Goal: Information Seeking & Learning: Learn about a topic

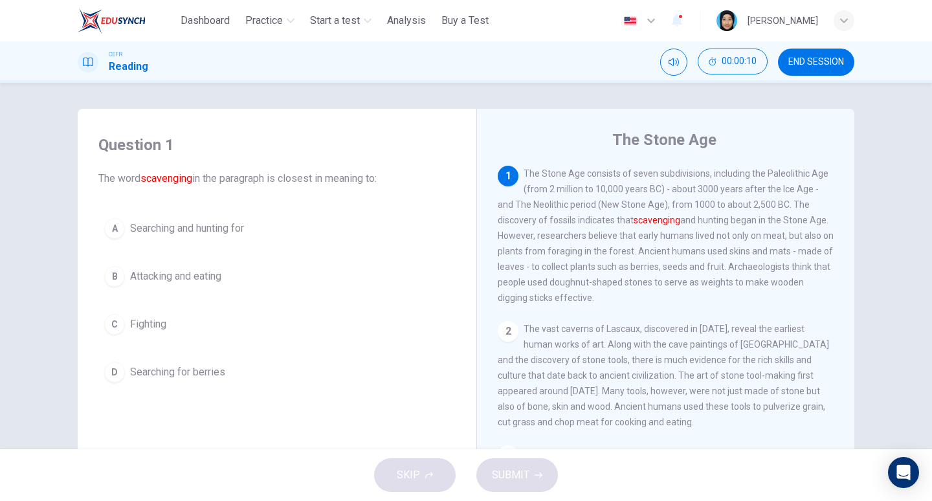
click at [140, 233] on span "Searching and hunting for" at bounding box center [187, 229] width 114 height 16
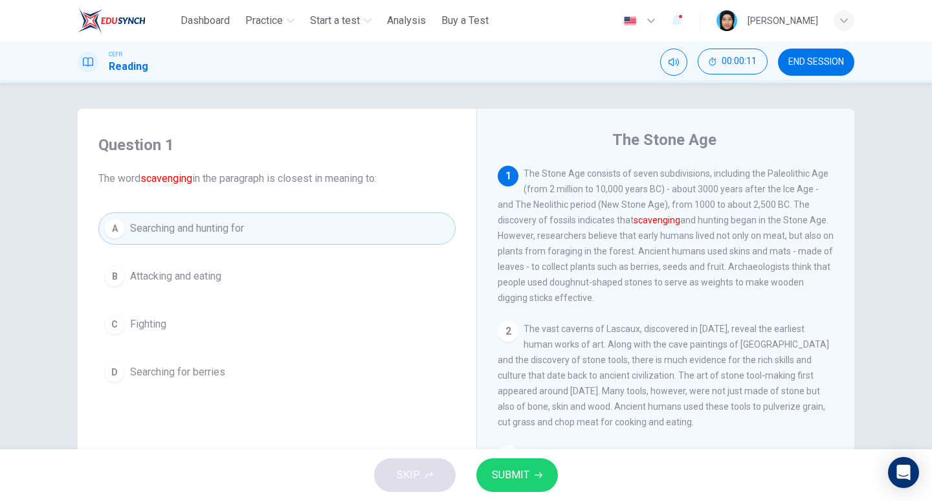
click at [518, 476] on span "SUBMIT" at bounding box center [511, 475] width 38 height 18
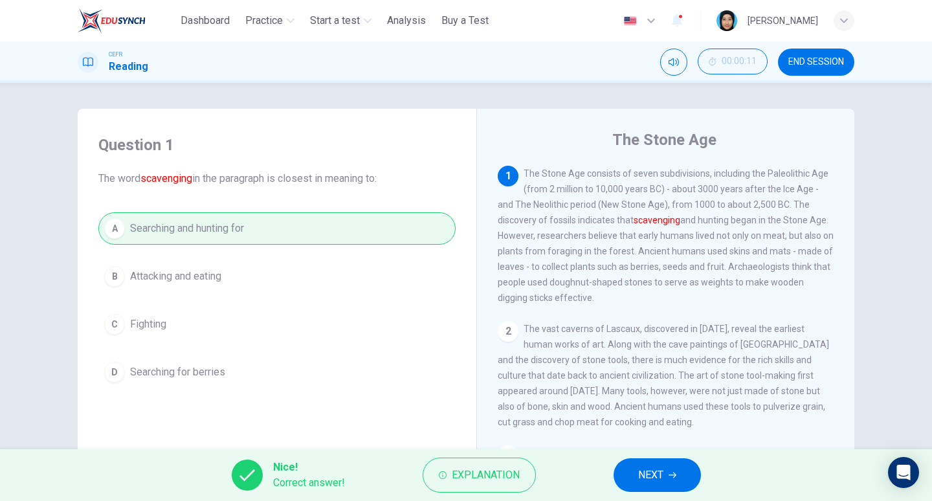
click at [646, 476] on span "NEXT" at bounding box center [650, 475] width 25 height 18
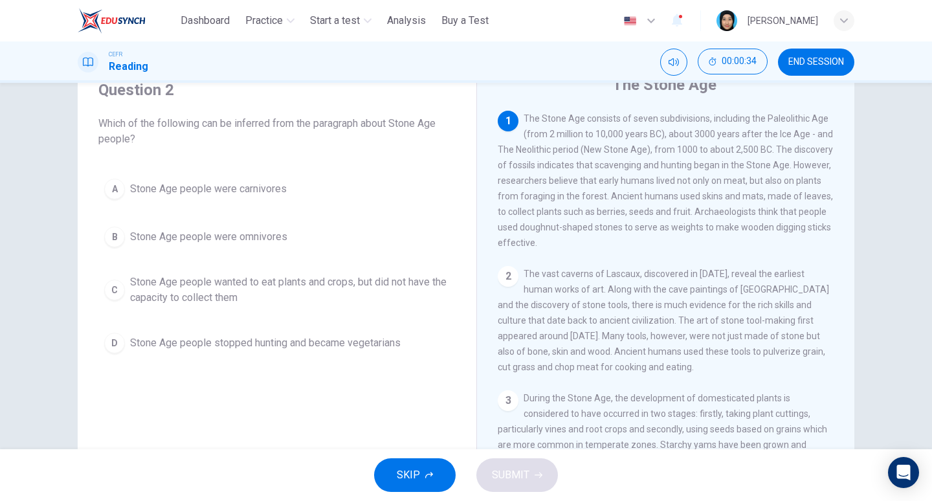
scroll to position [47, 0]
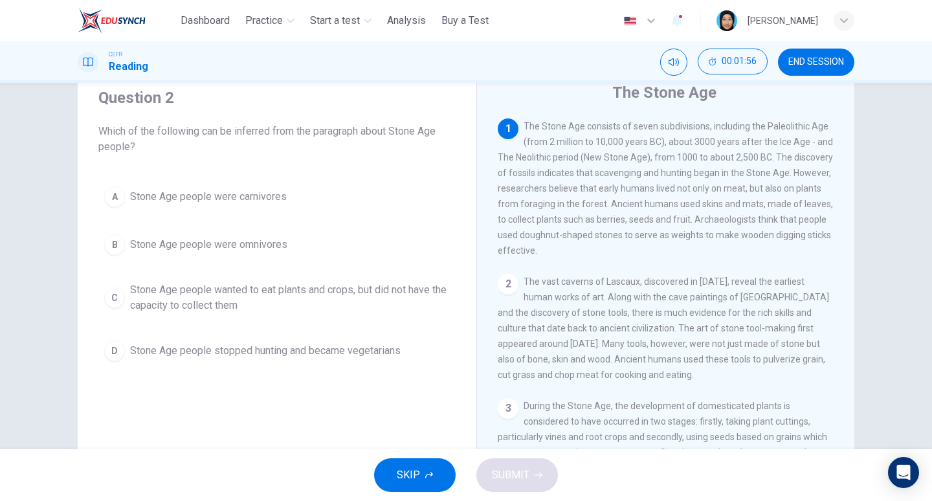
click at [128, 243] on button "B Stone Age people were omnivores" at bounding box center [276, 244] width 357 height 32
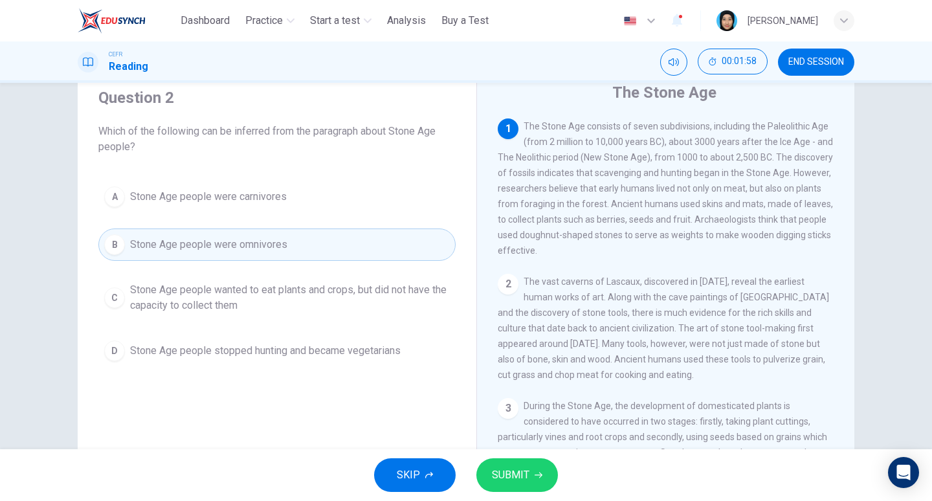
click at [505, 471] on span "SUBMIT" at bounding box center [511, 475] width 38 height 18
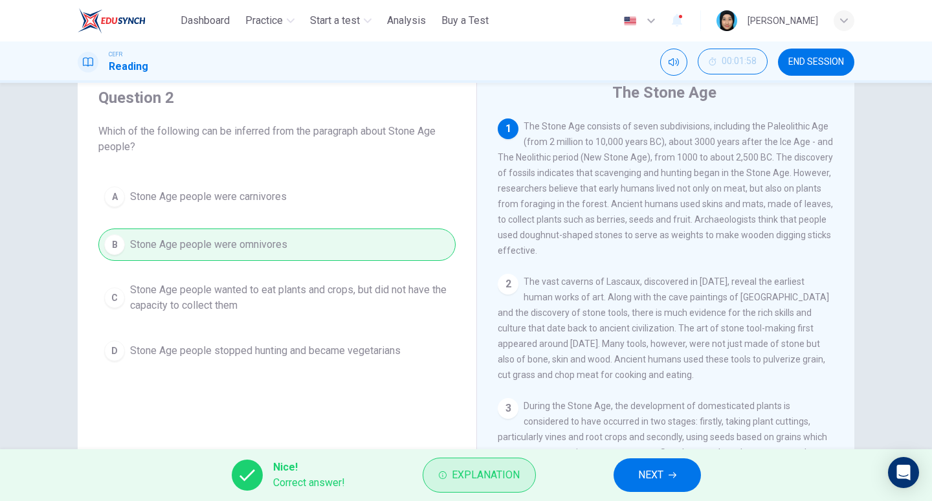
click at [457, 470] on span "Explanation" at bounding box center [486, 475] width 68 height 18
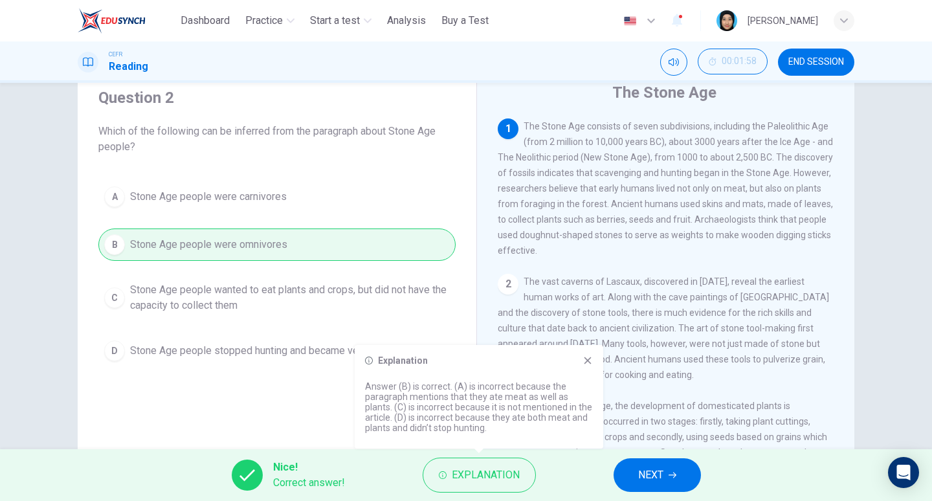
click at [635, 470] on button "NEXT" at bounding box center [656, 475] width 87 height 34
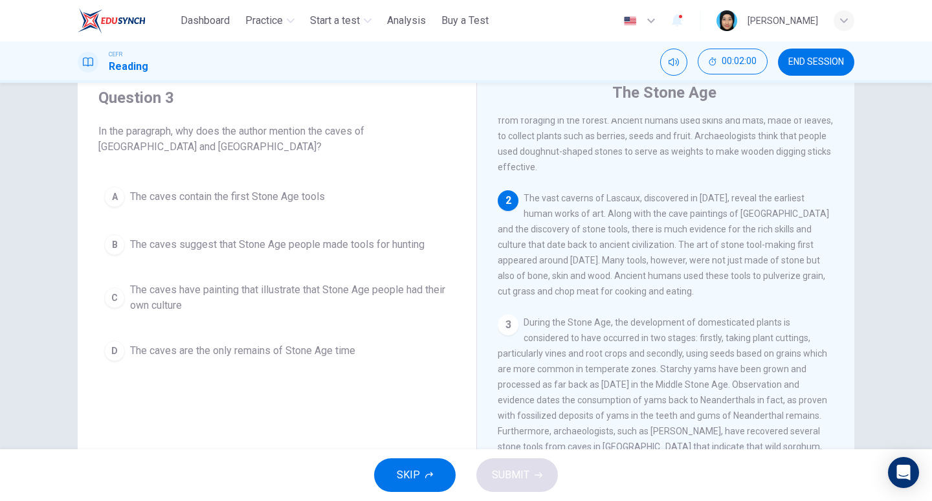
scroll to position [89, 0]
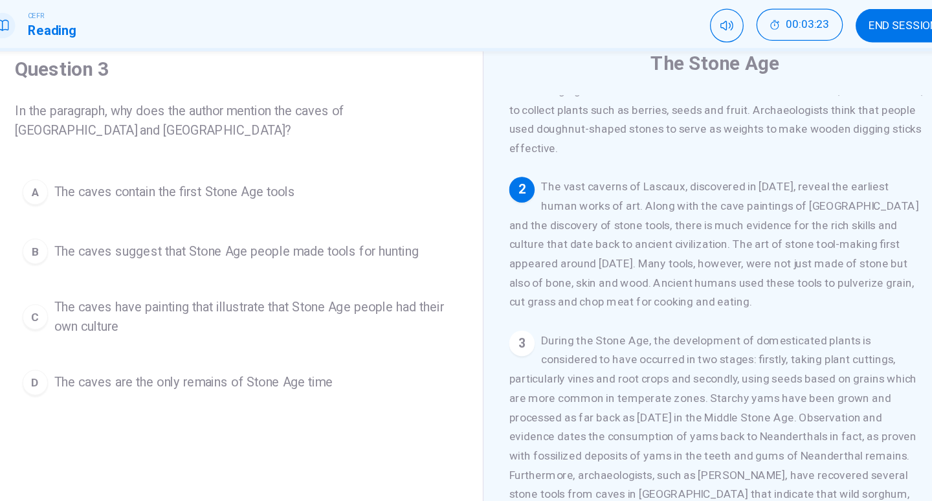
click at [223, 241] on span "The caves suggest that Stone Age people made tools for hunting" at bounding box center [277, 245] width 294 height 16
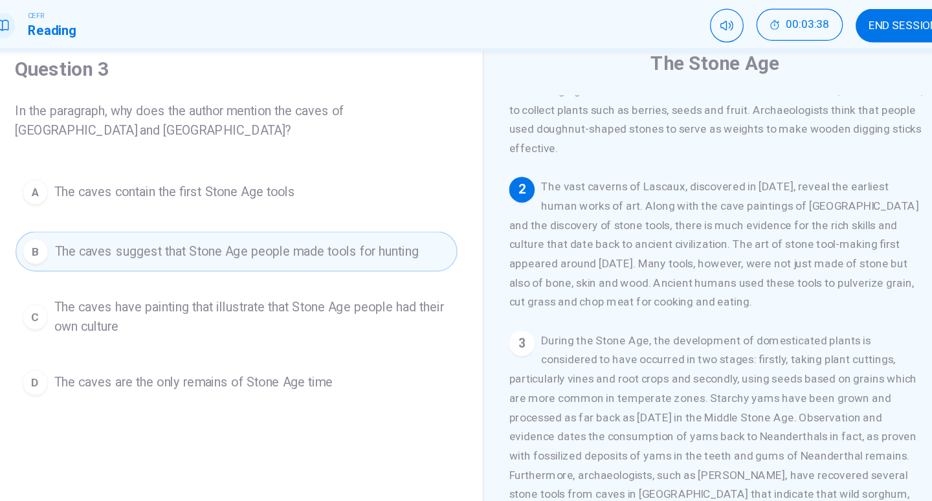
click at [210, 296] on span "The caves have painting that illustrate that Stone Age people had their own cul…" at bounding box center [290, 297] width 320 height 31
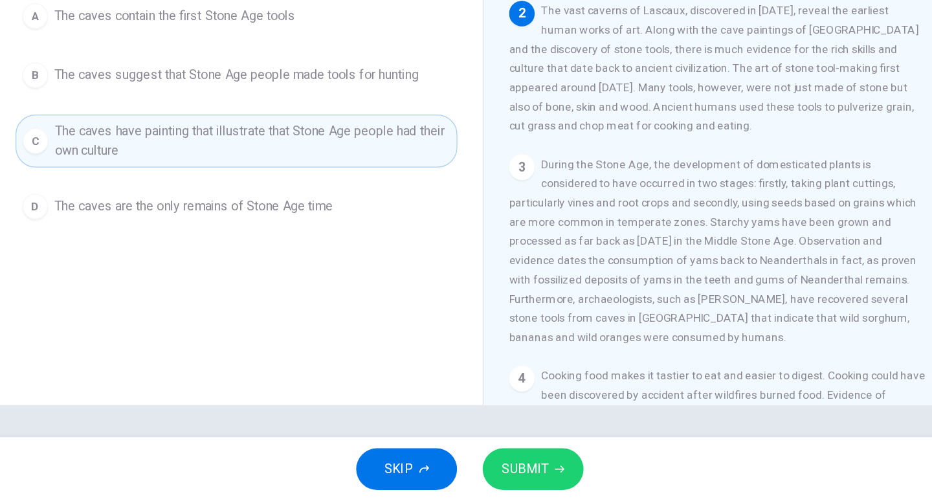
scroll to position [0, 0]
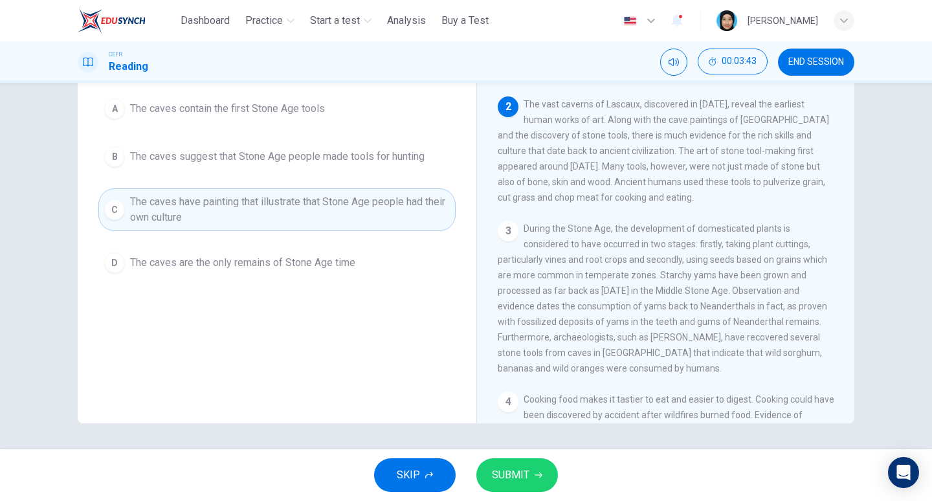
click at [534, 474] on icon "button" at bounding box center [538, 475] width 8 height 8
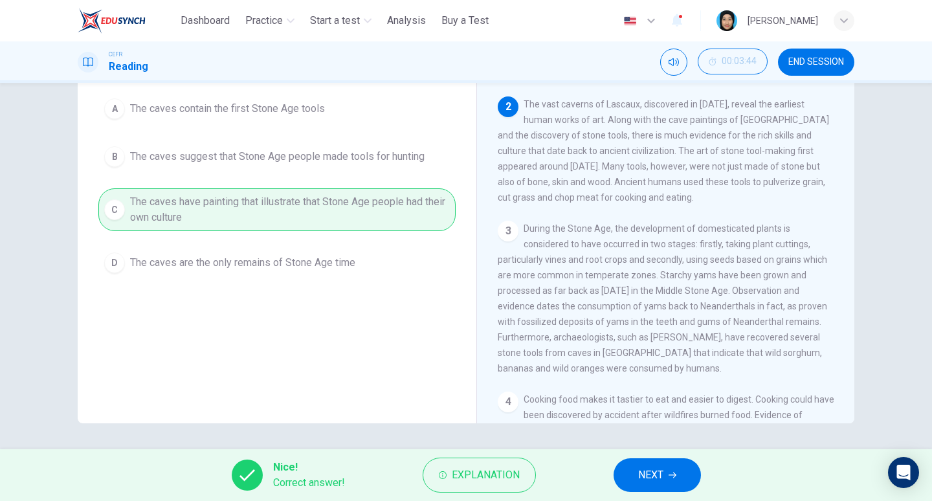
click at [672, 483] on button "NEXT" at bounding box center [656, 475] width 87 height 34
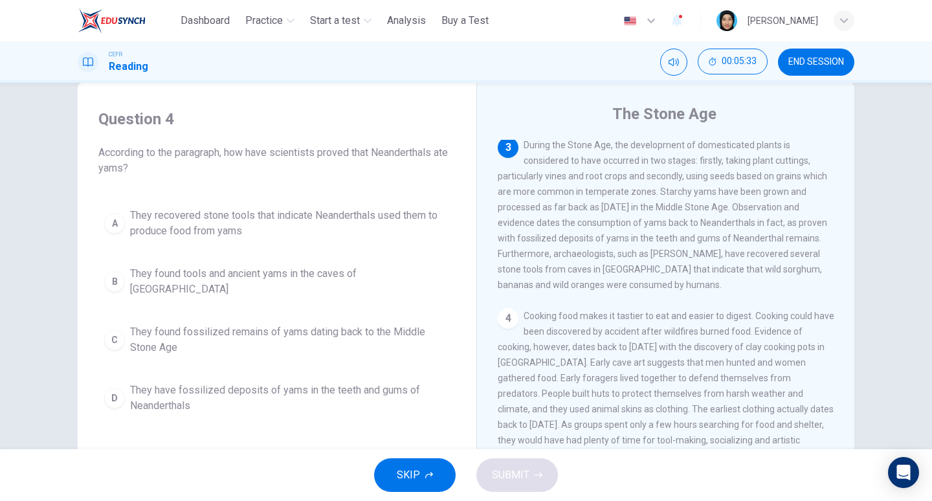
scroll to position [34, 0]
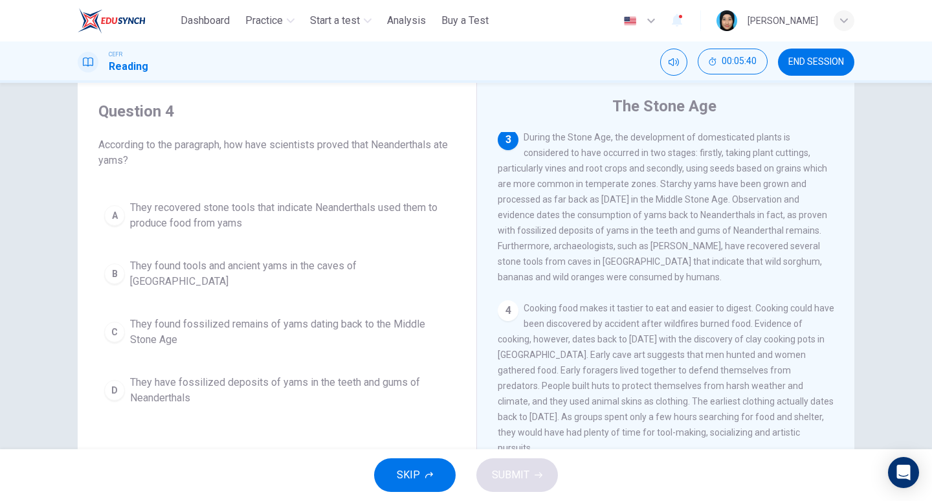
click at [117, 380] on div "D" at bounding box center [114, 390] width 21 height 21
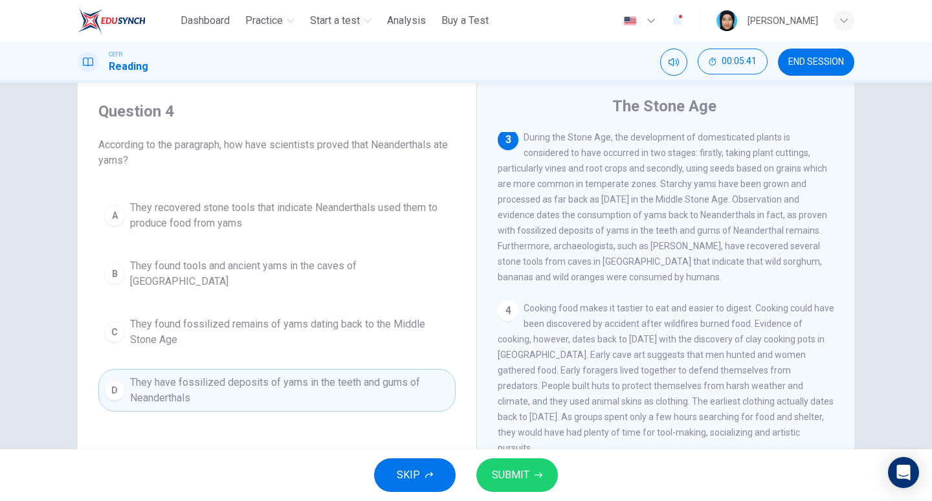
click at [512, 470] on span "SUBMIT" at bounding box center [511, 475] width 38 height 18
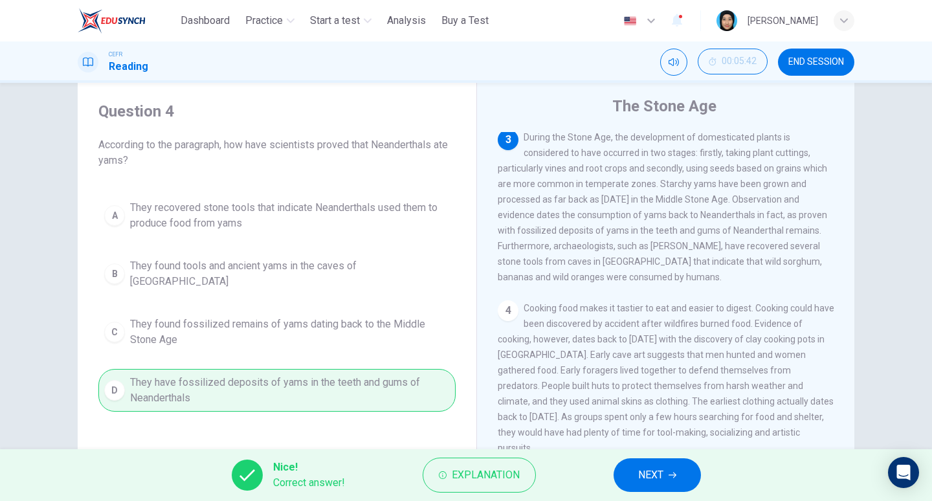
click at [665, 477] on button "NEXT" at bounding box center [656, 475] width 87 height 34
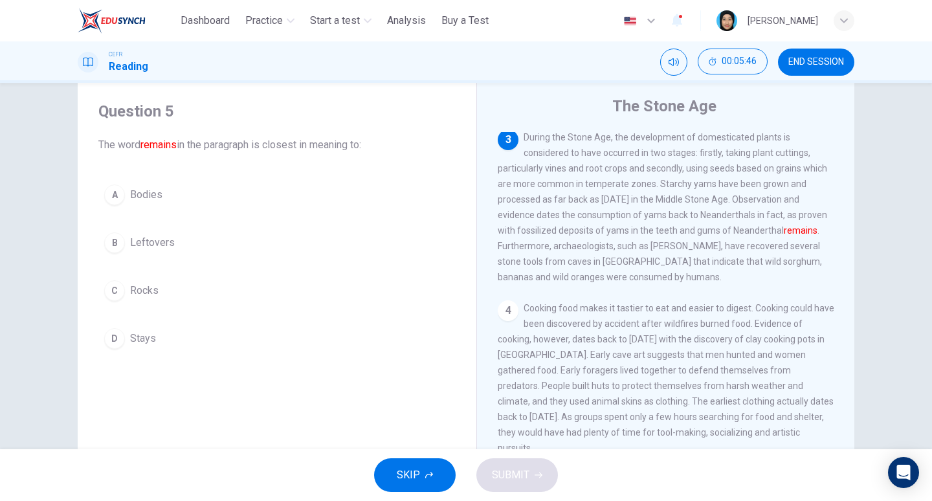
click at [135, 207] on button "A Bodies" at bounding box center [276, 195] width 357 height 32
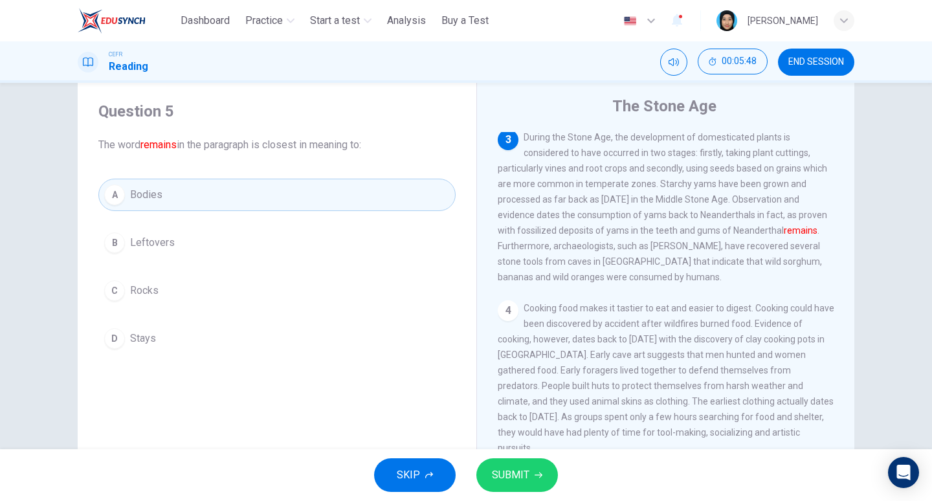
click at [498, 481] on span "SUBMIT" at bounding box center [511, 475] width 38 height 18
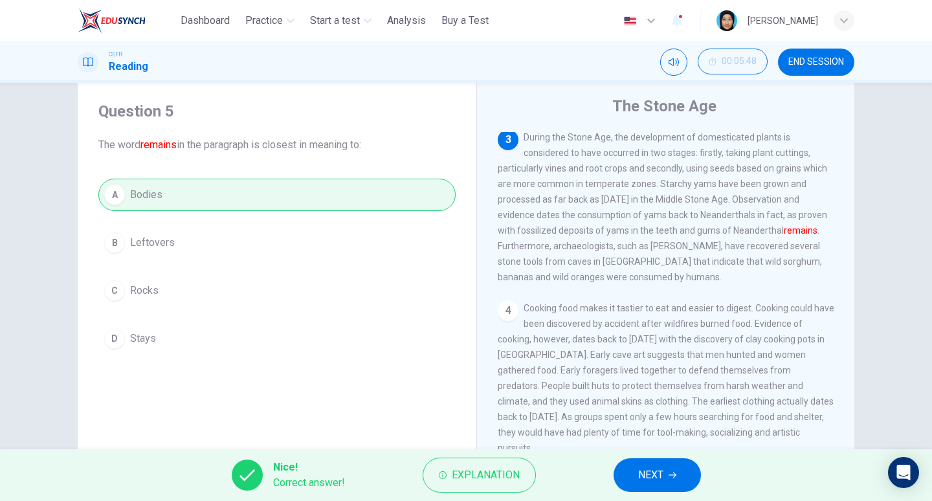
click at [664, 470] on button "NEXT" at bounding box center [656, 475] width 87 height 34
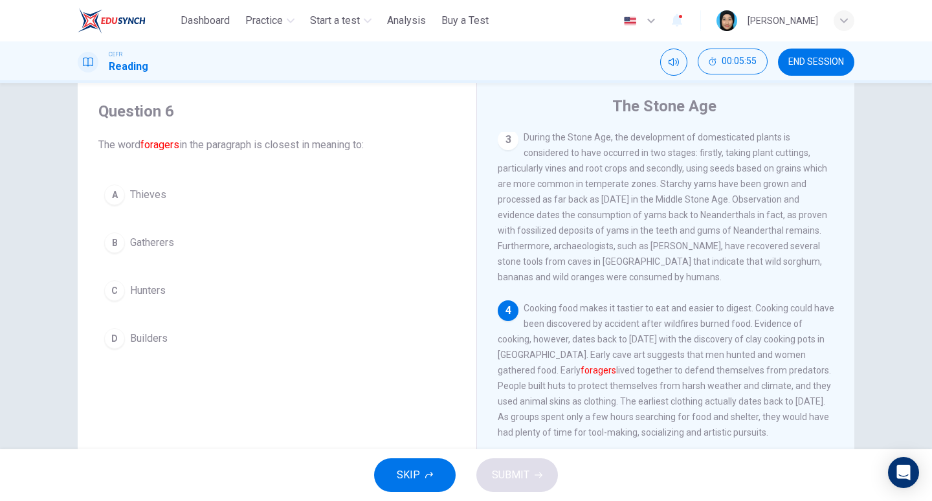
click at [171, 252] on button "B Gatherers" at bounding box center [276, 242] width 357 height 32
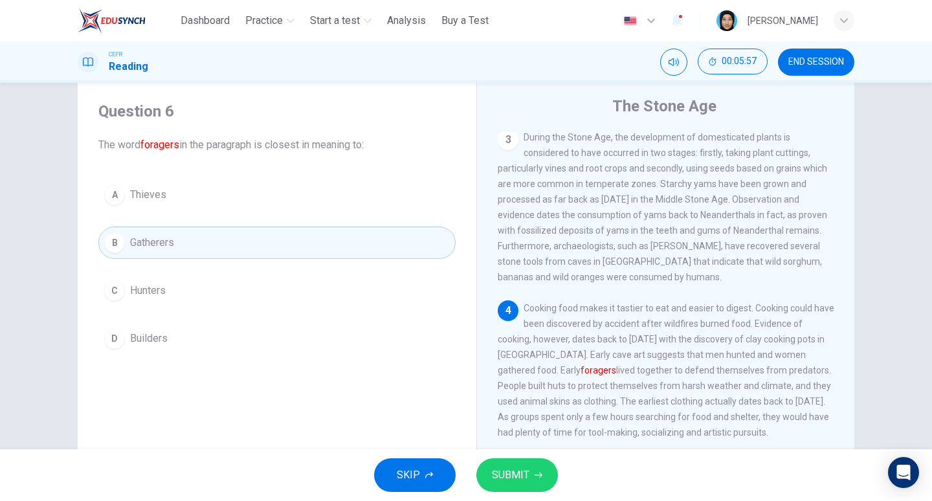
click at [502, 478] on span "SUBMIT" at bounding box center [511, 475] width 38 height 18
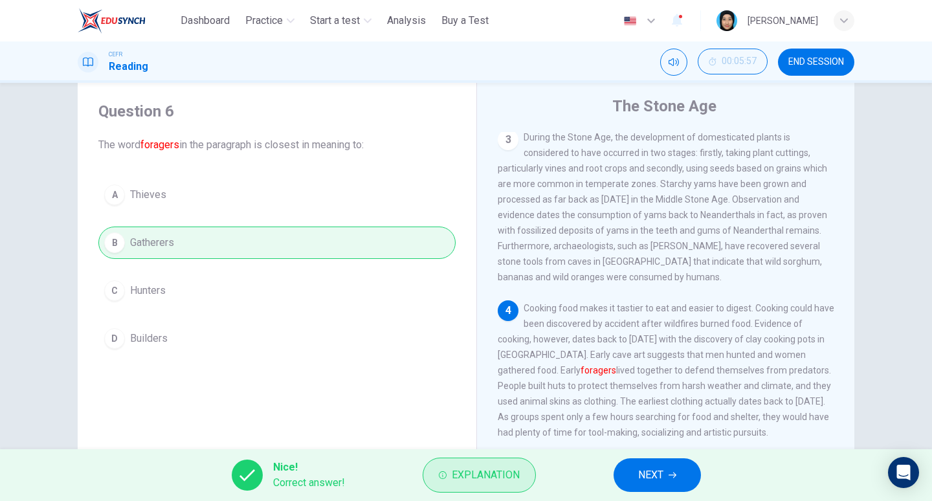
click at [490, 475] on span "Explanation" at bounding box center [486, 475] width 68 height 18
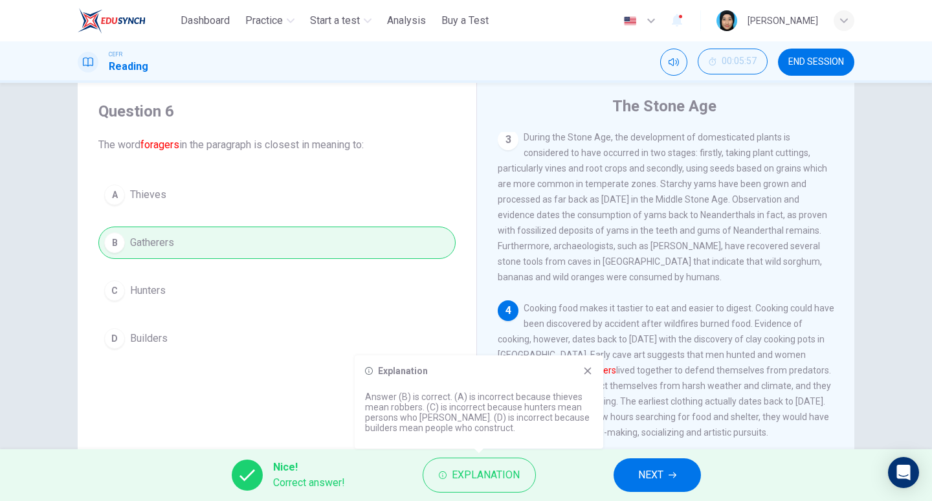
click at [655, 477] on span "NEXT" at bounding box center [650, 475] width 25 height 18
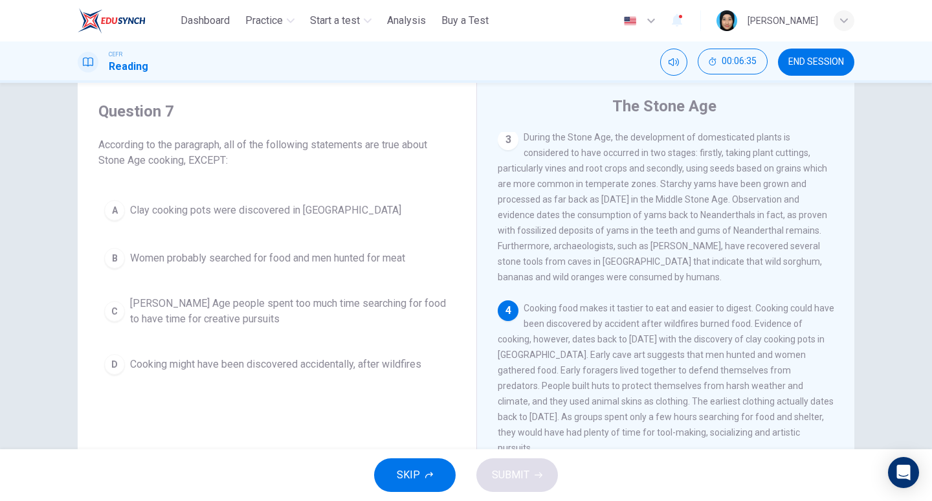
click at [121, 368] on div "D" at bounding box center [114, 364] width 21 height 21
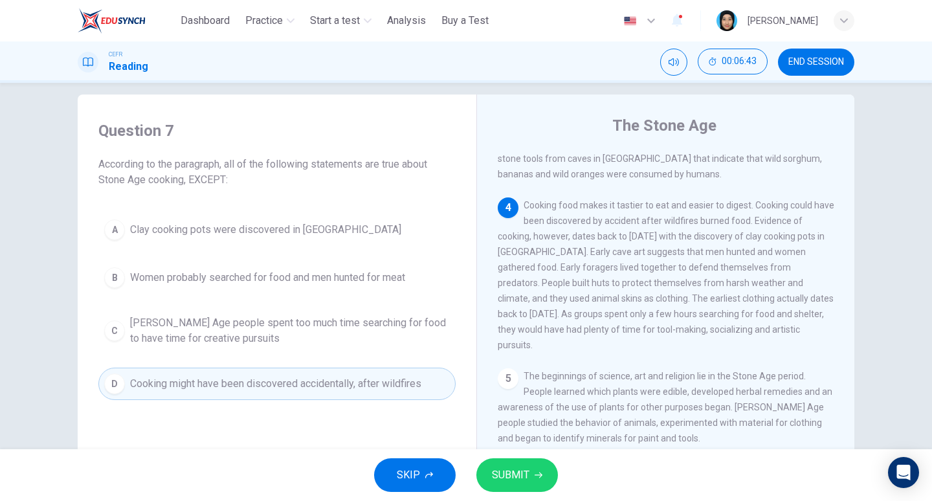
scroll to position [12, 0]
click at [311, 279] on span "Women probably searched for food and men hunted for meat" at bounding box center [267, 280] width 275 height 16
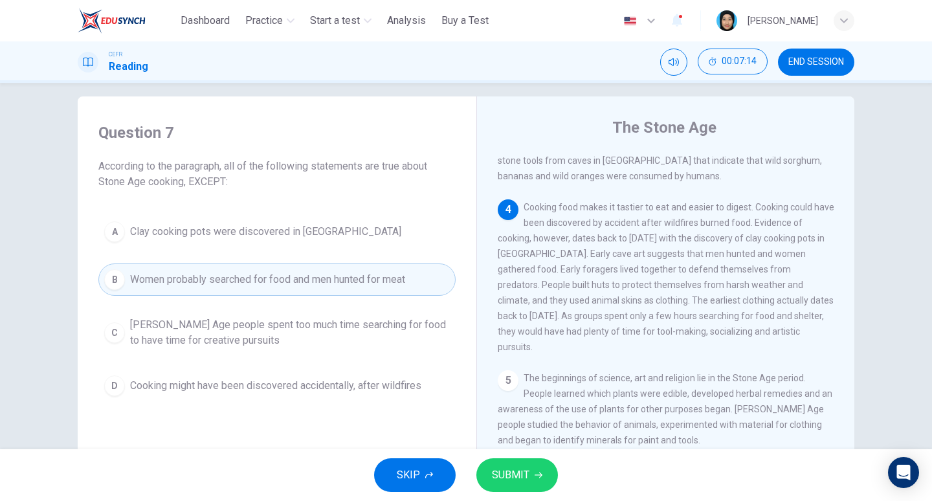
click at [374, 328] on span "[PERSON_NAME] Age people spent too much time searching for food to have time fo…" at bounding box center [290, 332] width 320 height 31
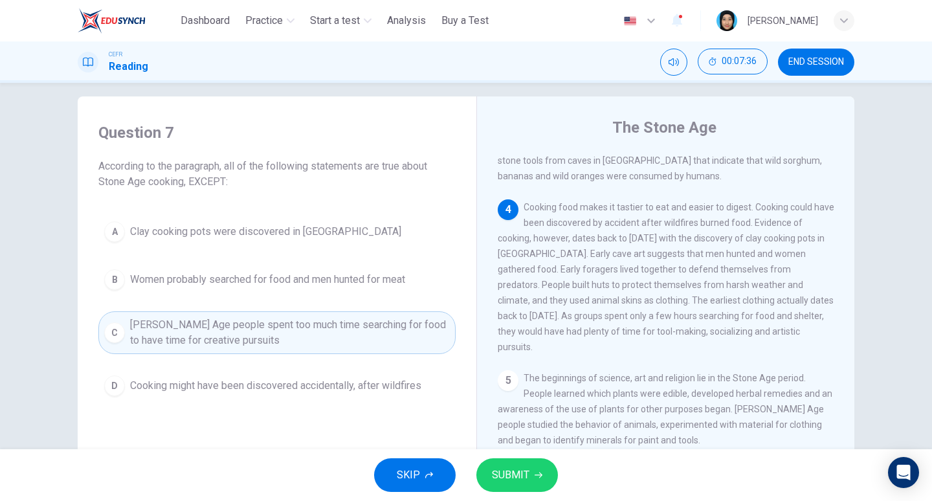
click at [523, 479] on span "SUBMIT" at bounding box center [511, 475] width 38 height 18
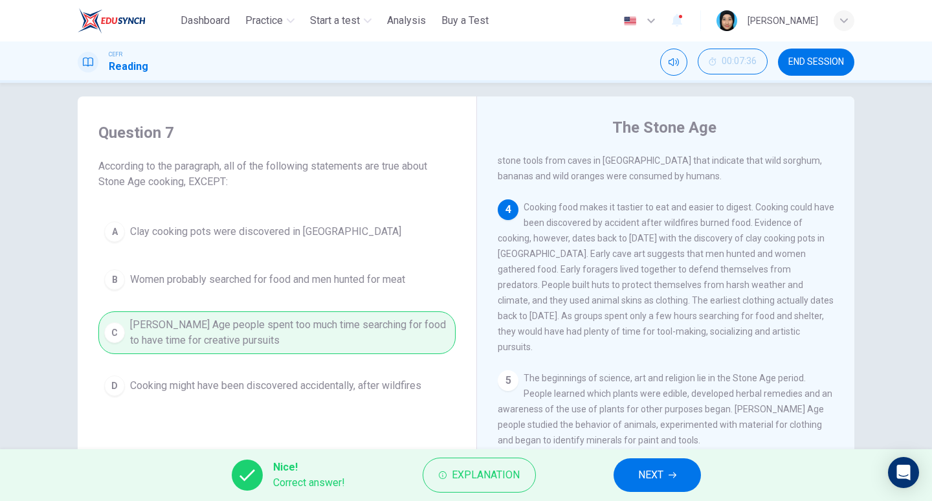
click at [673, 477] on icon "button" at bounding box center [672, 475] width 8 height 8
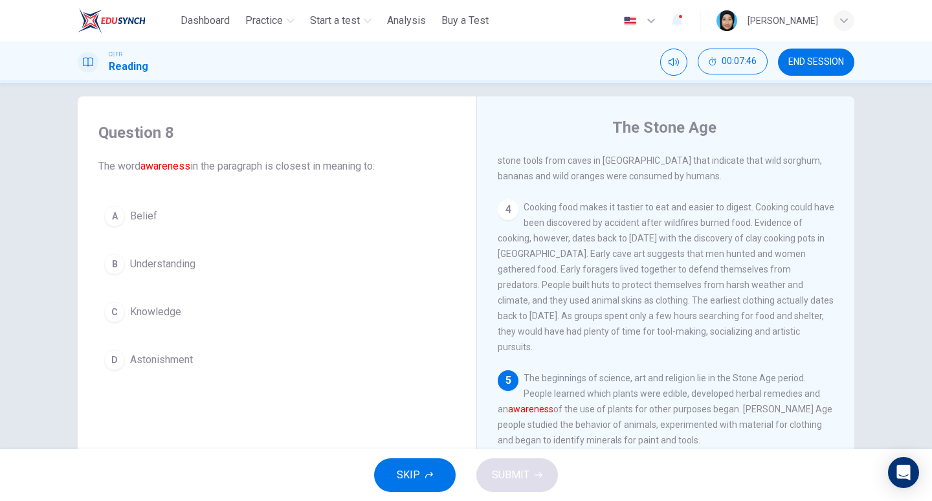
click at [114, 265] on div "B" at bounding box center [114, 264] width 21 height 21
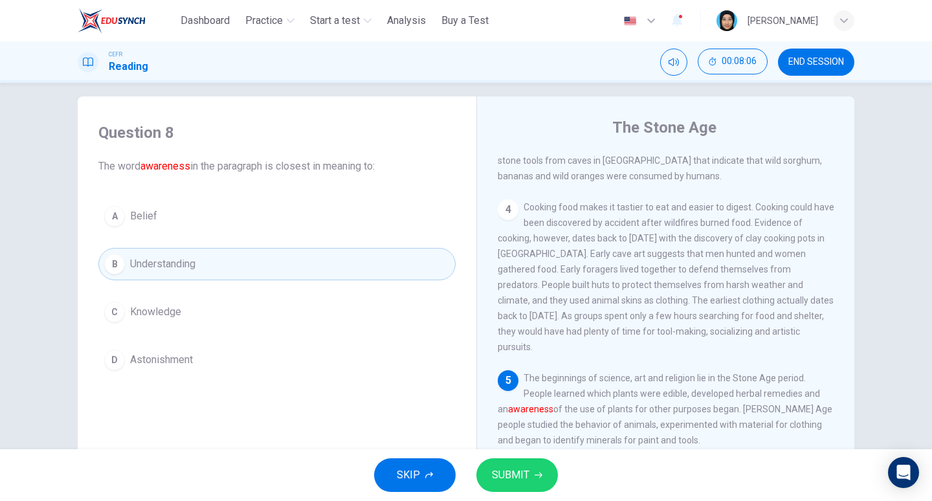
click at [530, 481] on button "SUBMIT" at bounding box center [517, 475] width 82 height 34
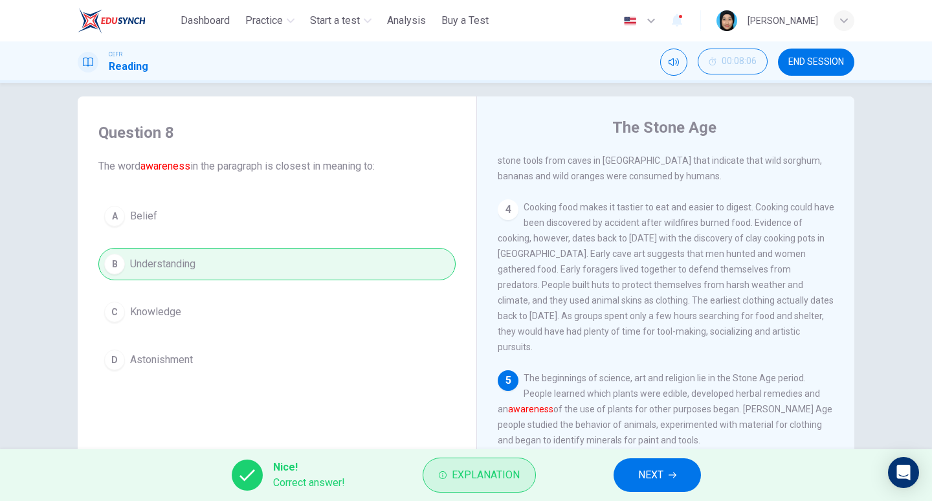
click at [507, 472] on span "Explanation" at bounding box center [486, 475] width 68 height 18
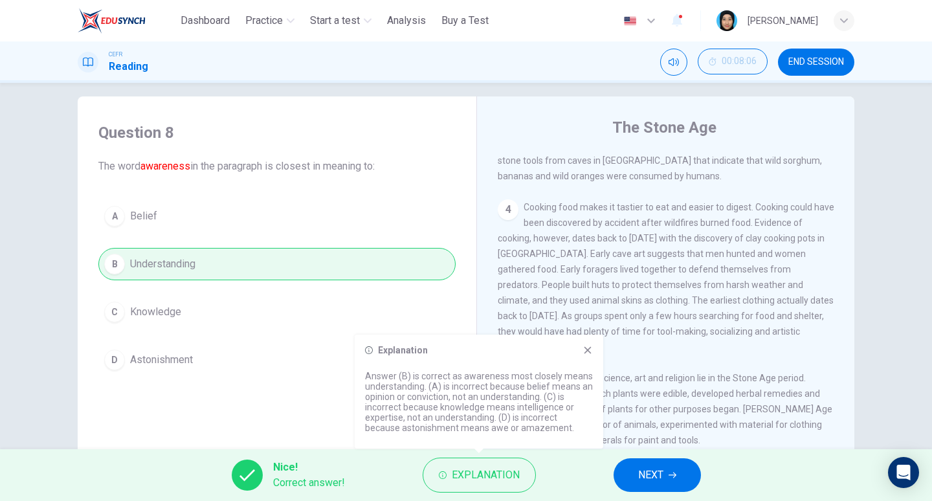
click at [652, 476] on span "NEXT" at bounding box center [650, 475] width 25 height 18
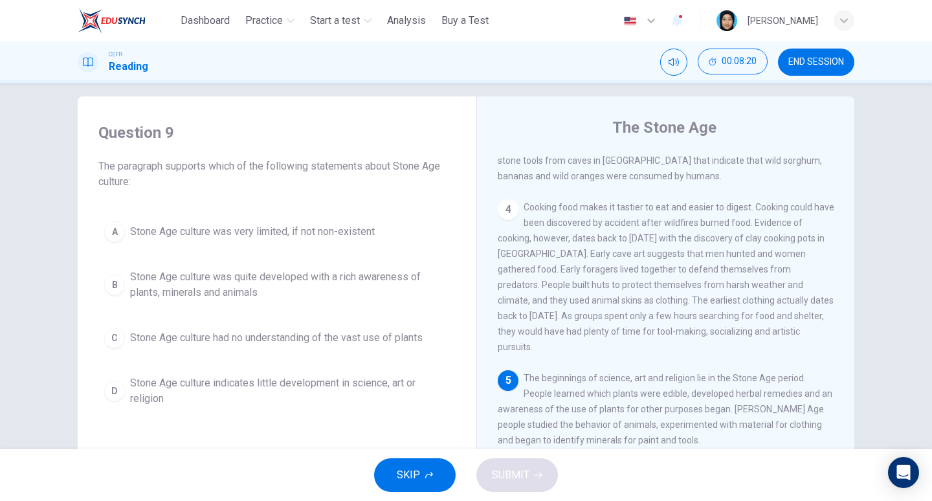
scroll to position [430, 0]
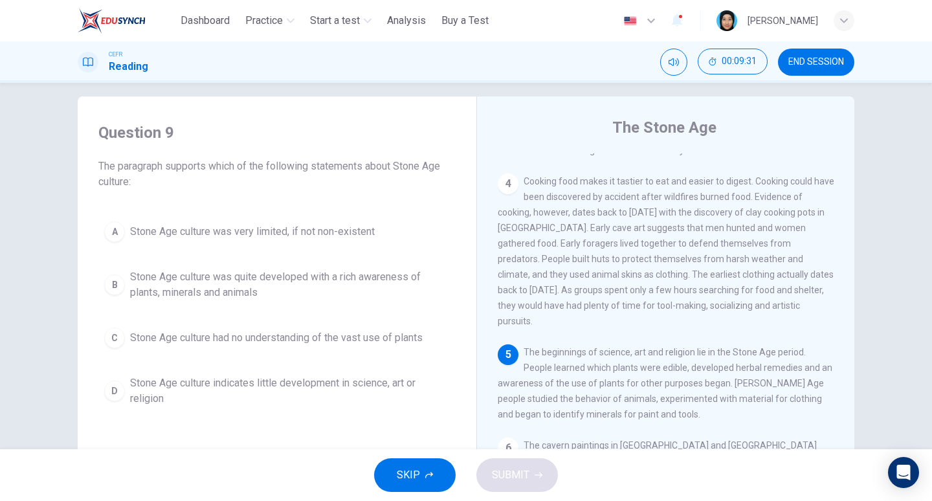
click at [128, 282] on button "B Stone Age culture was quite developed with a rich awareness of plants, minera…" at bounding box center [276, 284] width 357 height 43
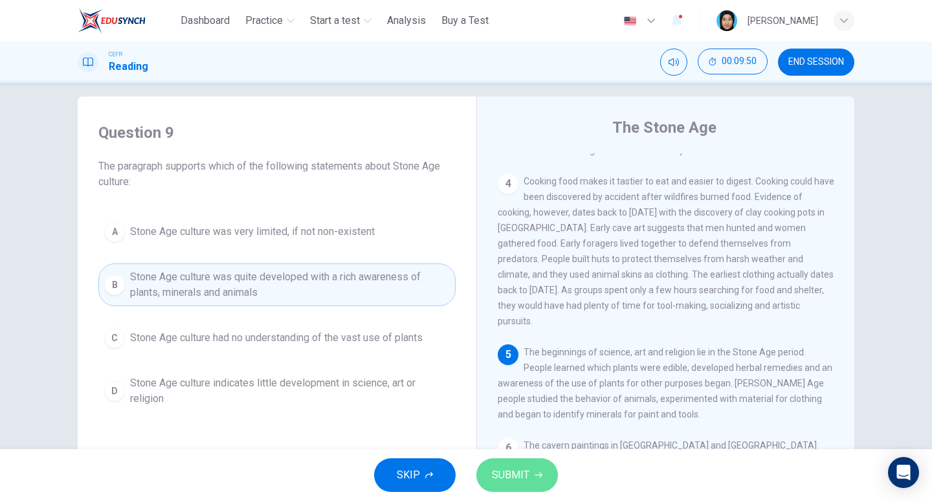
click at [502, 475] on span "SUBMIT" at bounding box center [511, 475] width 38 height 18
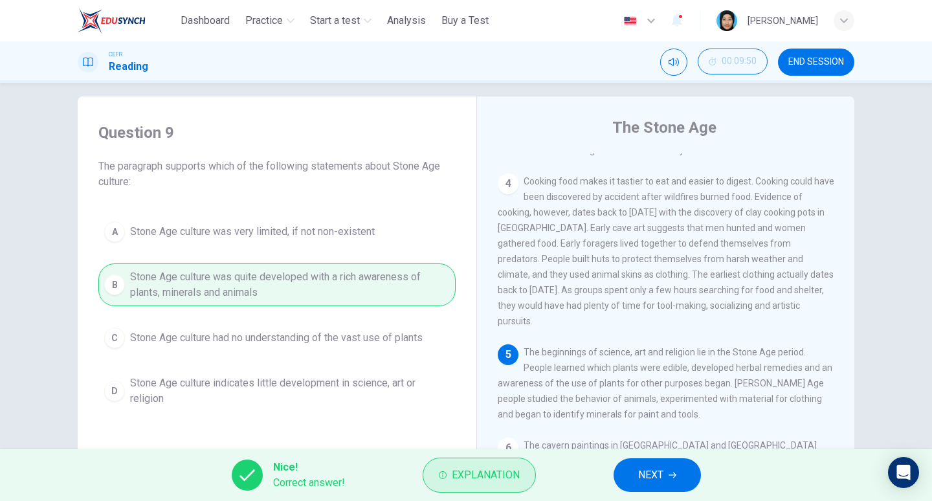
click at [459, 481] on span "Explanation" at bounding box center [486, 475] width 68 height 18
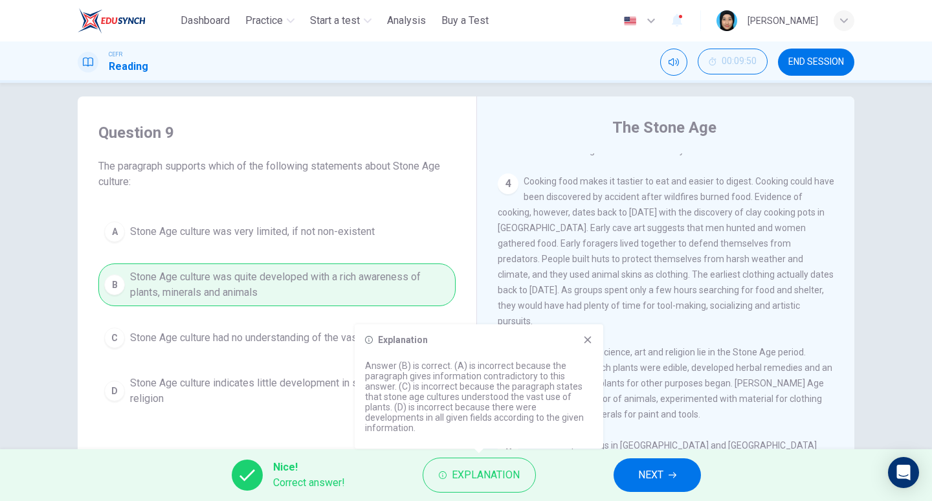
click at [587, 342] on icon at bounding box center [587, 339] width 10 height 10
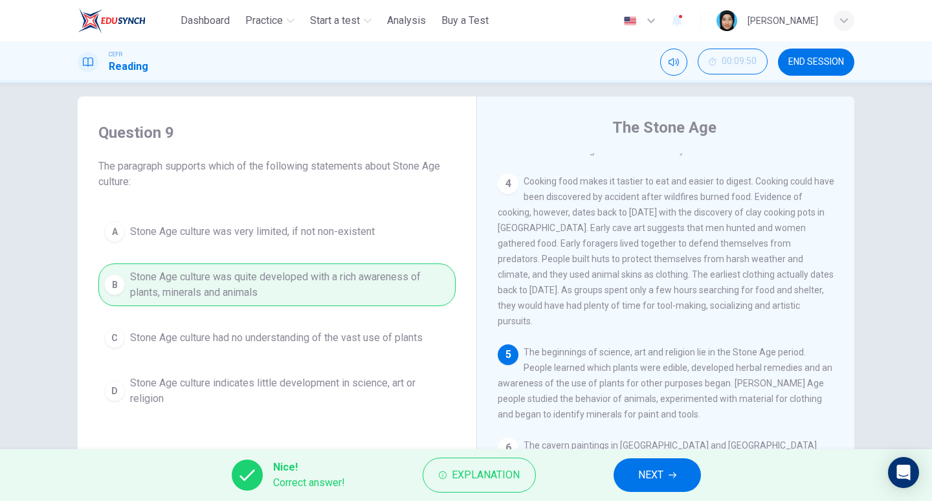
click at [680, 479] on button "NEXT" at bounding box center [656, 475] width 87 height 34
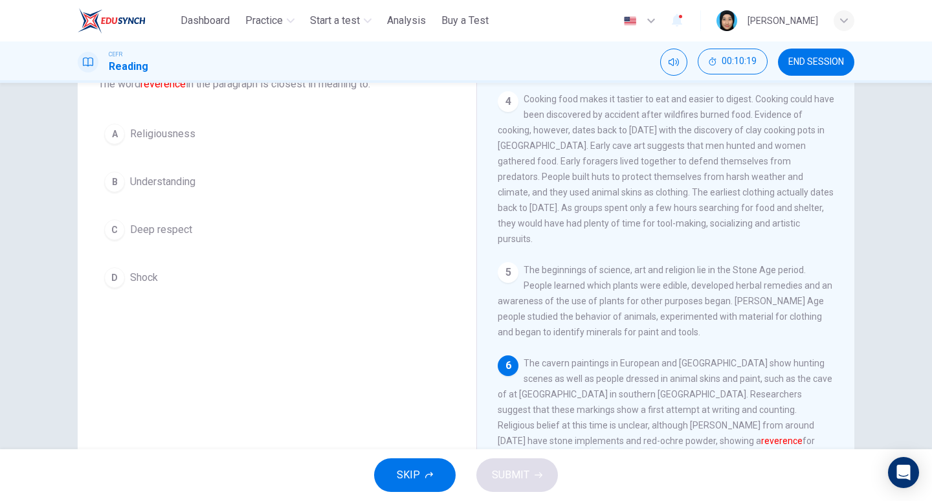
scroll to position [93, 0]
click at [140, 215] on button "C Deep respect" at bounding box center [276, 231] width 357 height 32
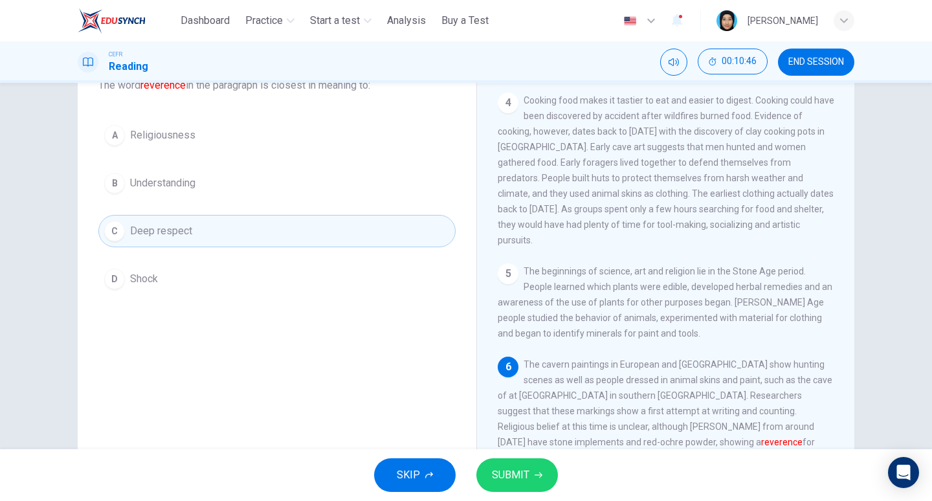
click at [527, 472] on span "SUBMIT" at bounding box center [511, 475] width 38 height 18
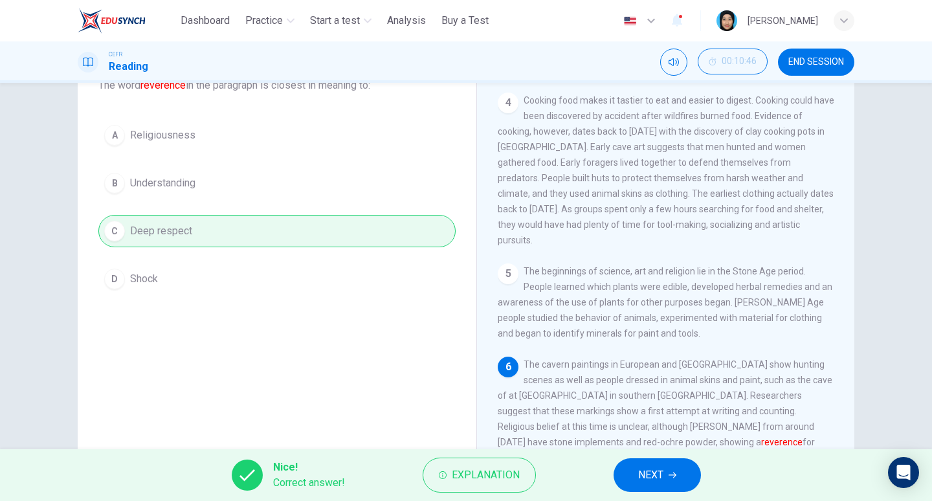
click at [527, 472] on button "Explanation" at bounding box center [478, 474] width 113 height 35
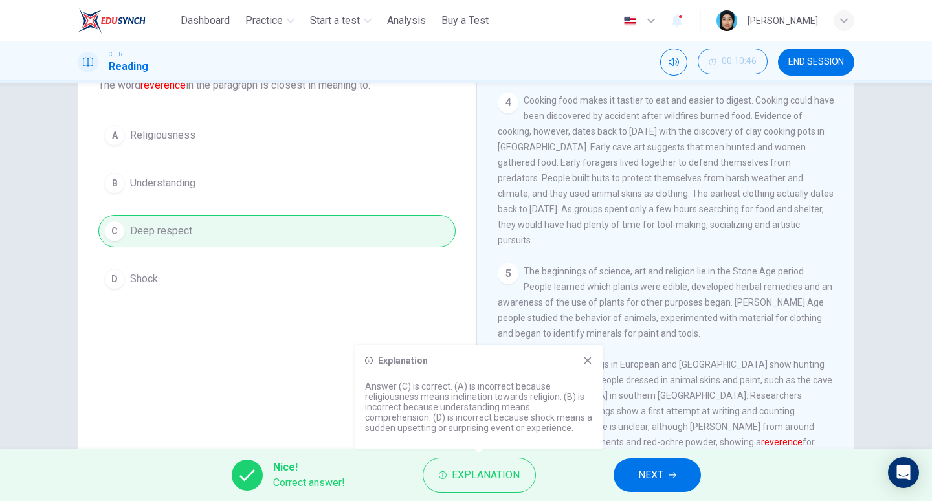
click at [683, 481] on button "NEXT" at bounding box center [656, 475] width 87 height 34
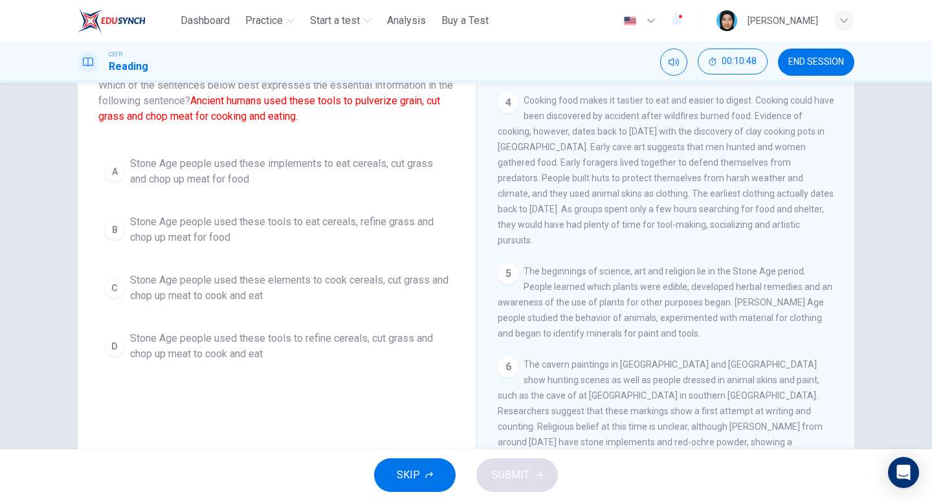
scroll to position [0, 0]
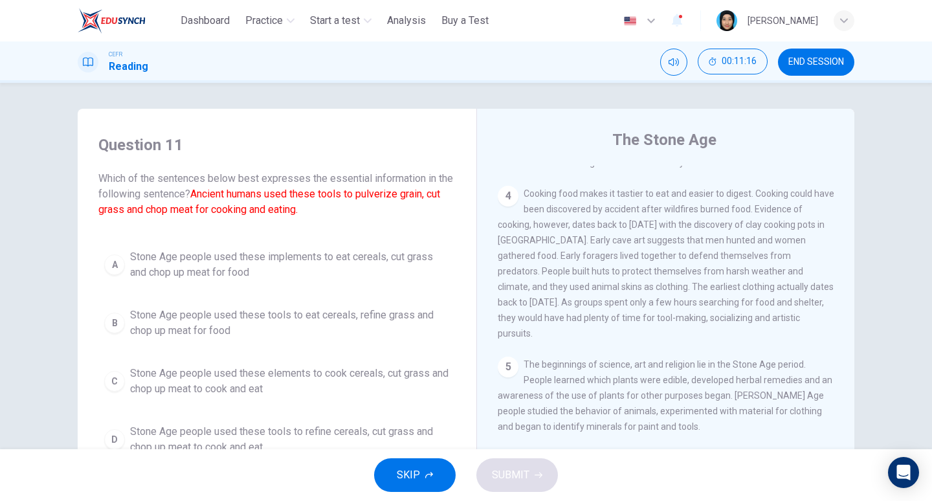
click at [219, 318] on span "Stone Age people used these tools to eat cereals, refine grass and chop up meat…" at bounding box center [290, 322] width 320 height 31
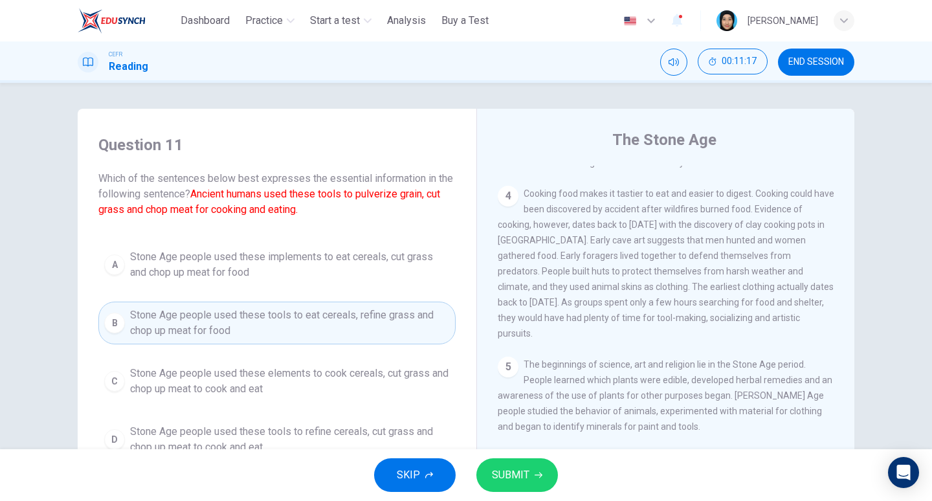
scroll to position [61, 0]
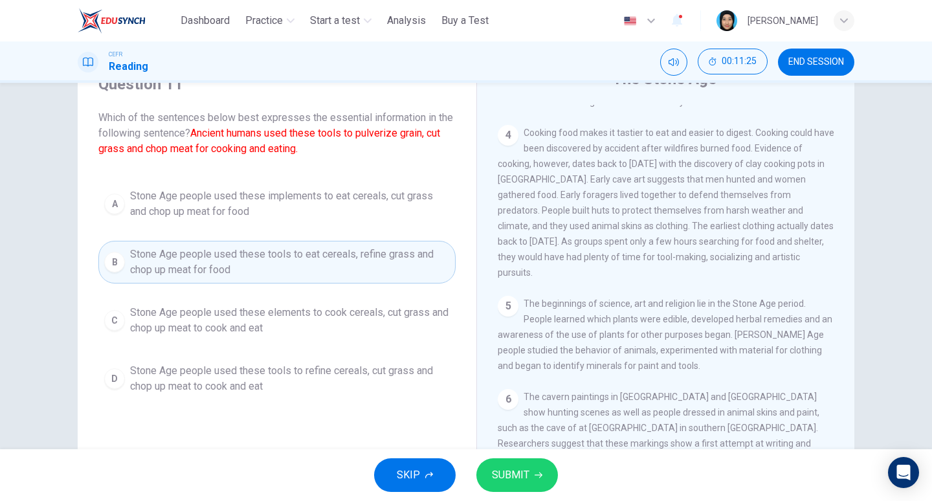
click at [295, 314] on span "Stone Age people used these elements to cook cereals, cut grass and chop up mea…" at bounding box center [290, 320] width 320 height 31
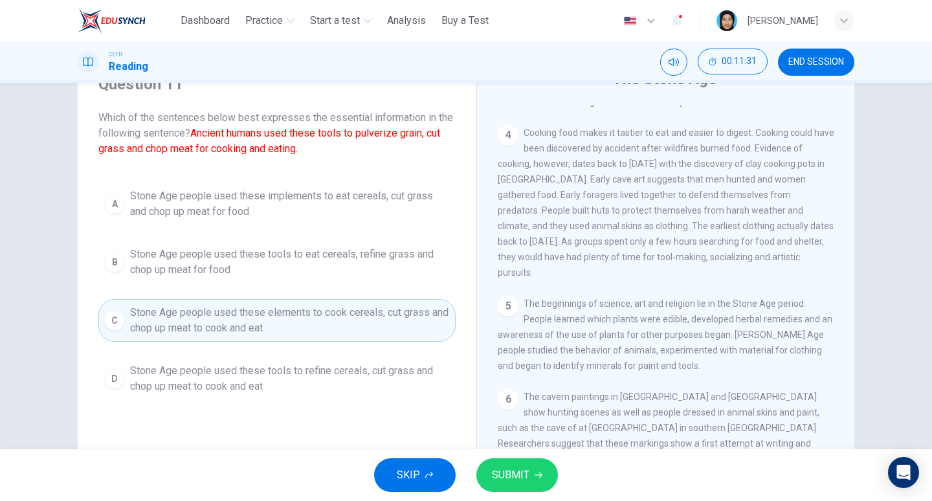
click at [243, 381] on span "Stone Age people used these tools to refine cereals, cut grass and chop up meat…" at bounding box center [290, 378] width 320 height 31
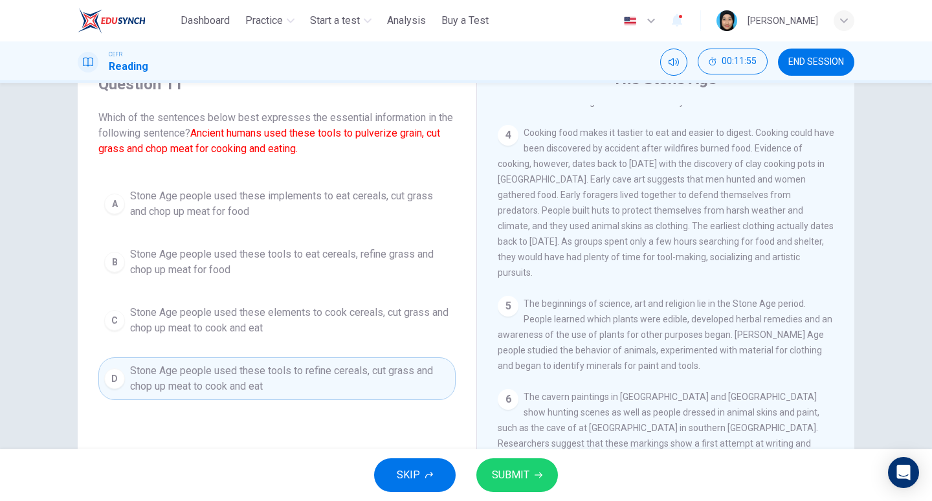
click at [510, 471] on span "SUBMIT" at bounding box center [511, 475] width 38 height 18
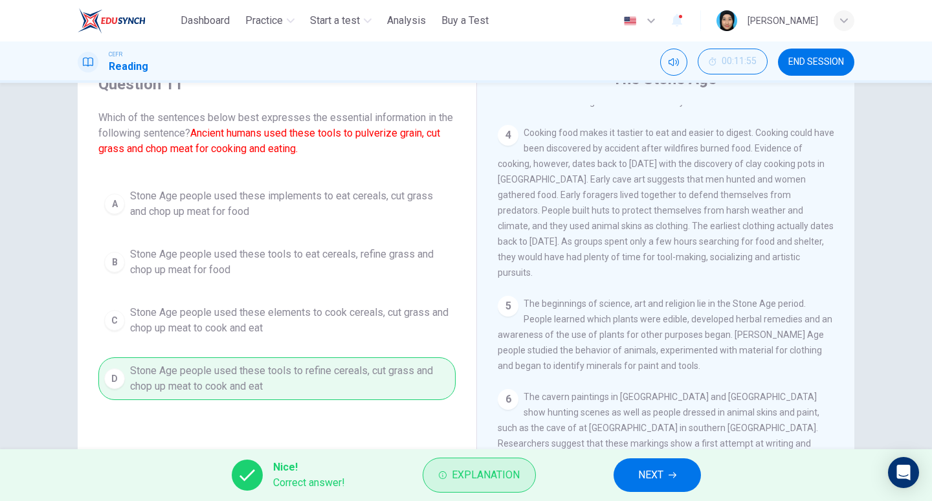
click at [487, 478] on span "Explanation" at bounding box center [486, 475] width 68 height 18
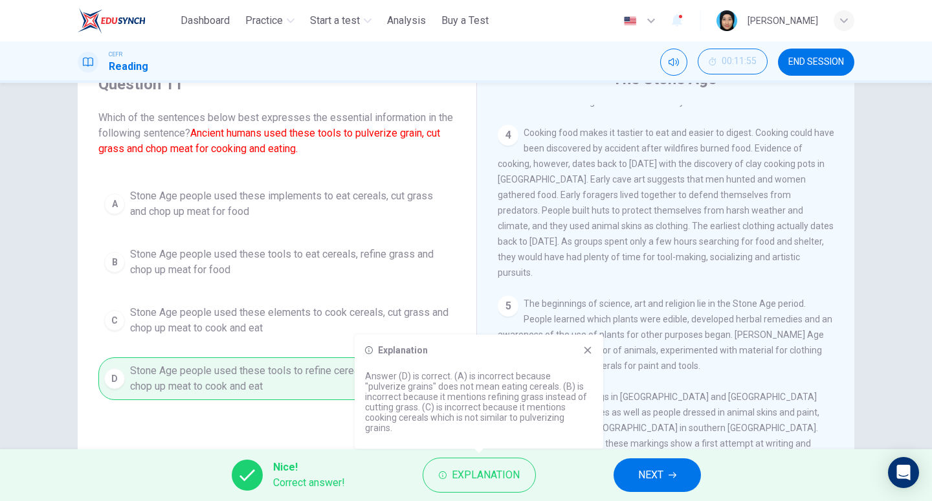
click at [660, 470] on span "NEXT" at bounding box center [650, 475] width 25 height 18
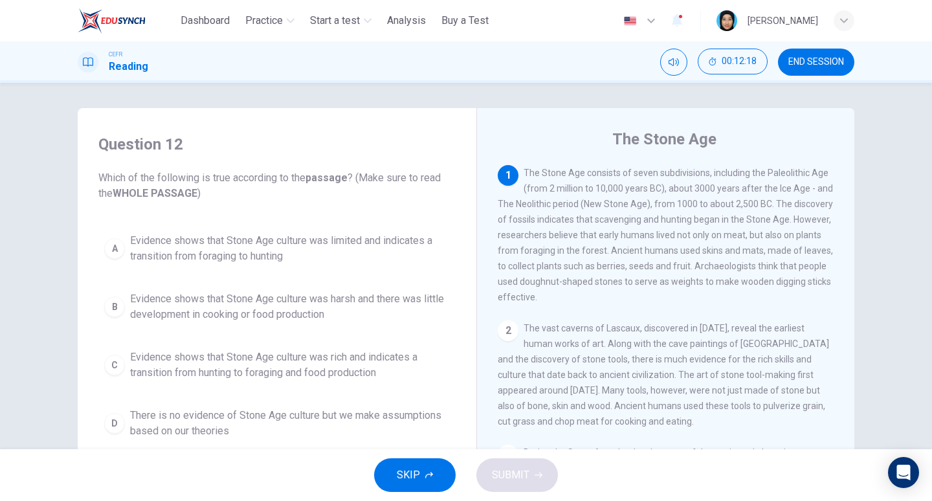
scroll to position [36, 0]
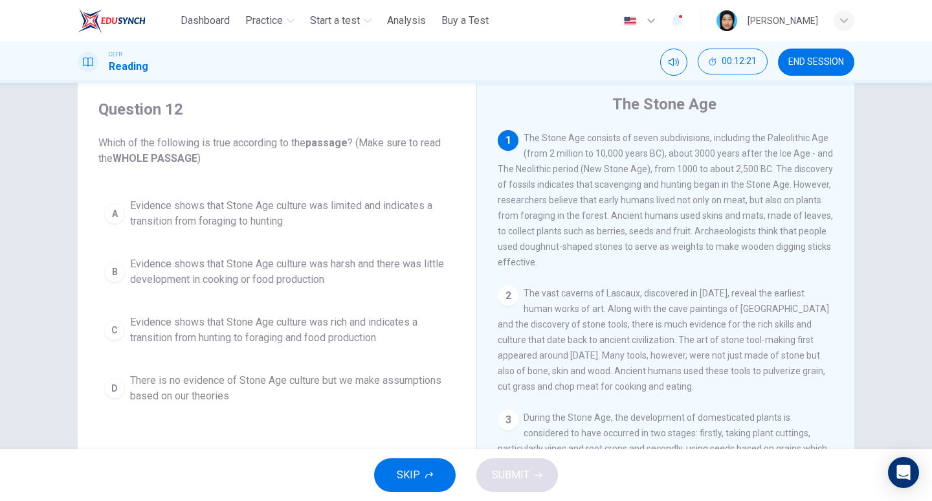
click at [182, 323] on span "Evidence shows that Stone Age culture was rich and indicates a transition from …" at bounding box center [290, 329] width 320 height 31
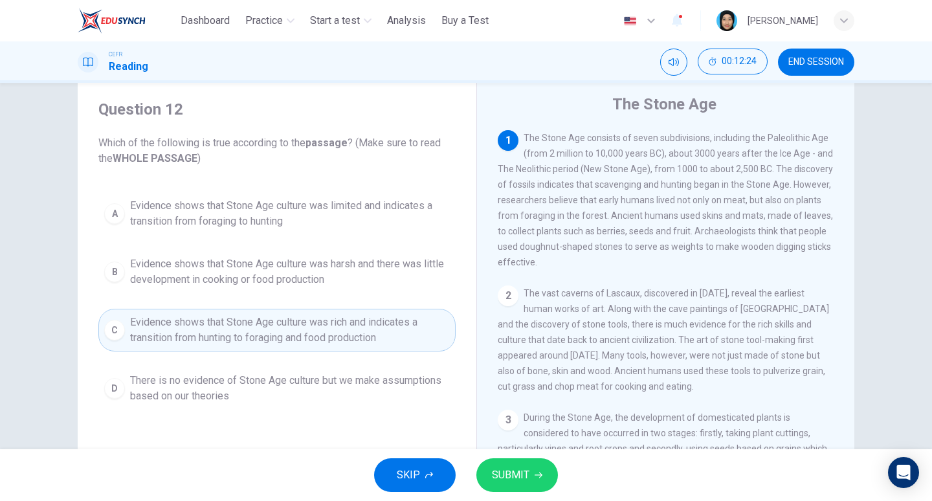
click at [509, 472] on span "SUBMIT" at bounding box center [511, 475] width 38 height 18
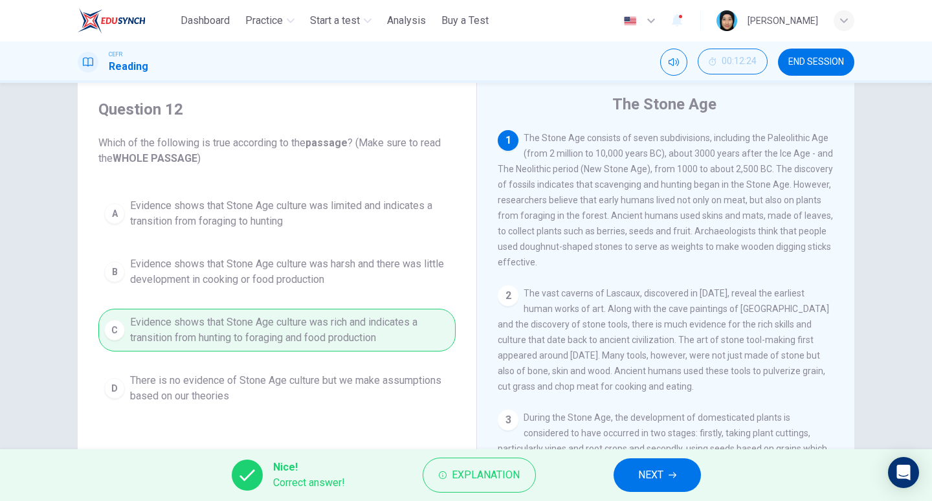
click at [670, 483] on button "NEXT" at bounding box center [656, 475] width 87 height 34
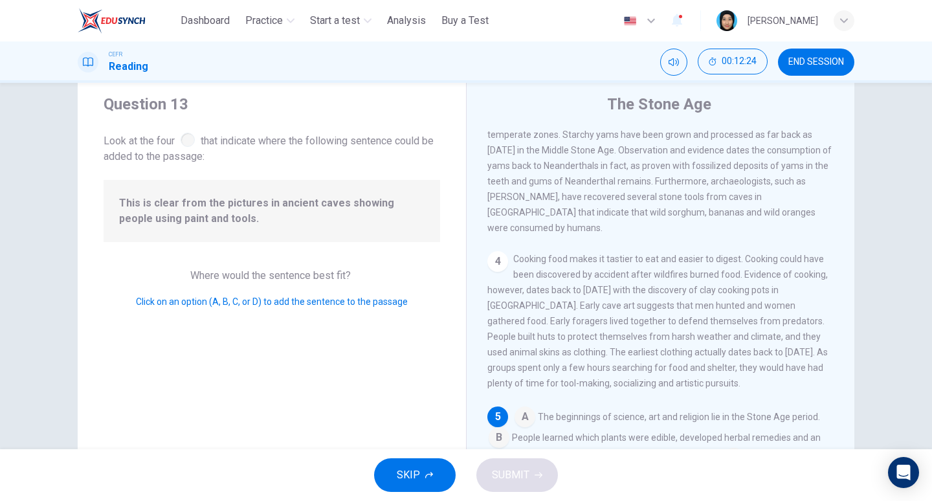
scroll to position [441, 0]
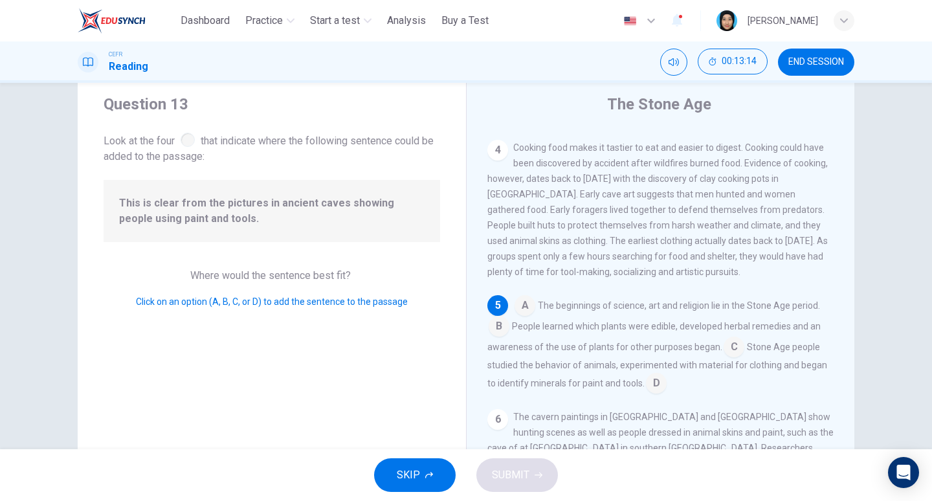
click at [650, 374] on input at bounding box center [656, 384] width 21 height 21
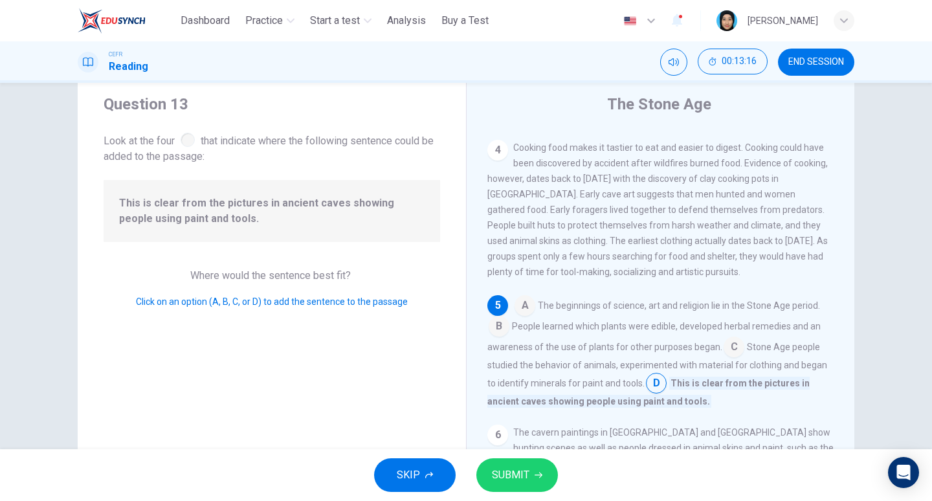
click at [521, 481] on span "SUBMIT" at bounding box center [511, 475] width 38 height 18
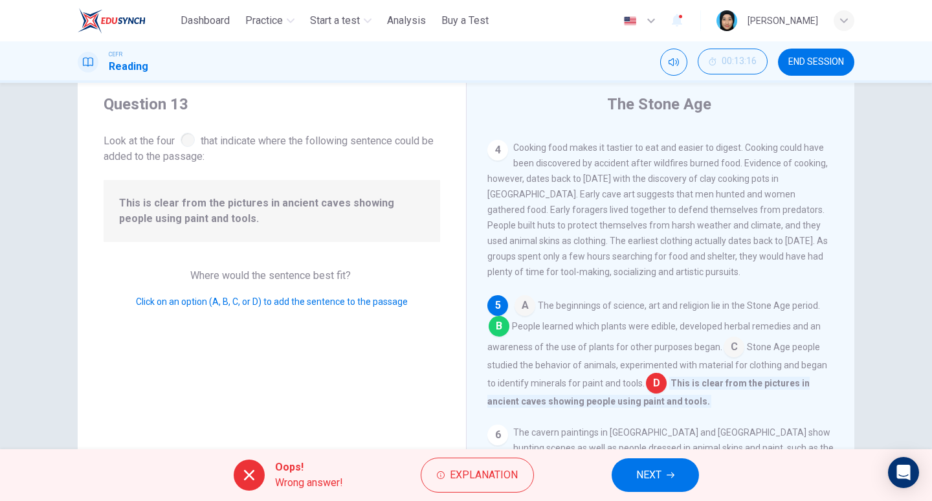
click at [521, 481] on button "Explanation" at bounding box center [477, 474] width 113 height 35
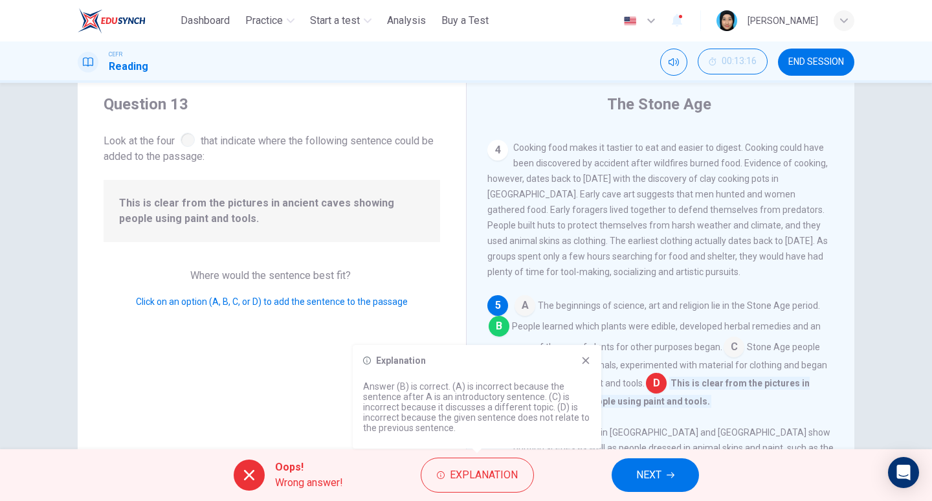
click at [655, 474] on span "NEXT" at bounding box center [648, 475] width 25 height 18
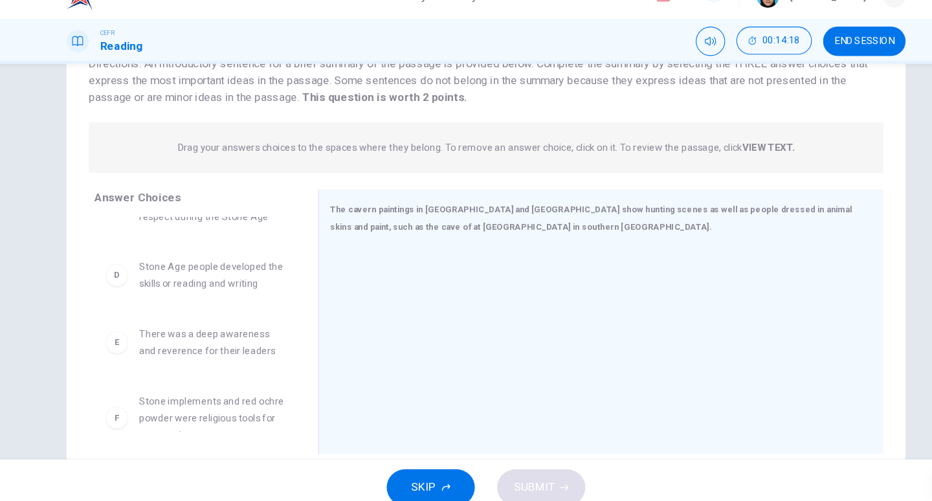
scroll to position [0, 0]
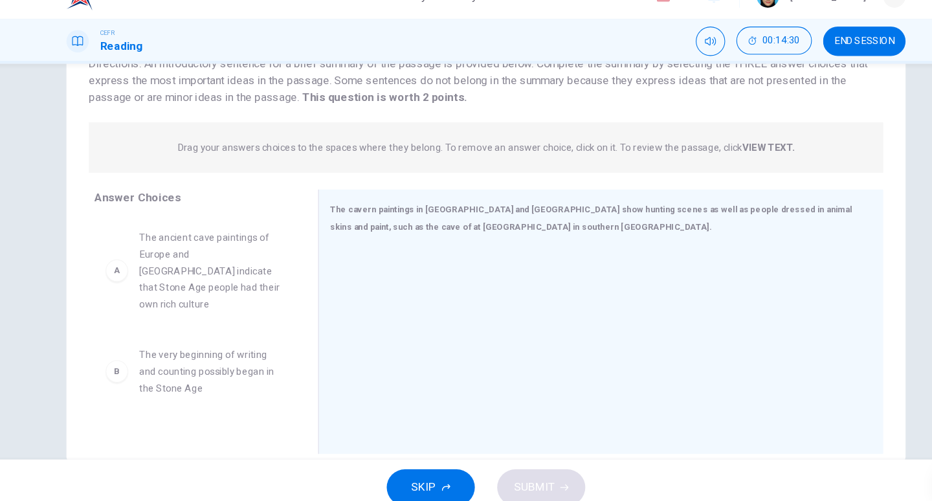
click at [126, 280] on div "A The ancient cave paintings of Europe and [GEOGRAPHIC_DATA] indicate that Ston…" at bounding box center [197, 274] width 166 height 78
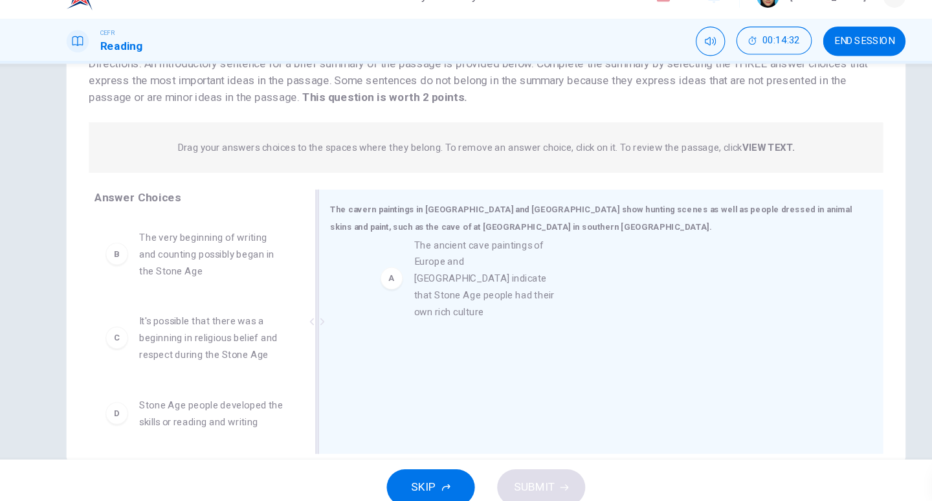
drag, startPoint x: 130, startPoint y: 269, endPoint x: 428, endPoint y: 281, distance: 298.5
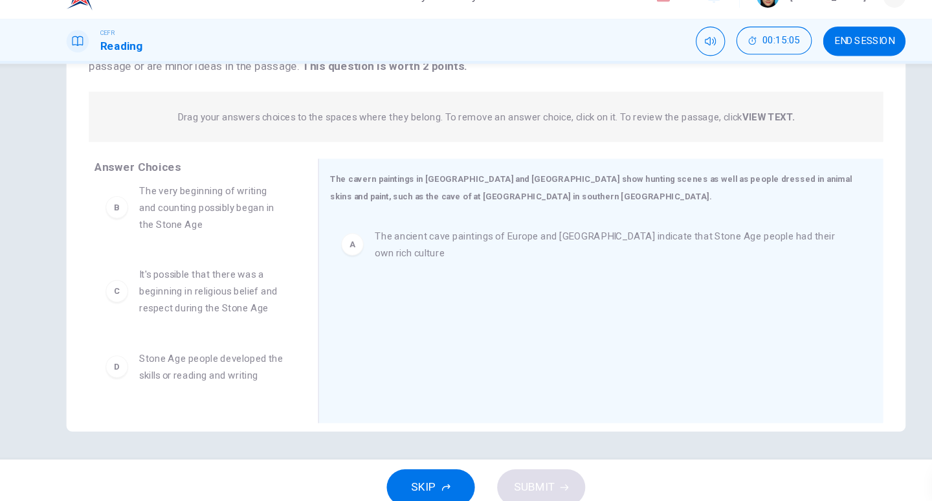
scroll to position [12, 0]
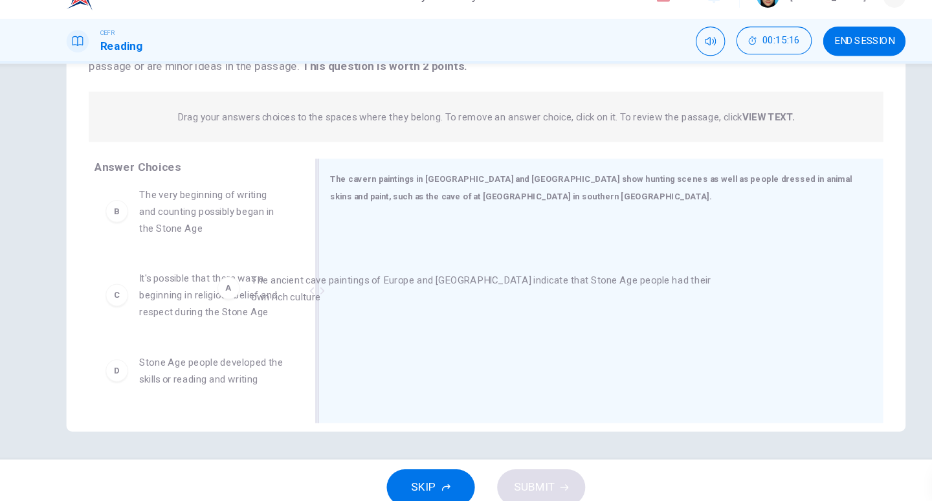
drag, startPoint x: 347, startPoint y: 257, endPoint x: 199, endPoint y: 289, distance: 151.5
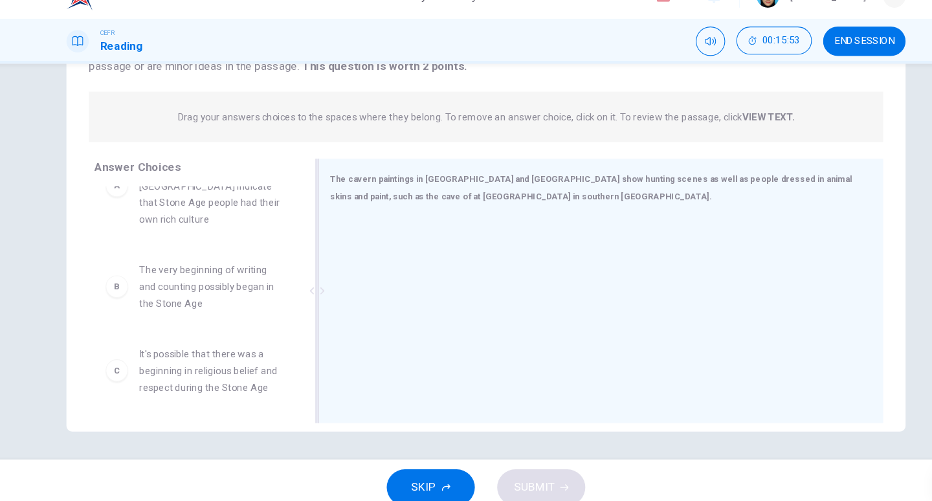
scroll to position [86, 0]
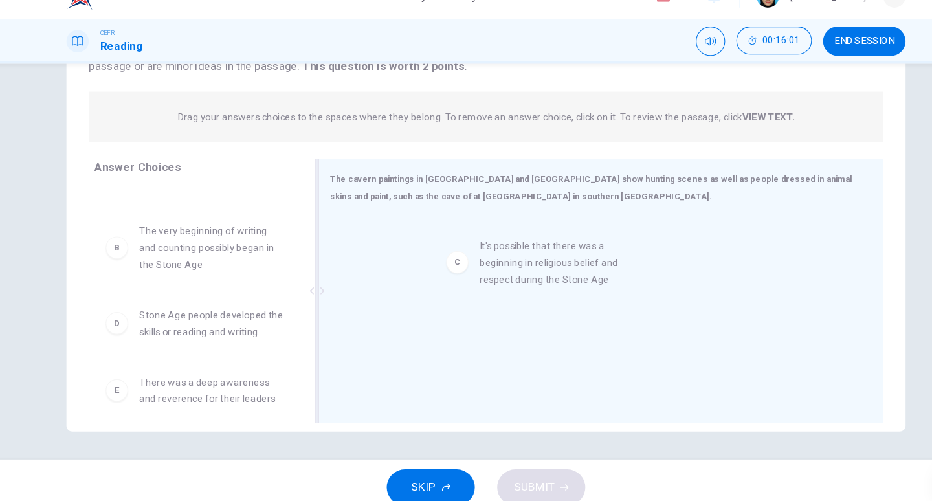
drag, startPoint x: 133, startPoint y: 323, endPoint x: 461, endPoint y: 270, distance: 331.5
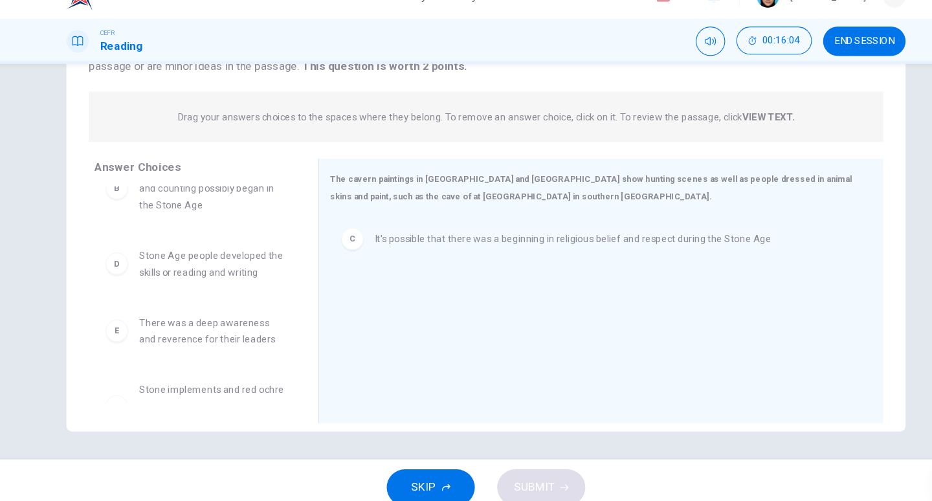
scroll to position [156, 0]
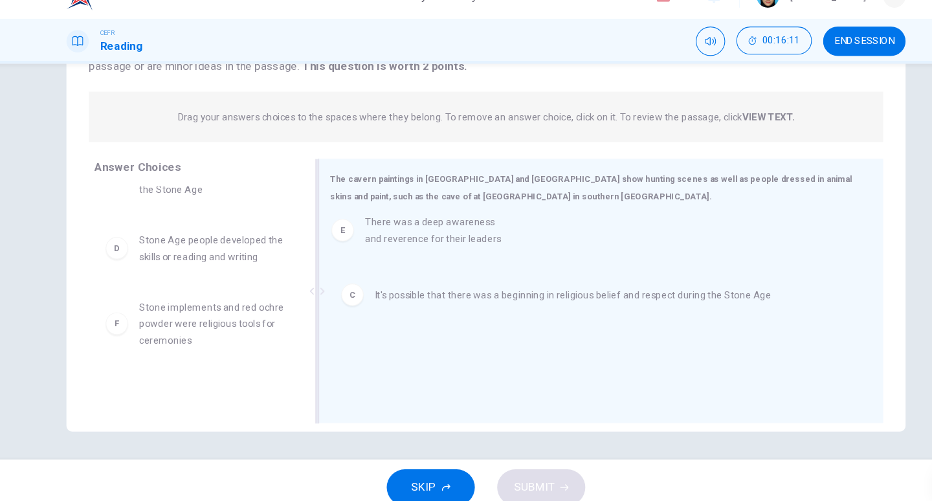
drag, startPoint x: 133, startPoint y: 303, endPoint x: 348, endPoint y: 241, distance: 224.4
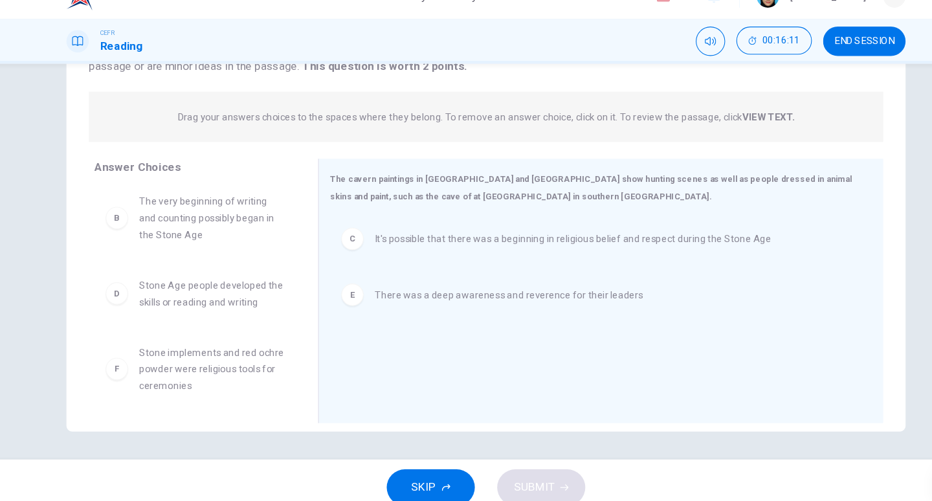
scroll to position [101, 0]
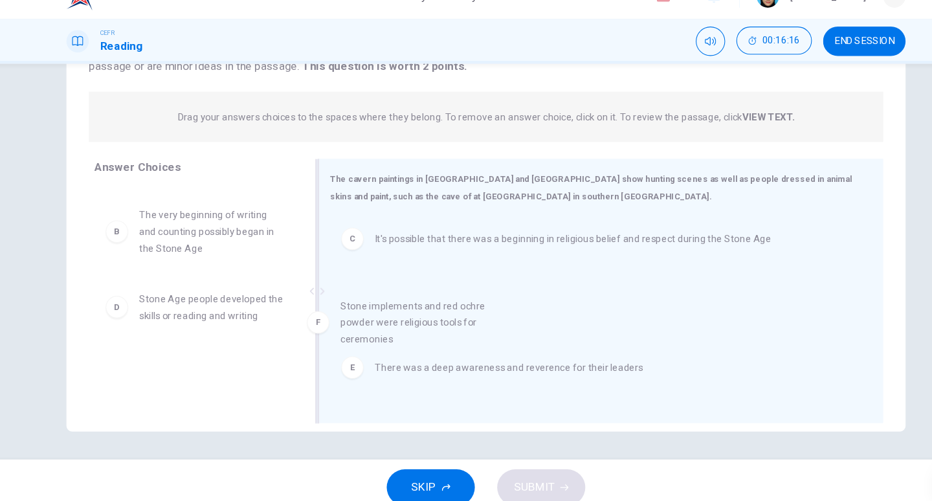
drag, startPoint x: 133, startPoint y: 369, endPoint x: 324, endPoint y: 329, distance: 195.7
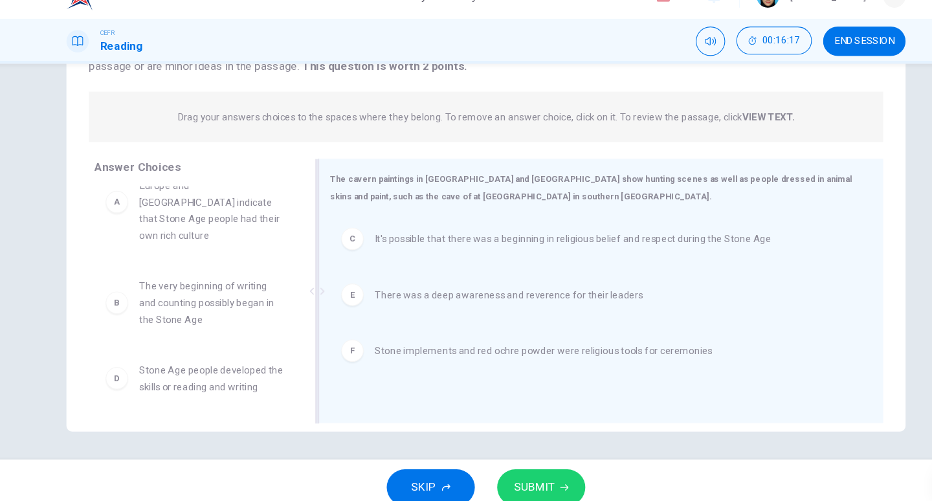
scroll to position [23, 0]
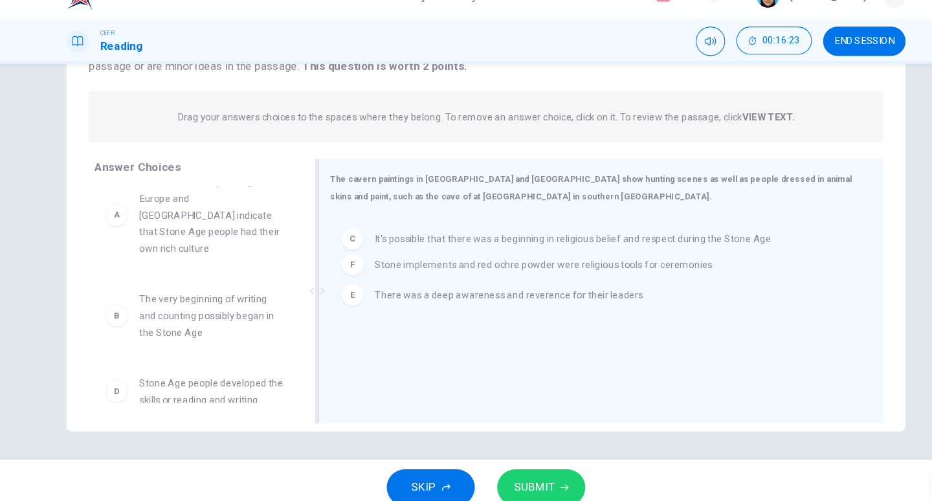
drag, startPoint x: 349, startPoint y: 351, endPoint x: 348, endPoint y: 263, distance: 88.0
click at [536, 466] on button "SUBMIT" at bounding box center [517, 475] width 82 height 34
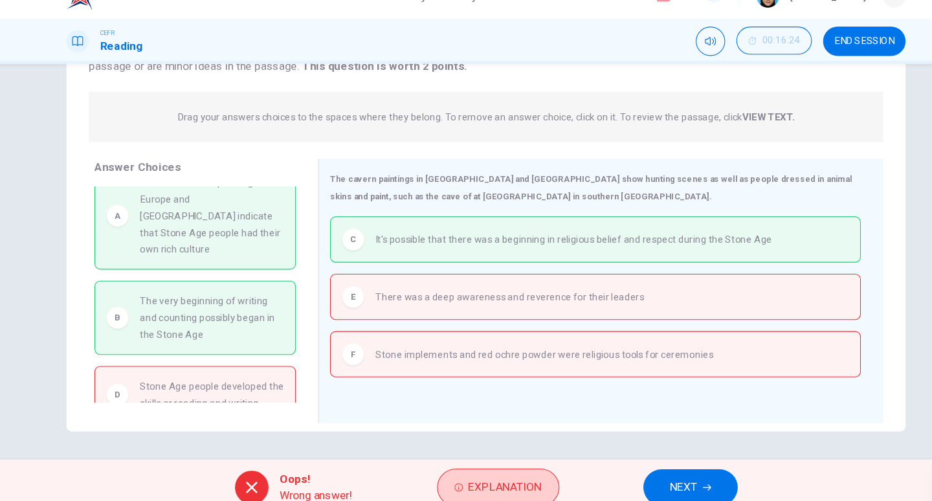
click at [492, 480] on span "Explanation" at bounding box center [484, 475] width 68 height 18
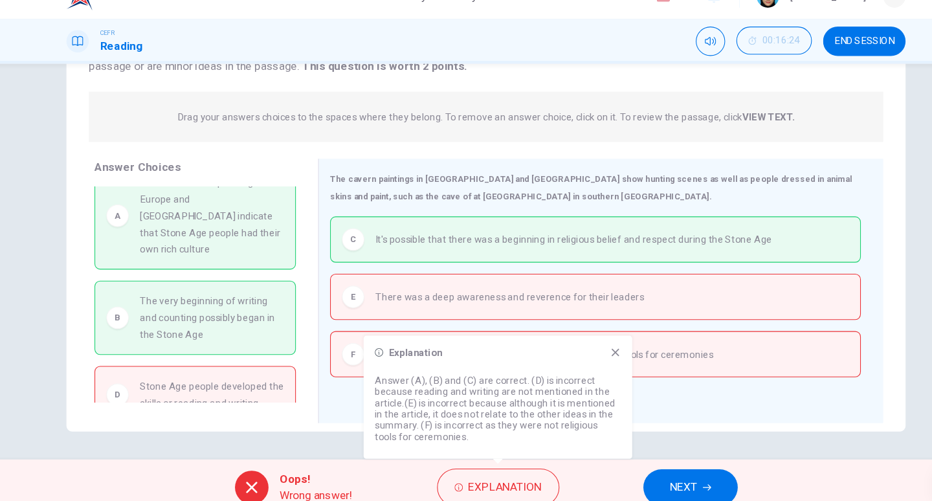
click at [641, 464] on button "NEXT" at bounding box center [654, 475] width 87 height 34
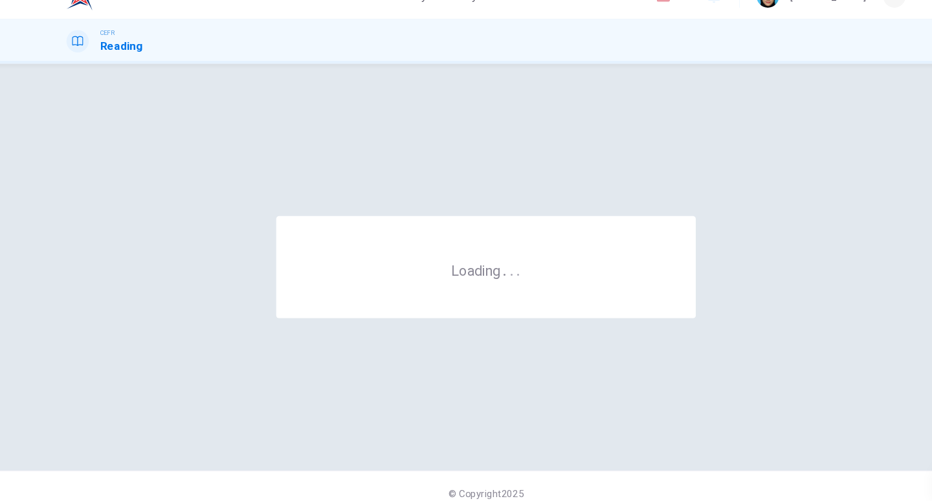
scroll to position [0, 0]
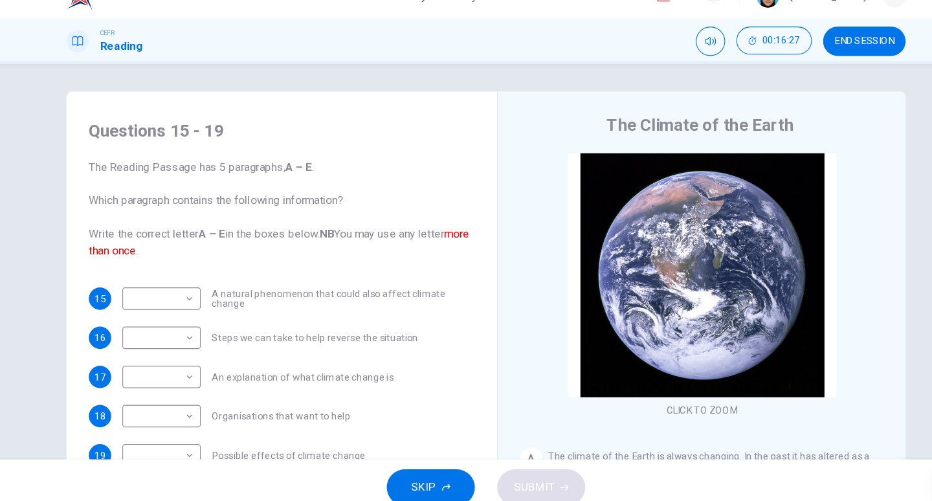
click at [805, 66] on span "END SESSION" at bounding box center [816, 62] width 56 height 10
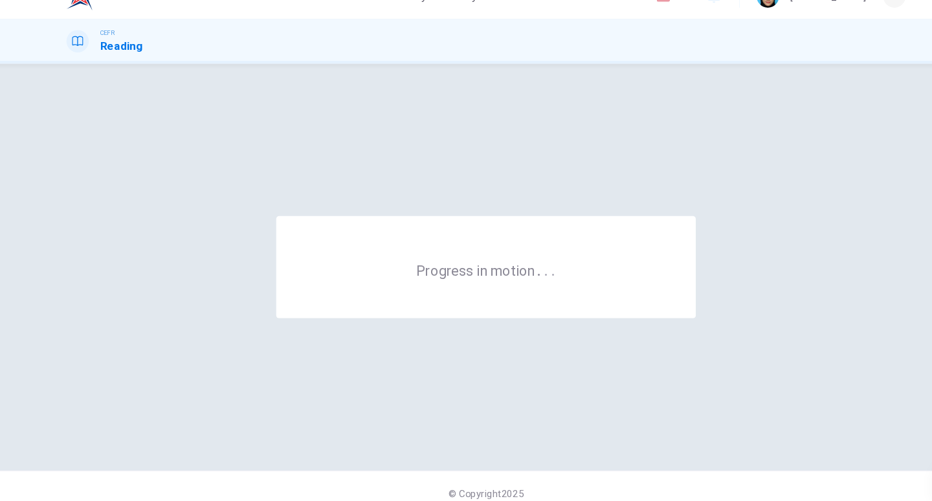
click at [478, 299] on div "Progress in motion . . ." at bounding box center [466, 271] width 388 height 94
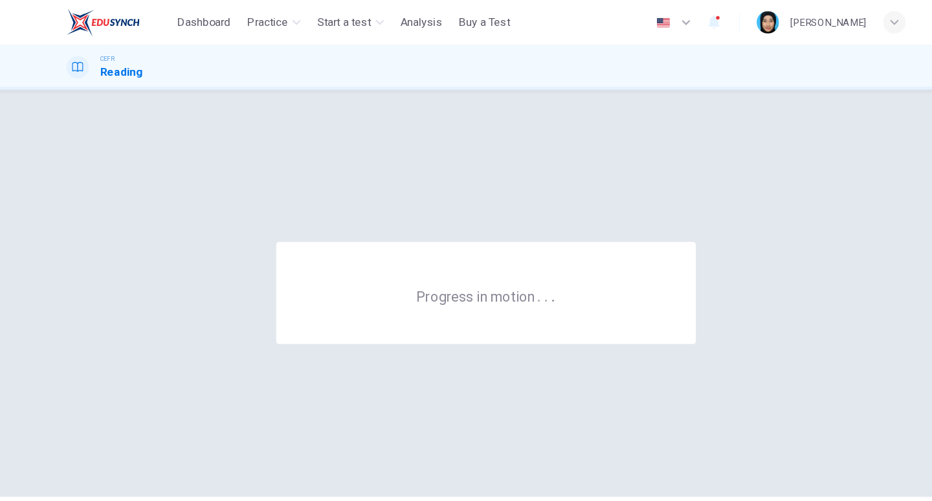
click at [430, 179] on div "Progress in motion . . ." at bounding box center [466, 271] width 776 height 325
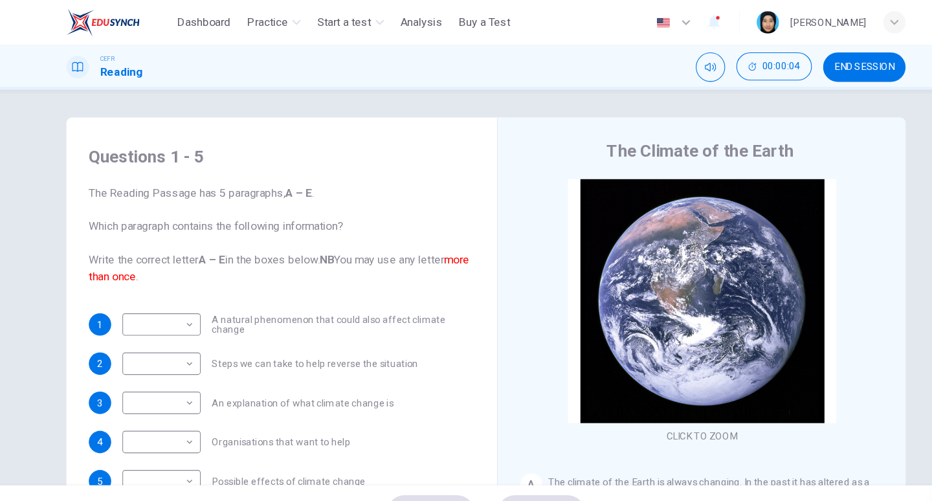
click at [819, 67] on span "END SESSION" at bounding box center [816, 62] width 56 height 10
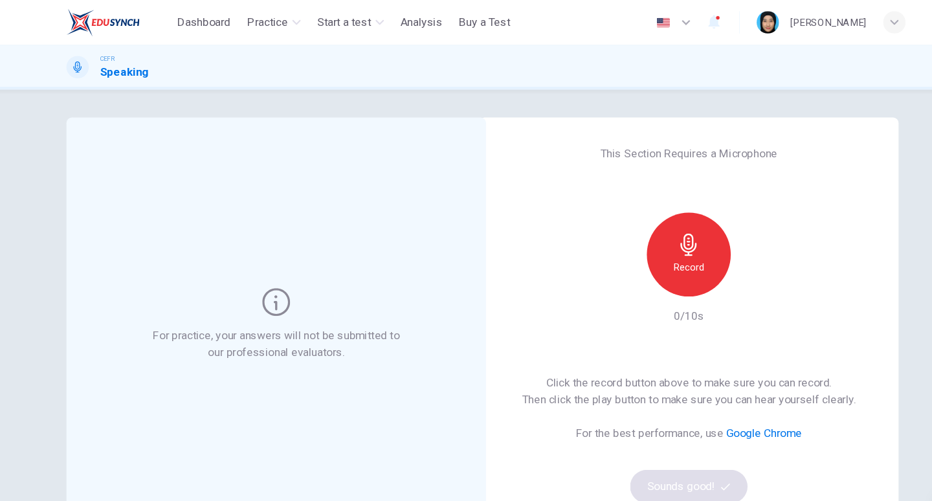
click at [610, 235] on div "Record" at bounding box center [654, 236] width 140 height 78
click at [654, 253] on h6 "Record" at bounding box center [653, 247] width 29 height 16
click at [717, 266] on icon "button" at bounding box center [712, 263] width 13 height 13
click at [662, 448] on button "Sounds good!" at bounding box center [653, 450] width 109 height 31
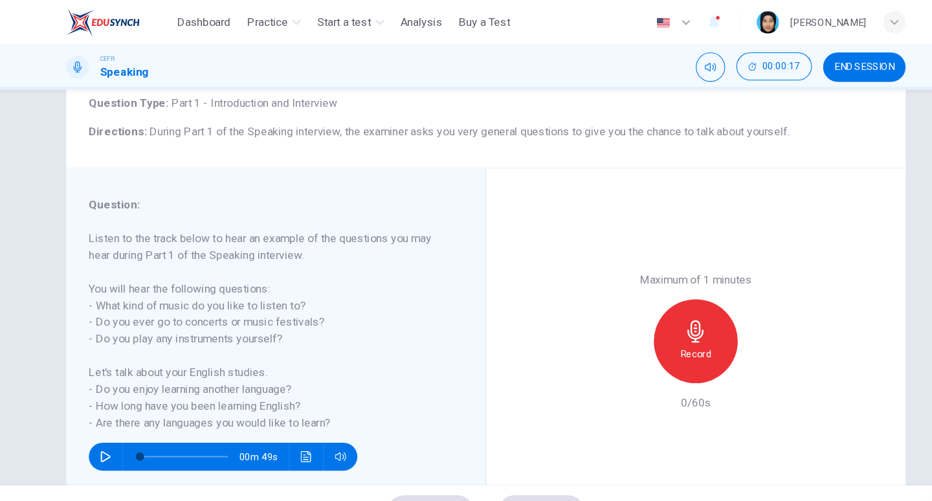
scroll to position [116, 0]
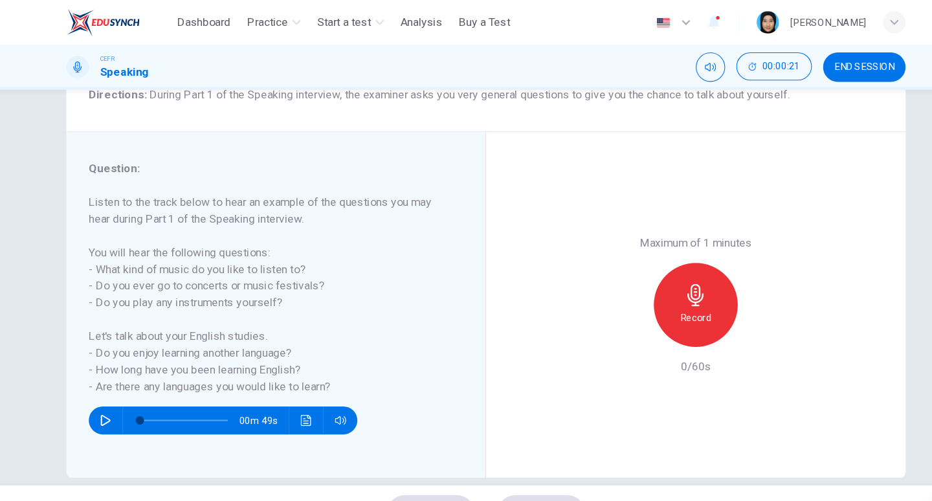
click at [109, 386] on icon "button" at bounding box center [113, 389] width 9 height 10
click at [115, 384] on icon "button" at bounding box center [114, 389] width 10 height 10
click at [111, 378] on button "button" at bounding box center [114, 389] width 21 height 26
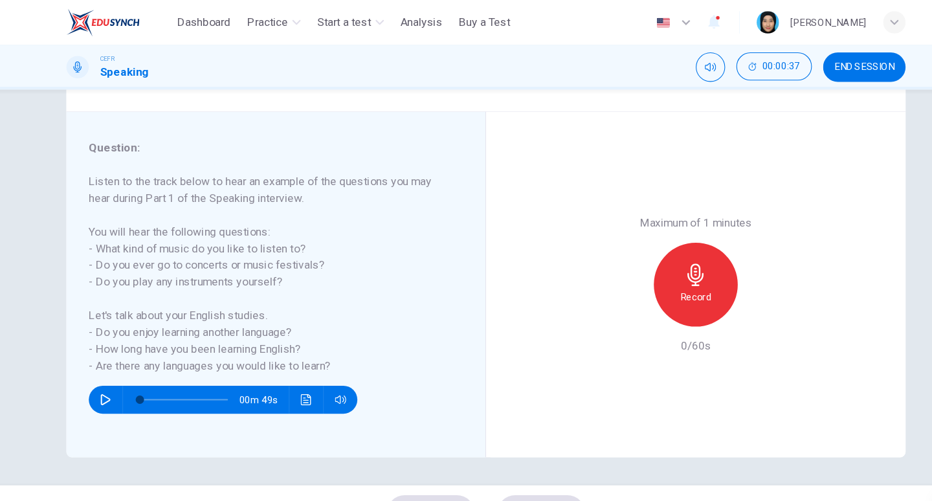
click at [109, 366] on icon "button" at bounding box center [114, 370] width 10 height 10
click at [149, 373] on span at bounding box center [146, 370] width 8 height 8
drag, startPoint x: 153, startPoint y: 373, endPoint x: 123, endPoint y: 375, distance: 30.5
click at [124, 375] on div "00m 49s" at bounding box center [222, 370] width 248 height 26
click at [110, 367] on icon "button" at bounding box center [113, 370] width 9 height 10
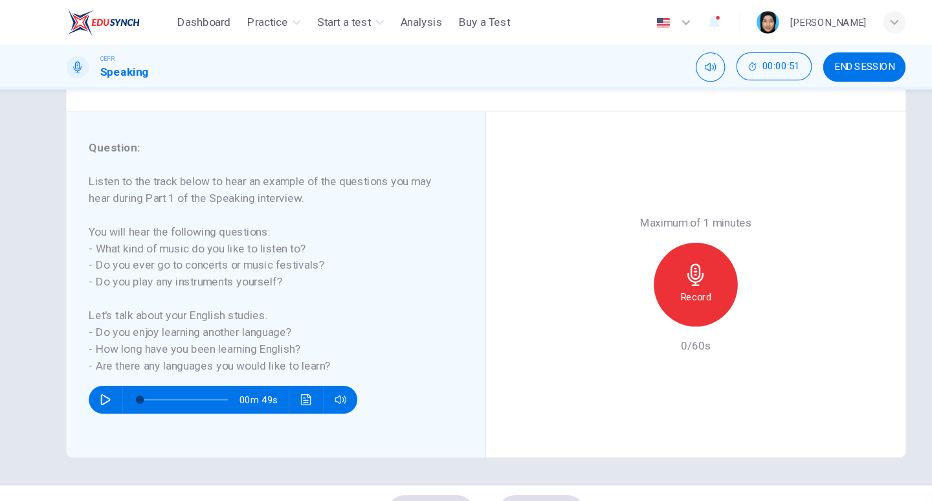
click at [116, 375] on button "button" at bounding box center [114, 370] width 21 height 26
click at [309, 369] on button "Click to see the audio transcription" at bounding box center [299, 370] width 21 height 26
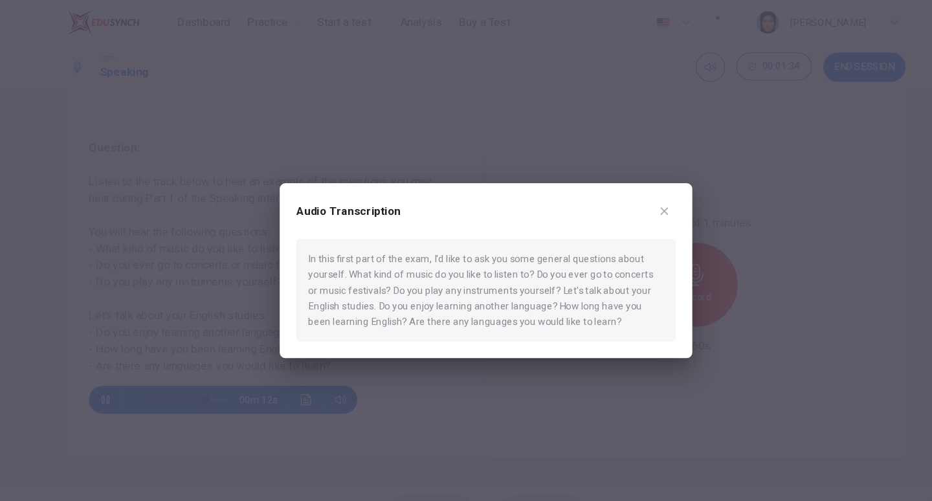
click at [631, 199] on icon "button" at bounding box center [631, 195] width 10 height 10
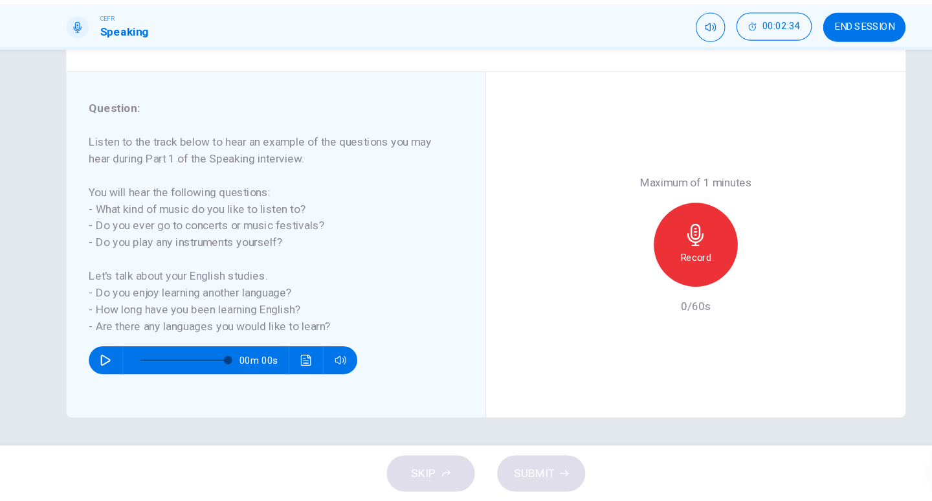
click at [643, 275] on div "Record" at bounding box center [660, 263] width 78 height 78
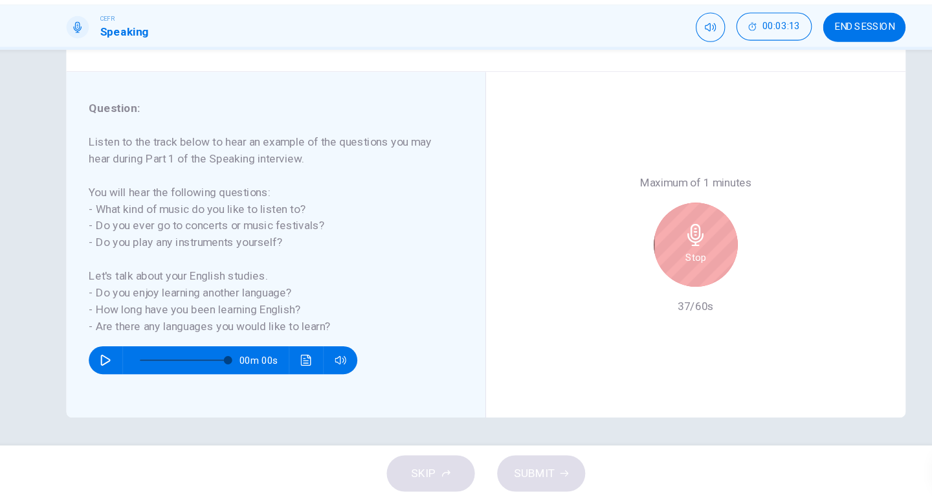
click at [643, 275] on div "Stop" at bounding box center [660, 263] width 78 height 78
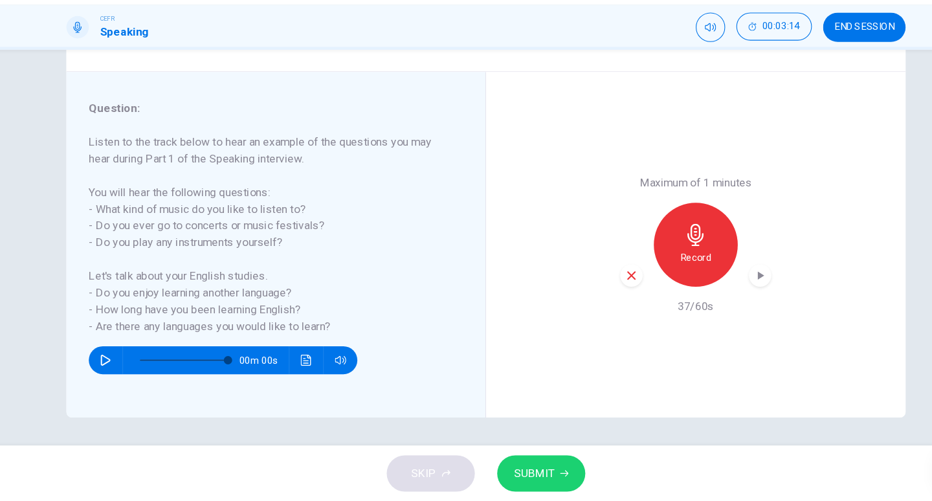
click at [517, 483] on span "SUBMIT" at bounding box center [511, 475] width 38 height 18
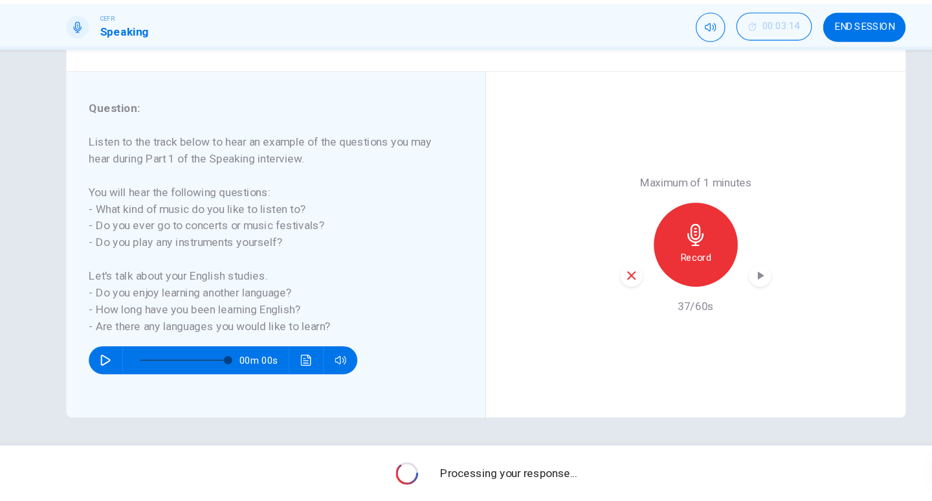
type input "*"
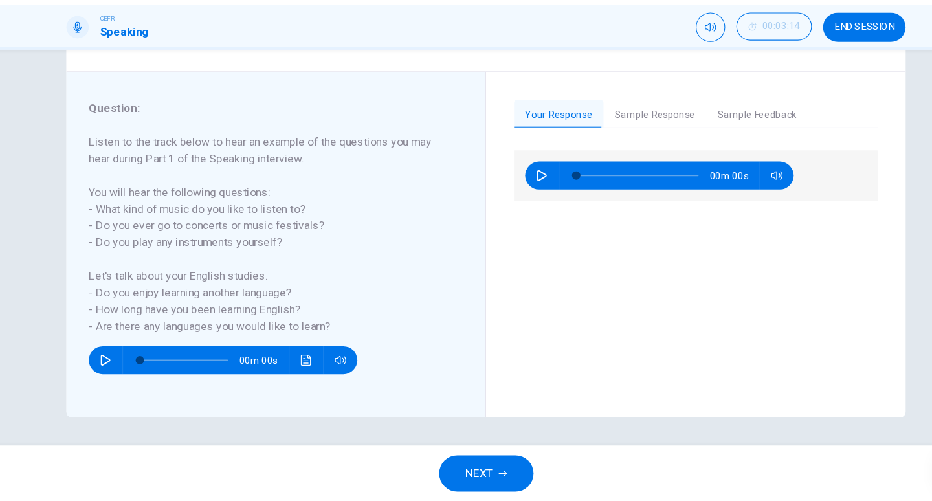
click at [640, 135] on button "Sample Response" at bounding box center [621, 142] width 95 height 27
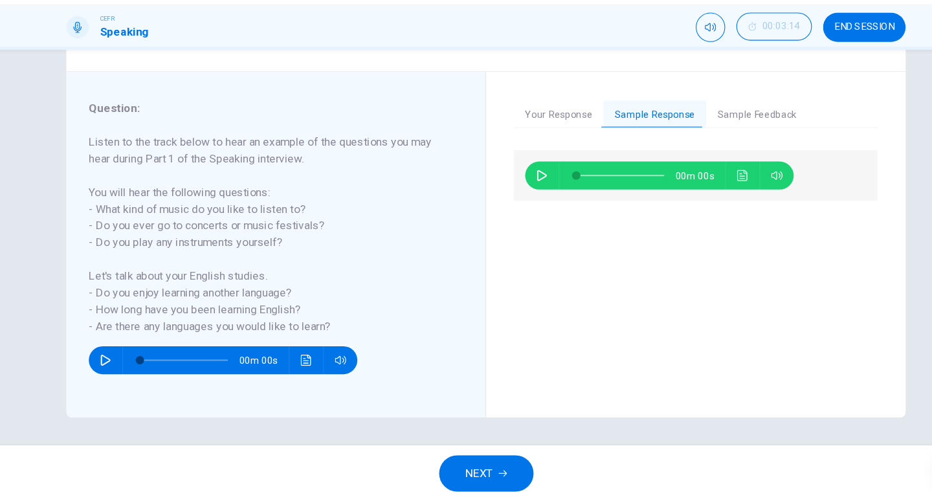
click at [726, 137] on button "Sample Feedback" at bounding box center [717, 142] width 94 height 27
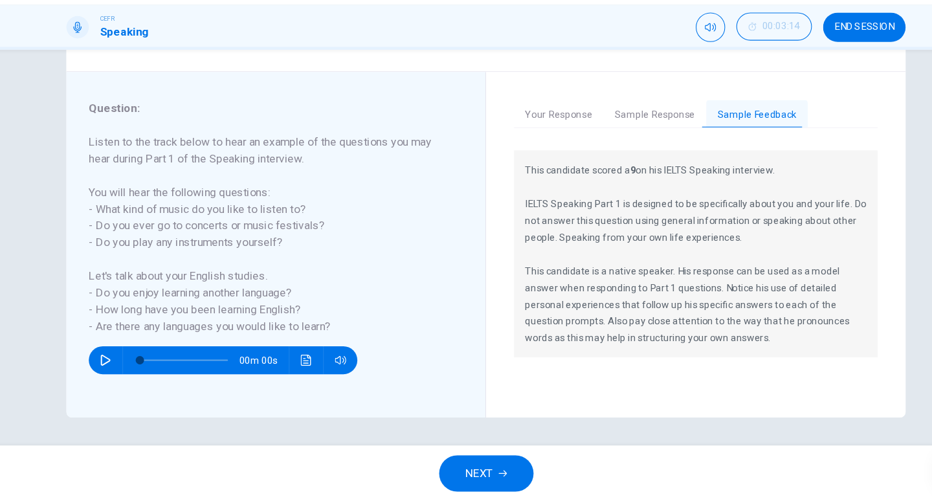
click at [630, 149] on button "Sample Response" at bounding box center [621, 142] width 95 height 27
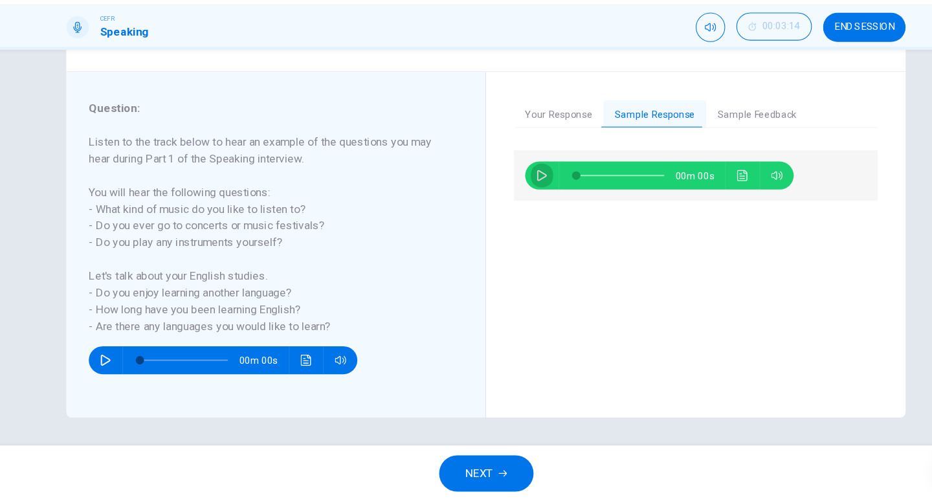
click at [509, 201] on button "button" at bounding box center [517, 199] width 21 height 26
click at [703, 197] on icon "Click to see the audio transcription" at bounding box center [703, 199] width 10 height 10
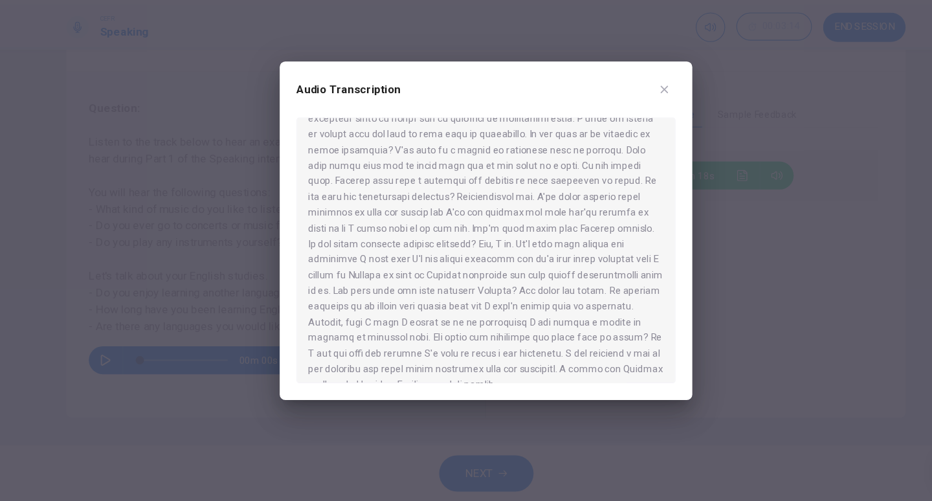
scroll to position [66, 0]
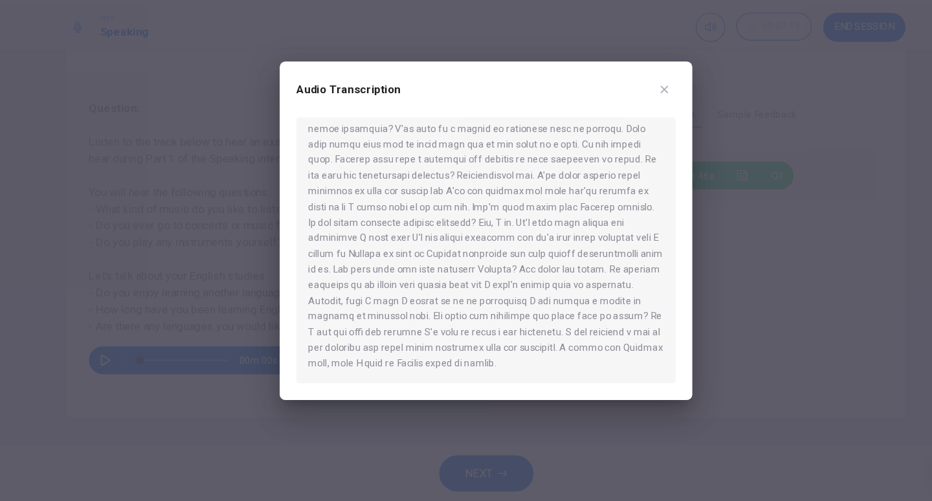
click at [633, 116] on icon "button" at bounding box center [631, 119] width 7 height 7
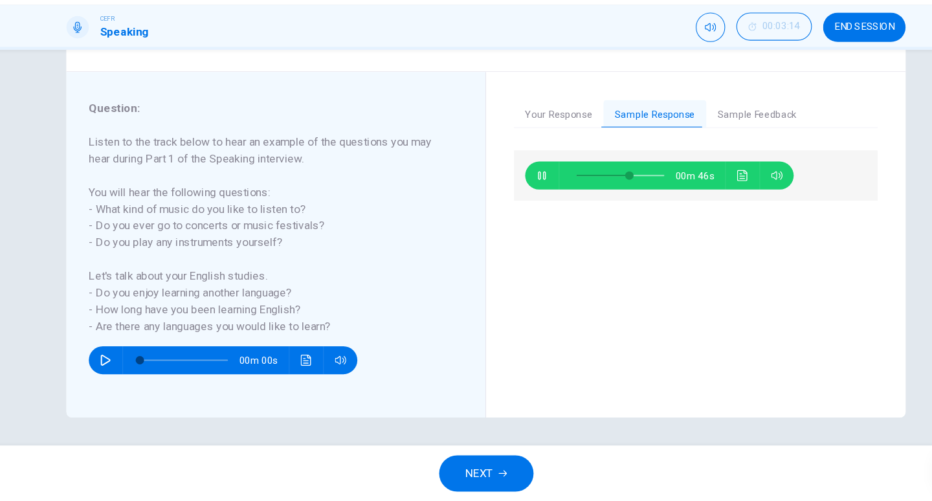
type input "**"
click at [474, 477] on button "NEXT" at bounding box center [465, 475] width 87 height 34
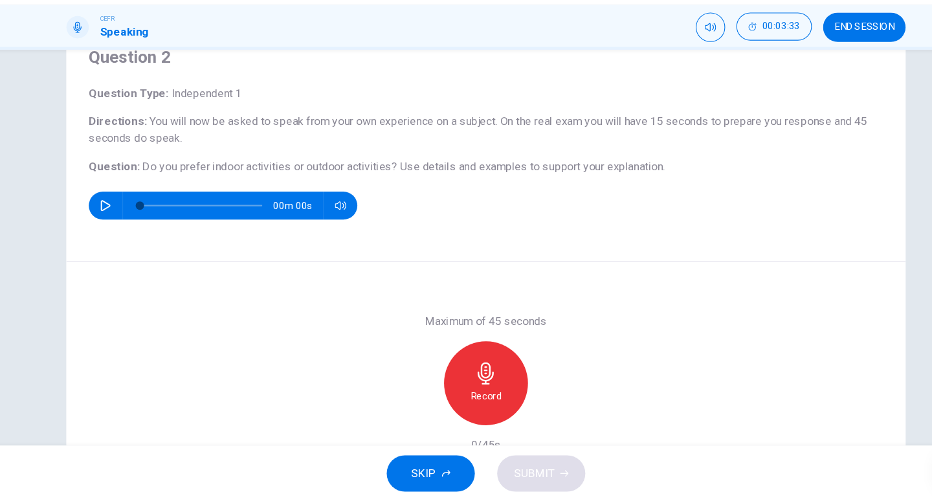
scroll to position [98, 0]
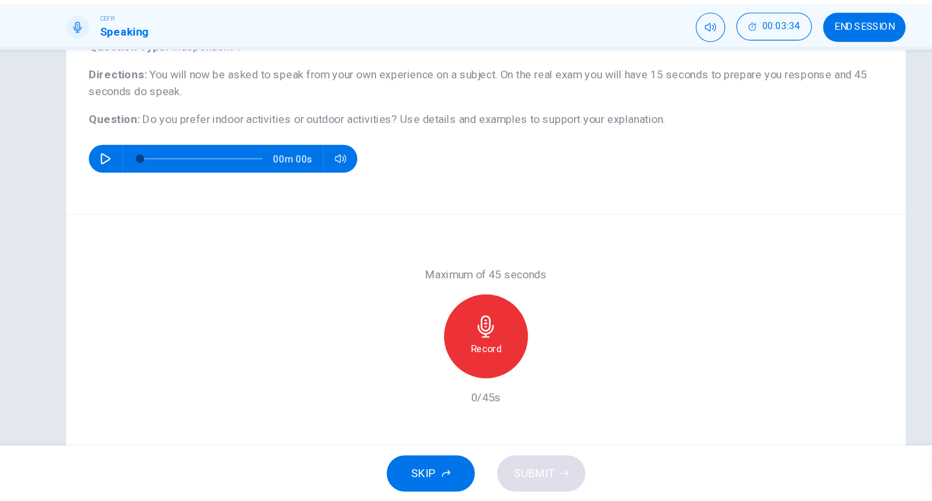
click at [449, 325] on div "Record" at bounding box center [466, 348] width 78 height 78
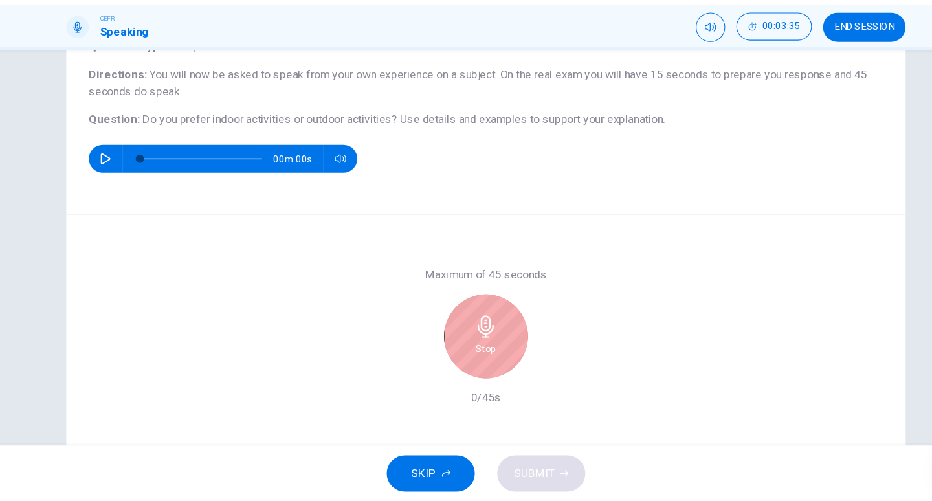
click at [449, 325] on div "Stop" at bounding box center [466, 348] width 78 height 78
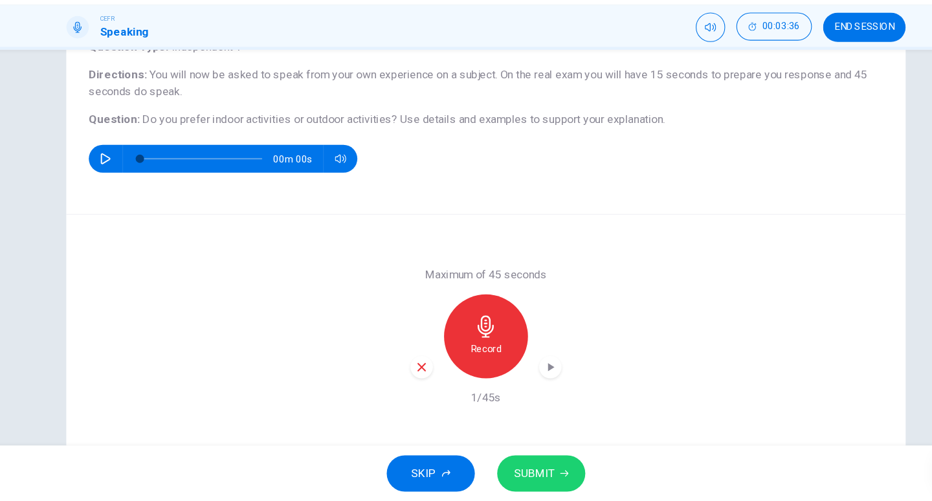
click at [526, 479] on span "SUBMIT" at bounding box center [511, 475] width 38 height 18
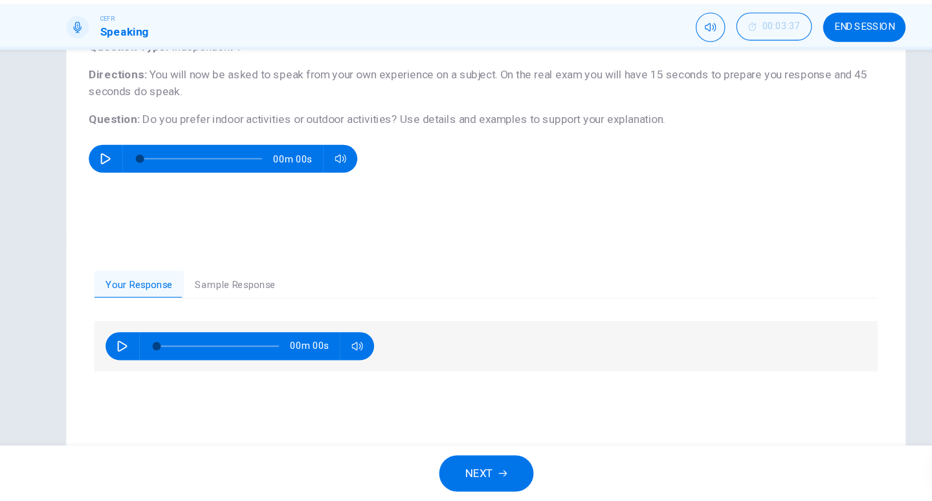
click at [231, 296] on button "Sample Response" at bounding box center [233, 300] width 95 height 27
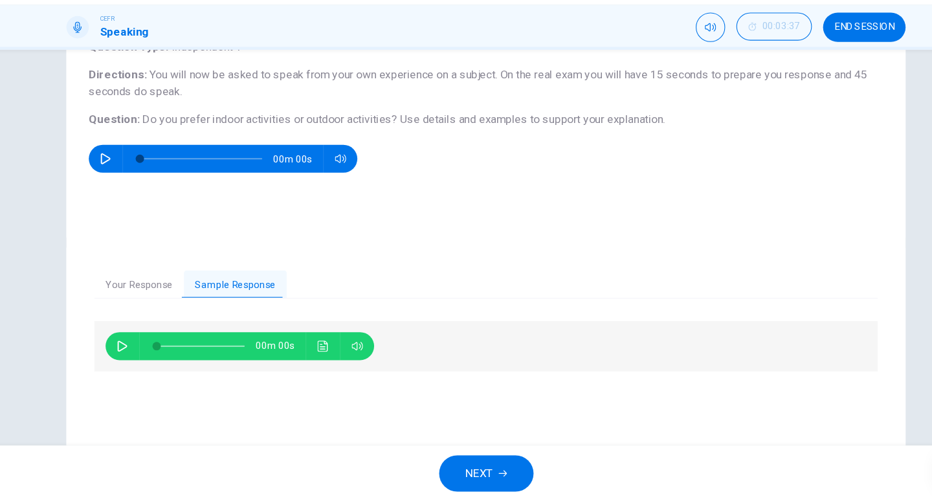
scroll to position [135, 0]
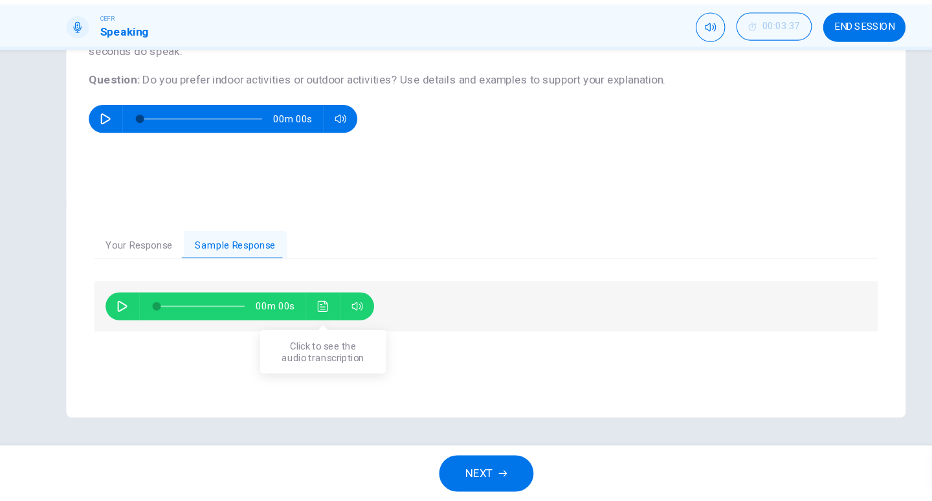
click at [306, 321] on button "Click to see the audio transcription" at bounding box center [315, 320] width 21 height 26
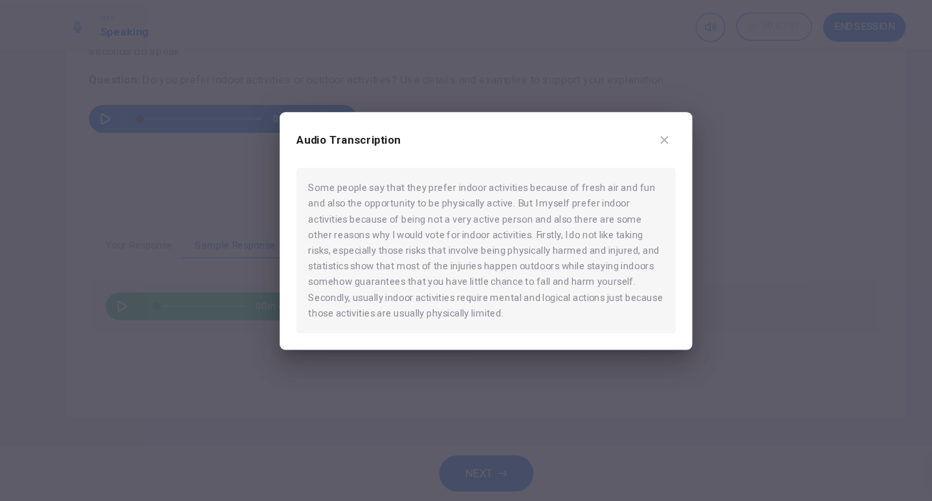
click at [633, 159] on button "button" at bounding box center [630, 166] width 21 height 21
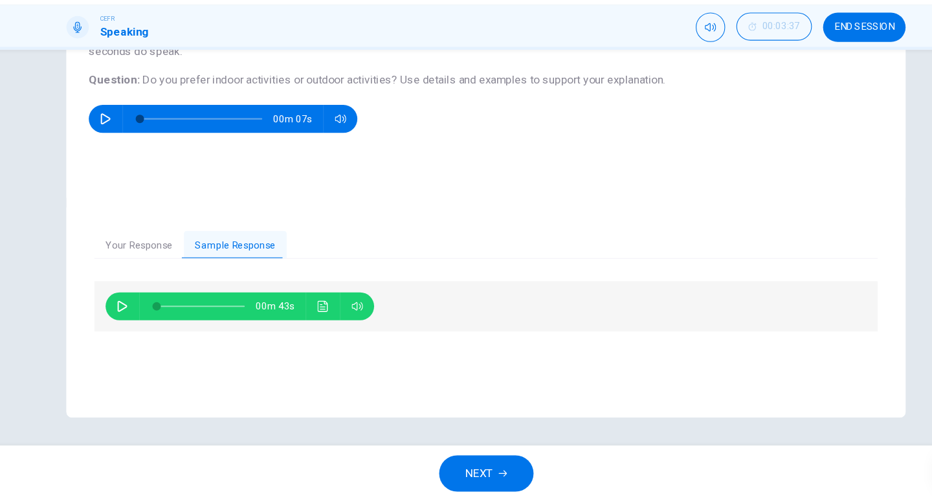
click at [131, 317] on icon "button" at bounding box center [129, 320] width 10 height 10
click at [323, 318] on button "Click to see the audio transcription" at bounding box center [315, 320] width 21 height 26
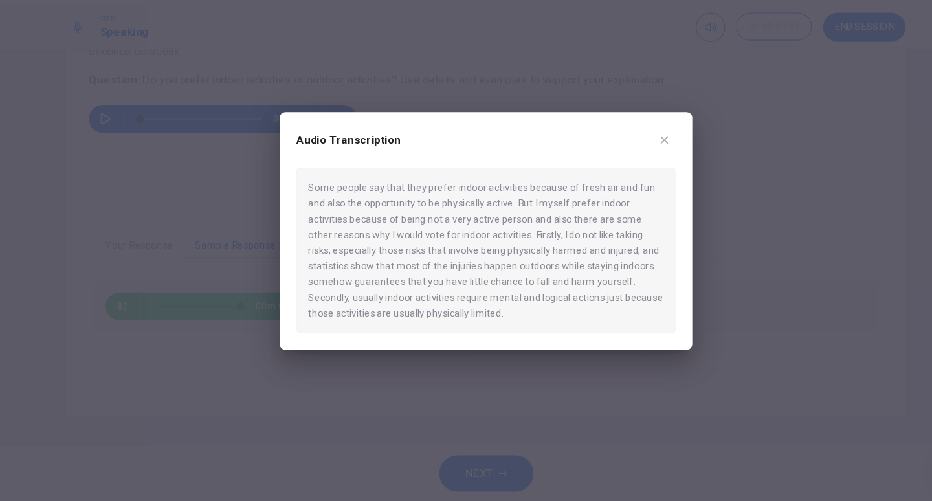
click at [634, 161] on icon "button" at bounding box center [631, 166] width 10 height 10
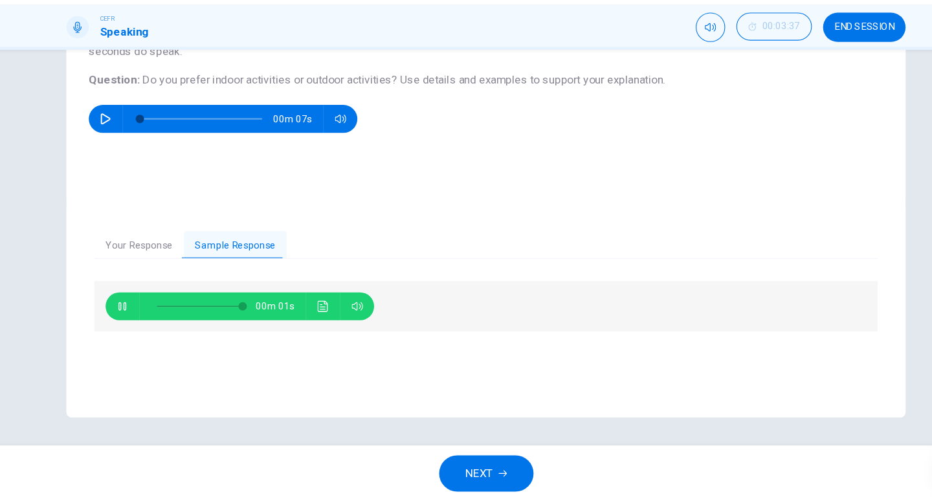
type input "*"
click at [481, 472] on icon "button" at bounding box center [481, 475] width 8 height 8
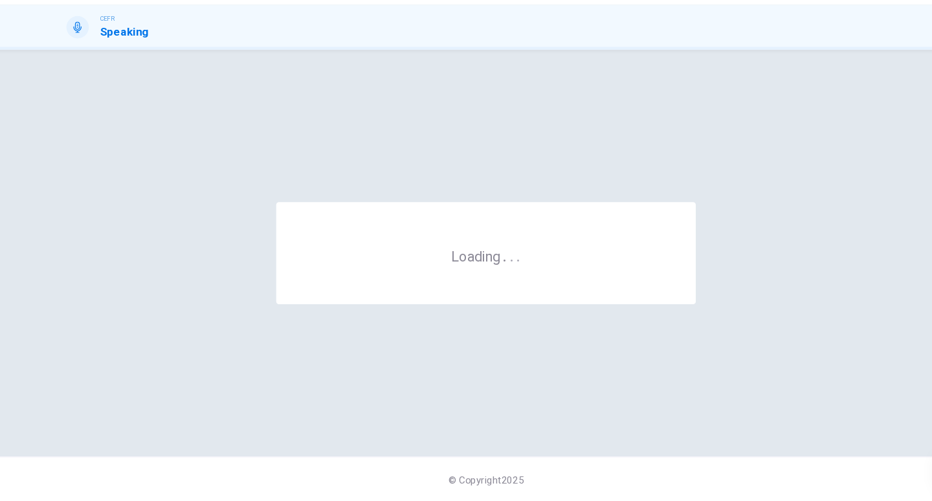
scroll to position [0, 0]
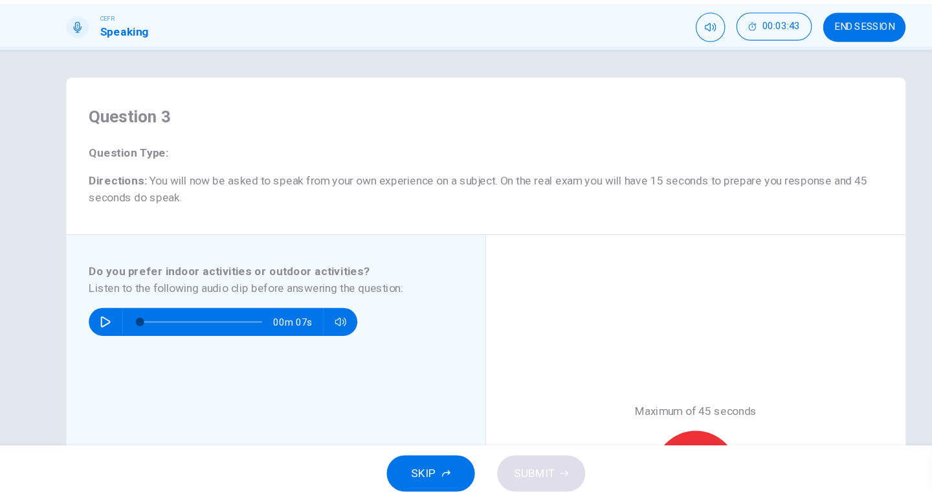
click at [113, 333] on icon "button" at bounding box center [114, 334] width 10 height 10
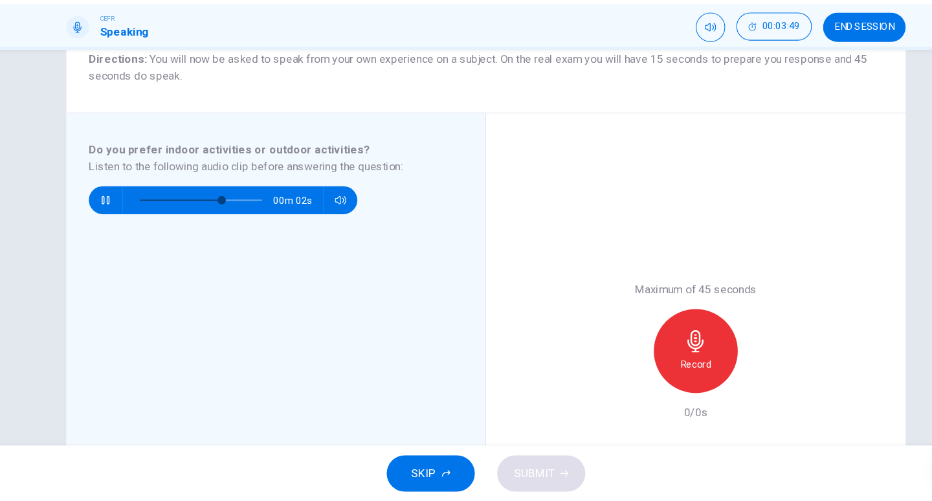
scroll to position [92, 0]
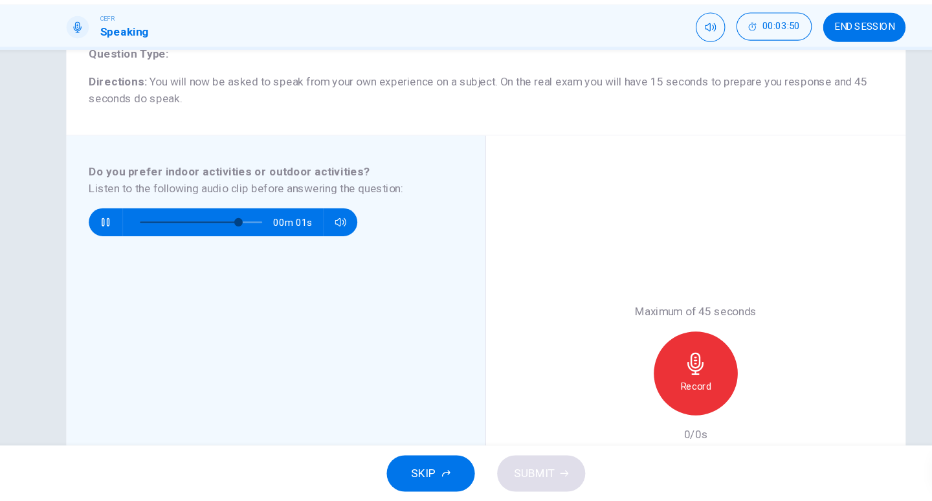
click at [120, 244] on button "button" at bounding box center [114, 243] width 21 height 26
click at [693, 388] on div "Record" at bounding box center [660, 383] width 78 height 78
type input "**"
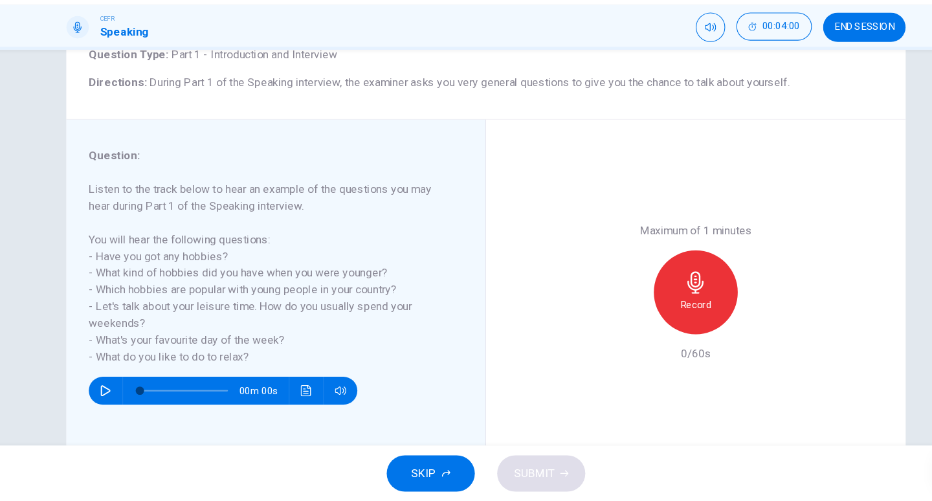
scroll to position [135, 0]
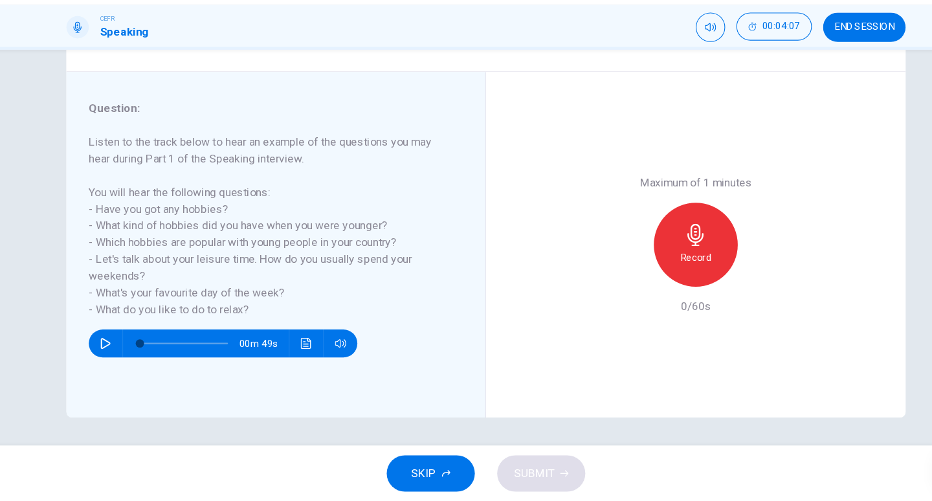
click at [646, 274] on h6 "Record" at bounding box center [660, 275] width 29 height 16
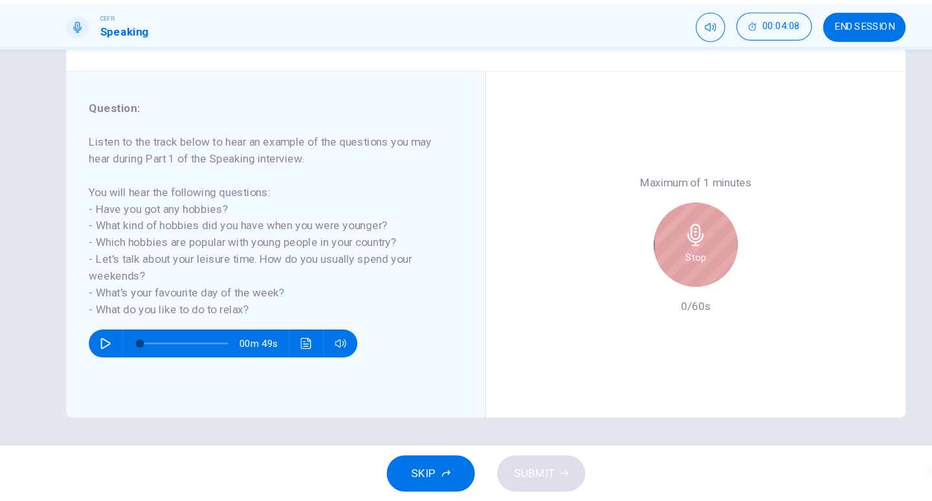
click at [646, 274] on div "Stop" at bounding box center [660, 263] width 78 height 78
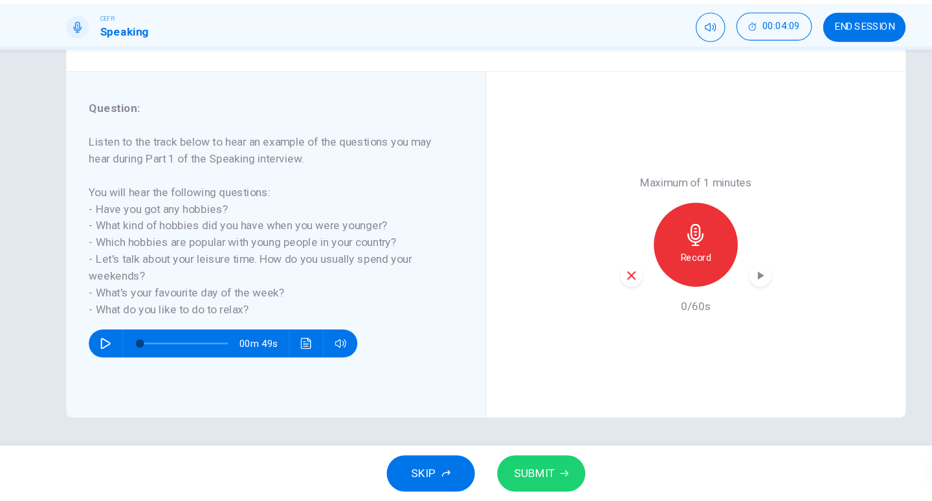
click at [538, 468] on button "SUBMIT" at bounding box center [517, 475] width 82 height 34
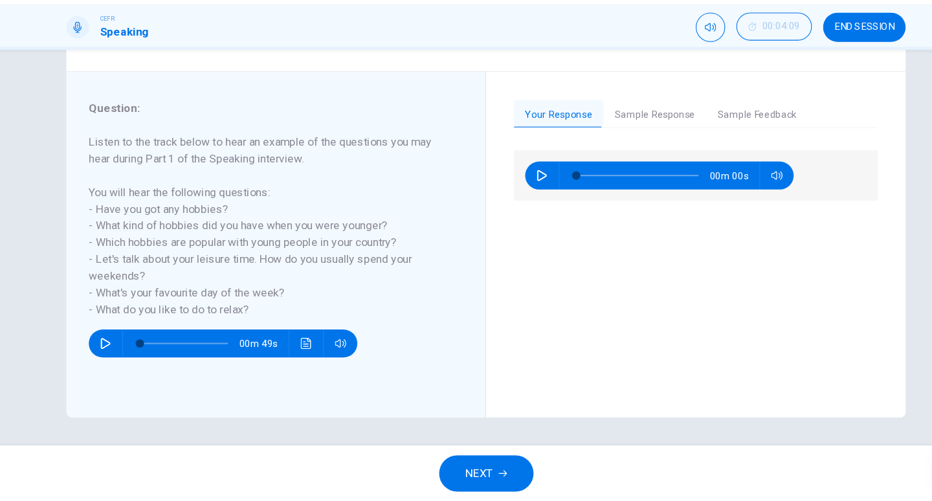
click at [642, 141] on button "Sample Response" at bounding box center [621, 142] width 95 height 27
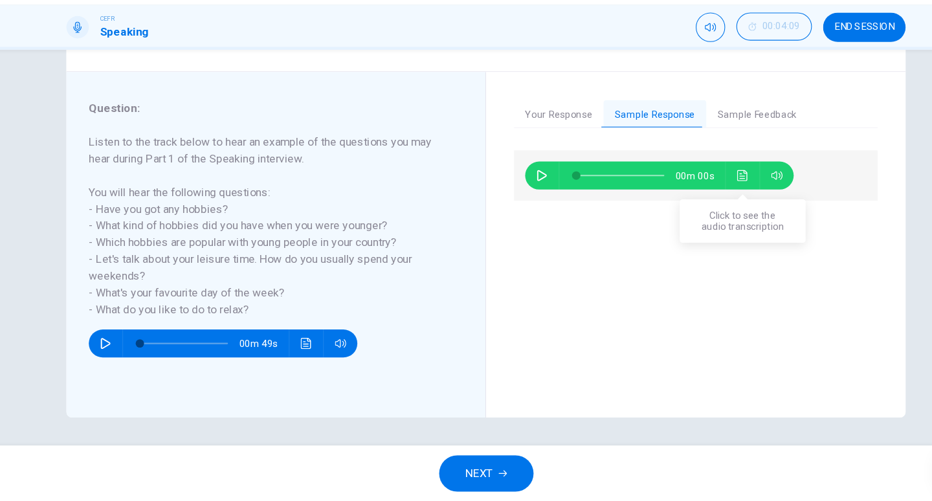
click at [705, 198] on icon "Click to see the audio transcription" at bounding box center [703, 199] width 10 height 10
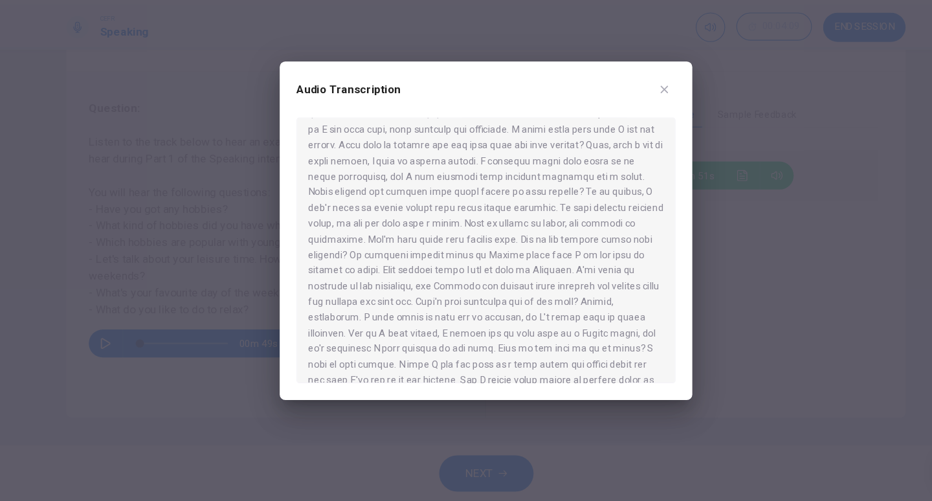
scroll to position [51, 0]
click at [636, 113] on button "button" at bounding box center [630, 119] width 21 height 21
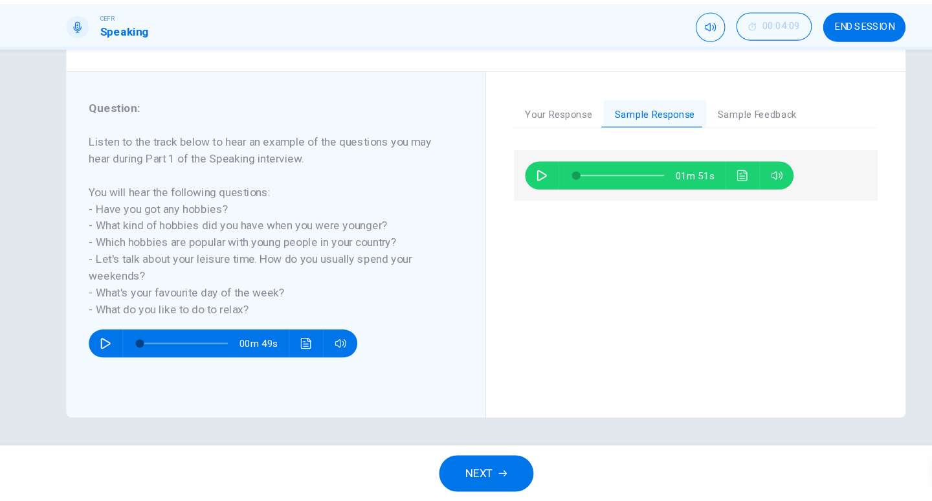
click at [469, 476] on span "NEXT" at bounding box center [459, 475] width 25 height 18
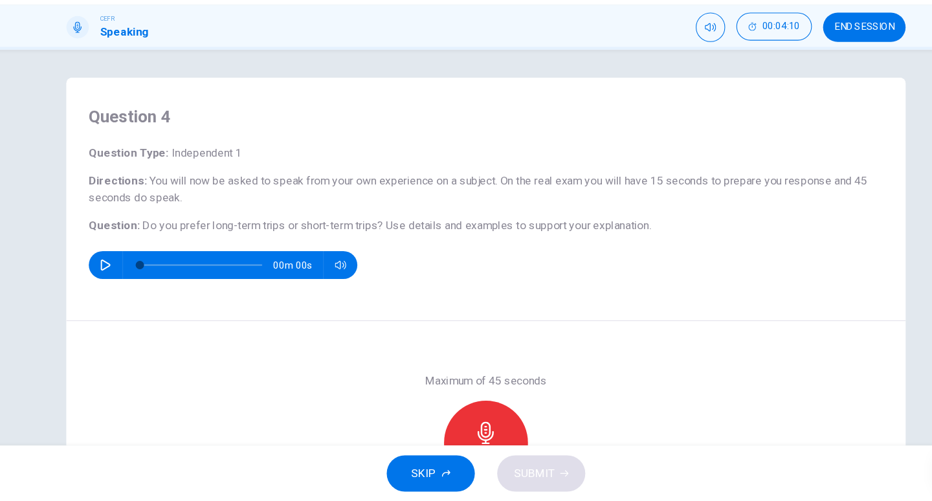
click at [447, 438] on div "Record" at bounding box center [466, 447] width 78 height 78
click at [447, 438] on div "Stop" at bounding box center [466, 447] width 78 height 78
click at [511, 463] on button "SUBMIT" at bounding box center [517, 475] width 82 height 34
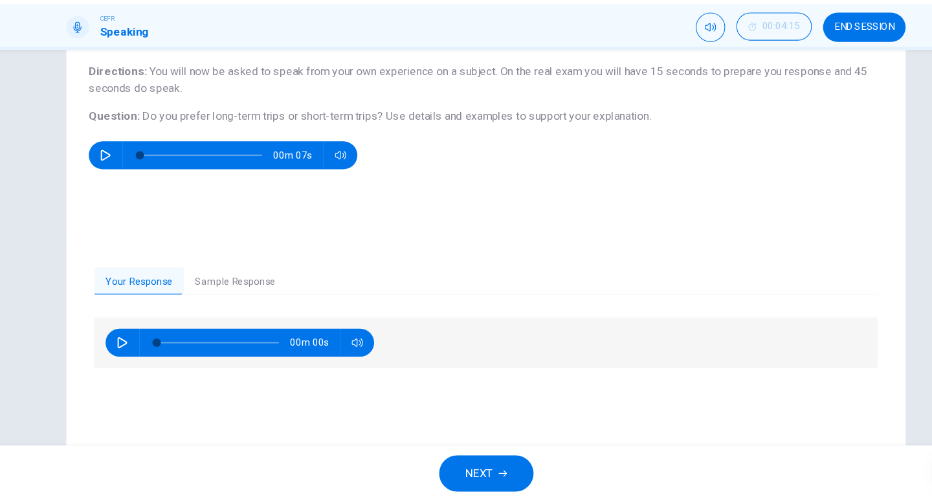
scroll to position [135, 0]
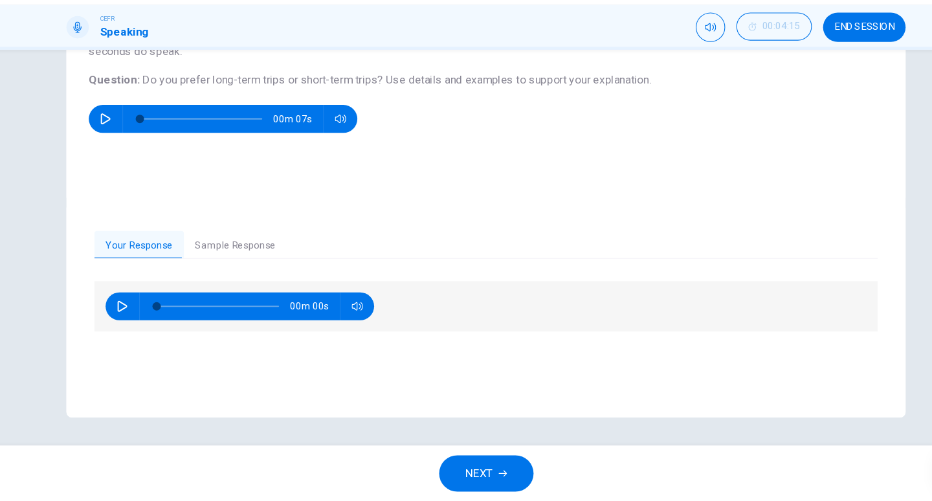
click at [236, 265] on button "Sample Response" at bounding box center [233, 263] width 95 height 27
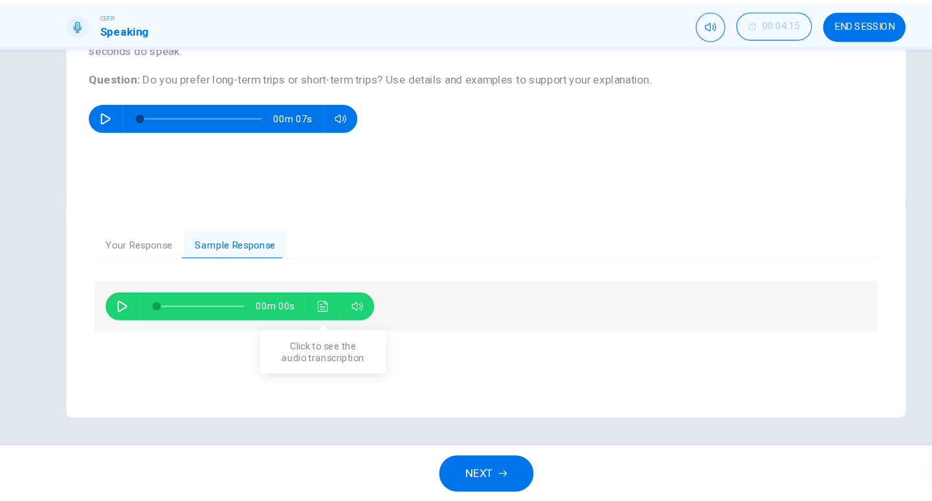
click at [318, 331] on button "Click to see the audio transcription" at bounding box center [315, 320] width 21 height 26
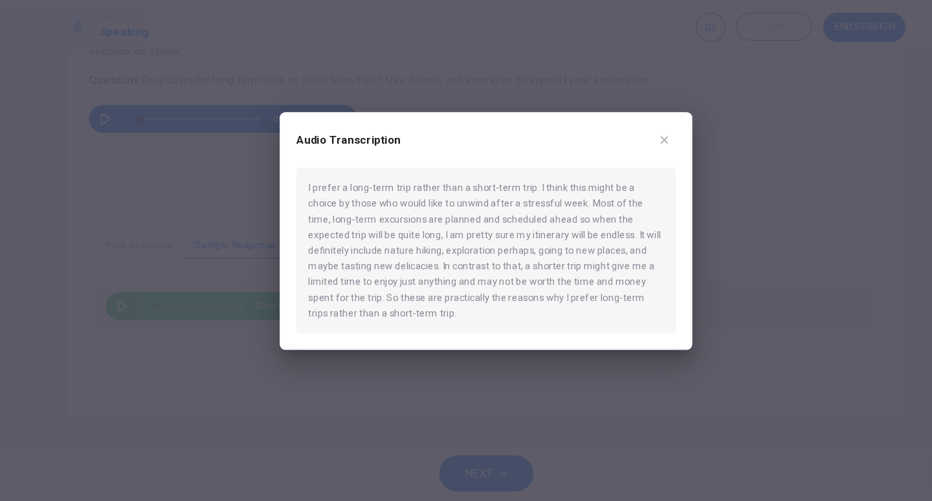
click at [628, 161] on icon "button" at bounding box center [631, 166] width 10 height 10
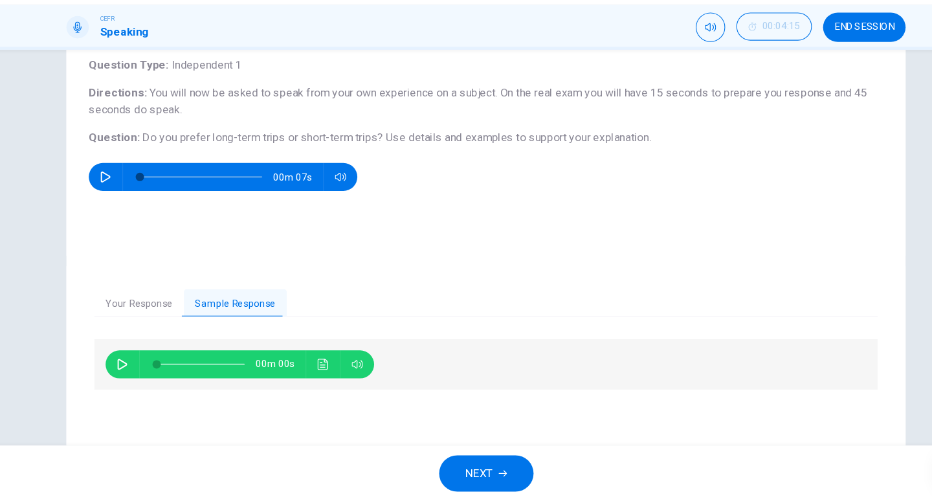
scroll to position [81, 0]
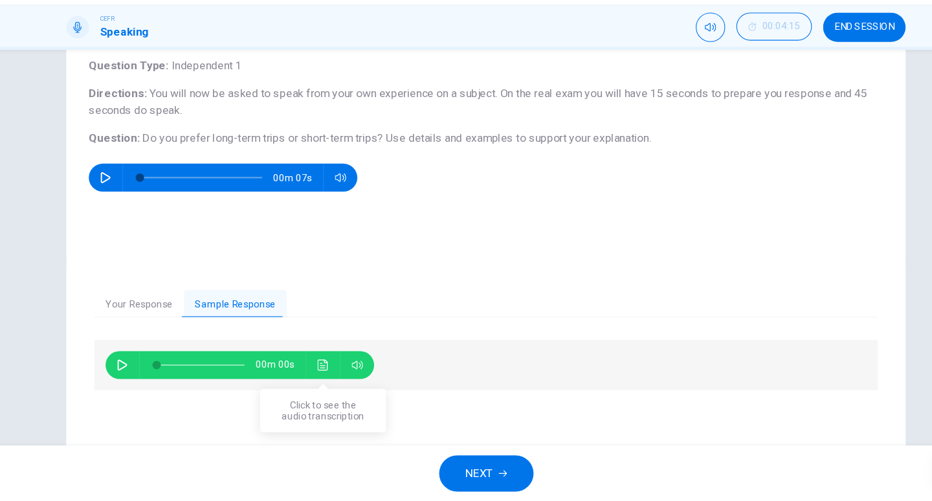
click at [306, 374] on button "Click to see the audio transcription" at bounding box center [315, 375] width 21 height 26
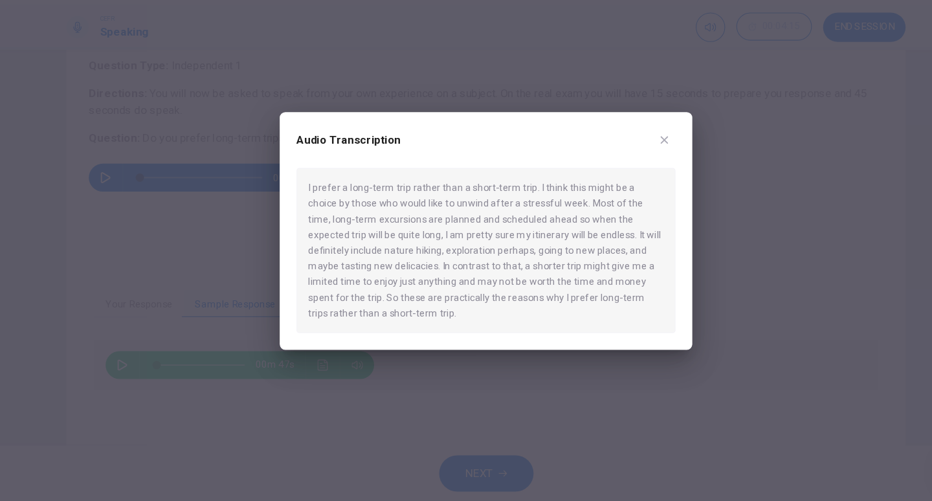
click at [627, 166] on icon "button" at bounding box center [631, 166] width 10 height 10
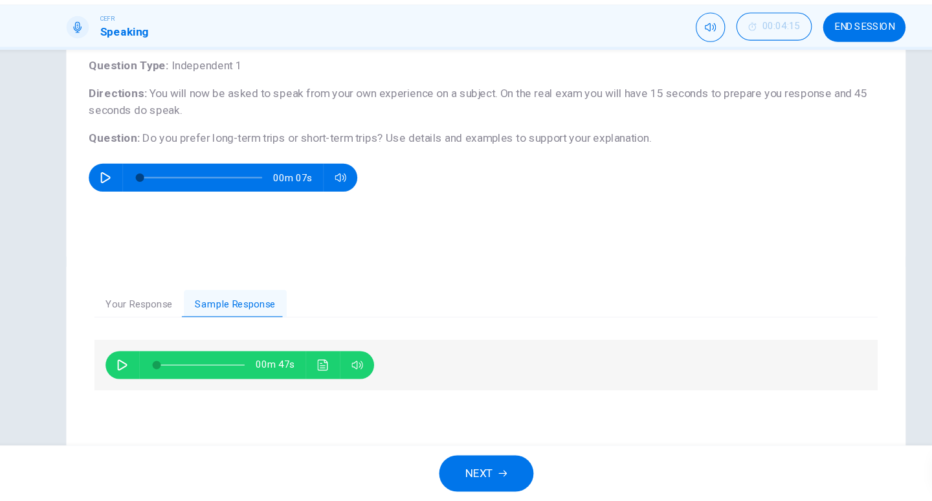
click at [487, 465] on button "NEXT" at bounding box center [465, 475] width 87 height 34
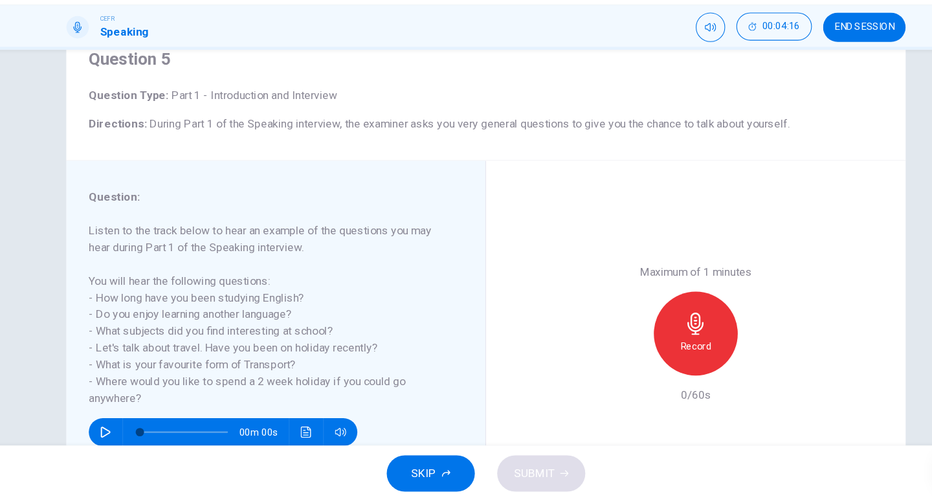
scroll to position [56, 0]
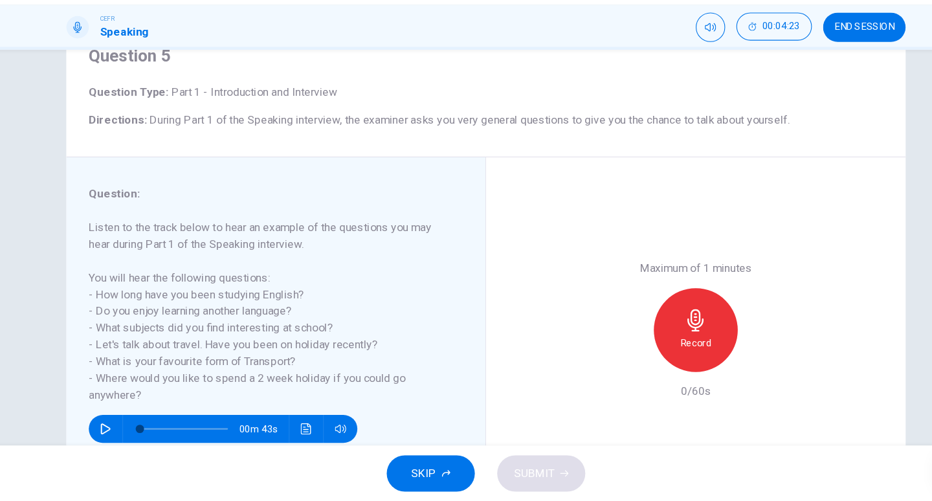
click at [651, 369] on div "Record" at bounding box center [660, 342] width 78 height 78
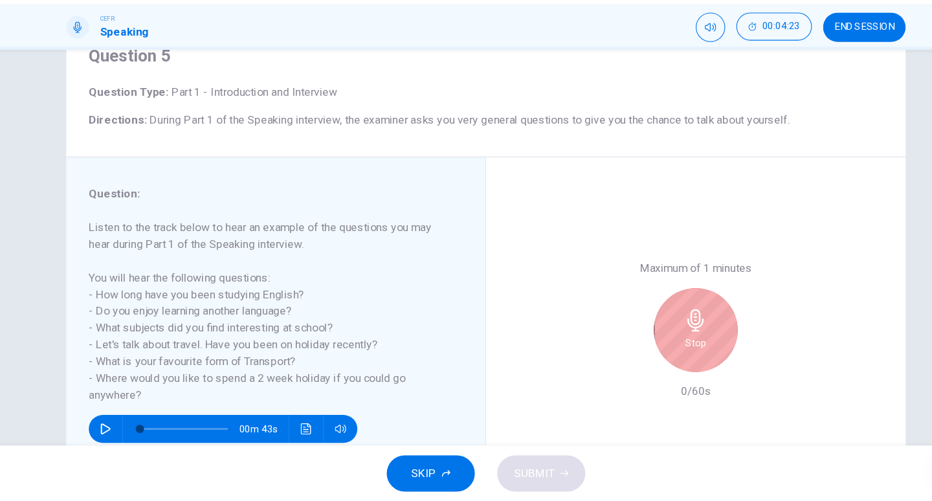
click at [651, 369] on div "Stop" at bounding box center [660, 342] width 78 height 78
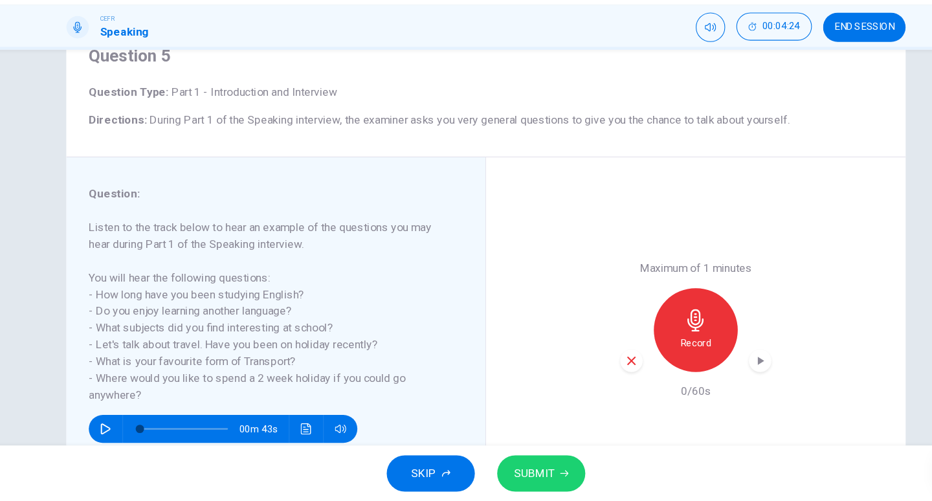
click at [546, 483] on button "SUBMIT" at bounding box center [517, 475] width 82 height 34
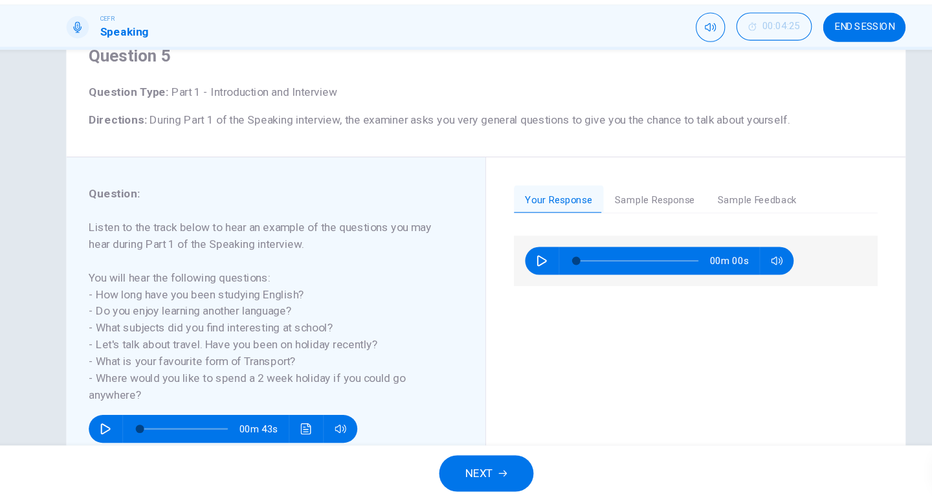
click at [639, 224] on button "Sample Response" at bounding box center [621, 221] width 95 height 27
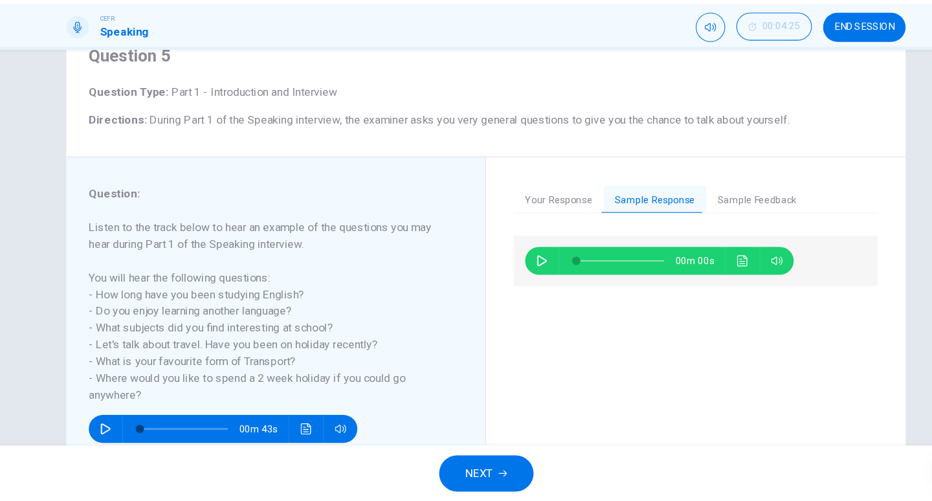
click at [712, 226] on button "Sample Feedback" at bounding box center [717, 221] width 94 height 27
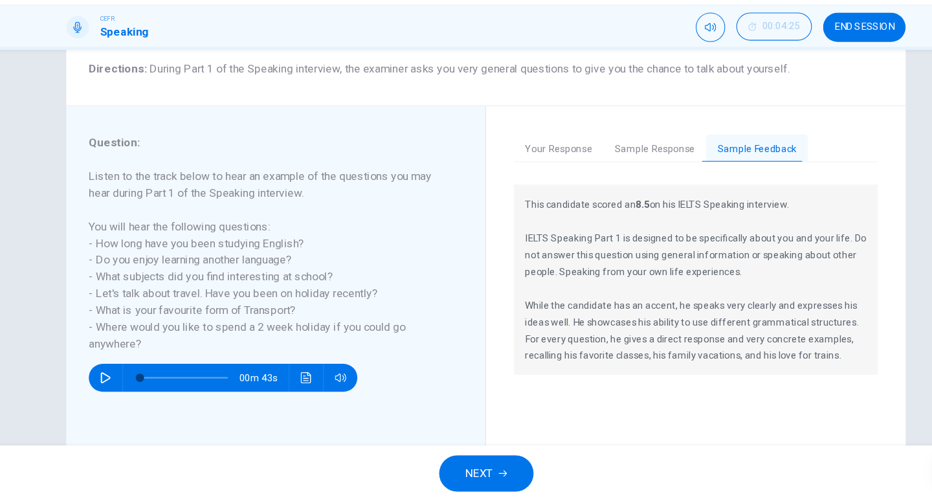
scroll to position [107, 0]
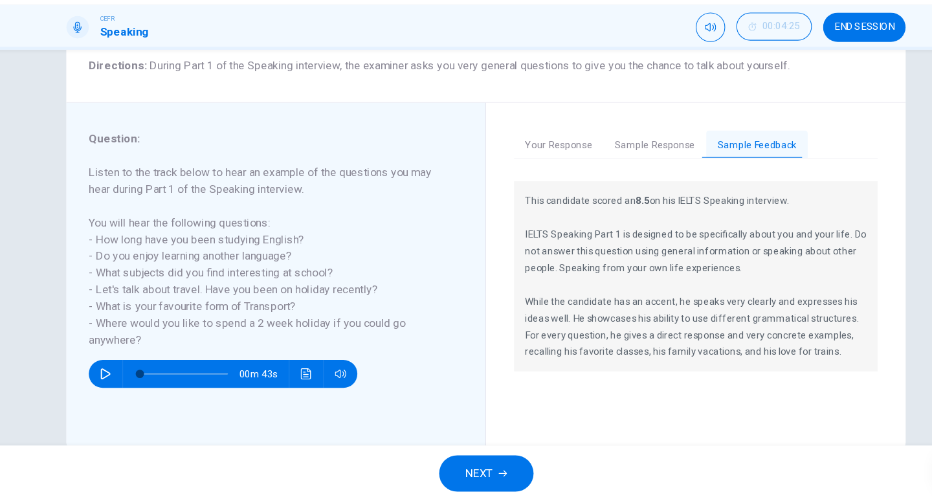
click at [623, 185] on div "Your Response Sample Response Sample Feedback 00m 00s 00m 00s This candidate sc…" at bounding box center [660, 292] width 336 height 268
click at [642, 175] on button "Sample Response" at bounding box center [621, 171] width 95 height 27
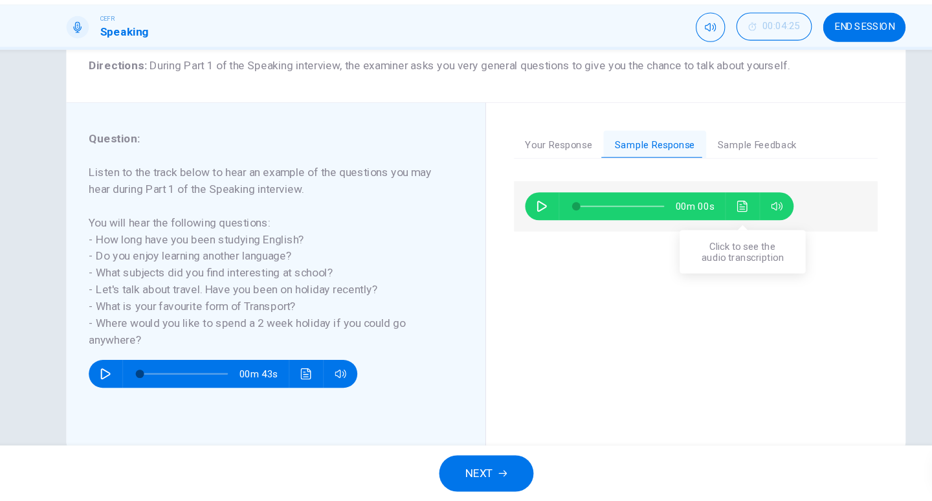
click at [708, 229] on icon "Click to see the audio transcription" at bounding box center [703, 228] width 10 height 10
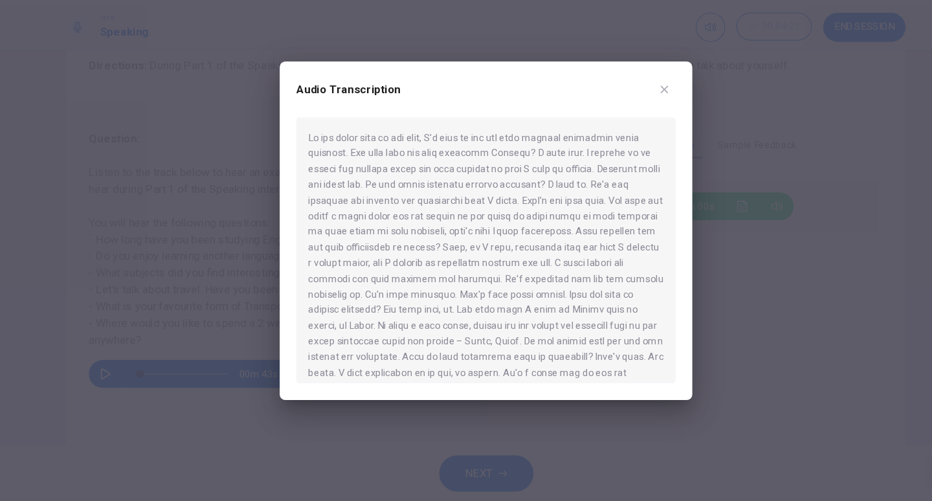
click at [643, 116] on div "Audio Transcription" at bounding box center [466, 250] width 382 height 313
click at [636, 118] on button "button" at bounding box center [630, 119] width 21 height 21
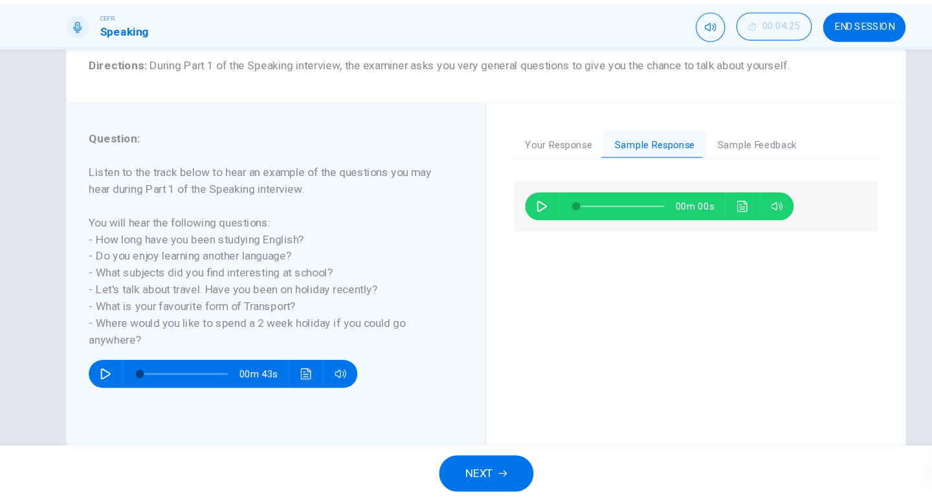
click at [519, 226] on icon "button" at bounding box center [517, 228] width 9 height 10
click at [702, 228] on icon "Click to see the audio transcription" at bounding box center [703, 228] width 10 height 10
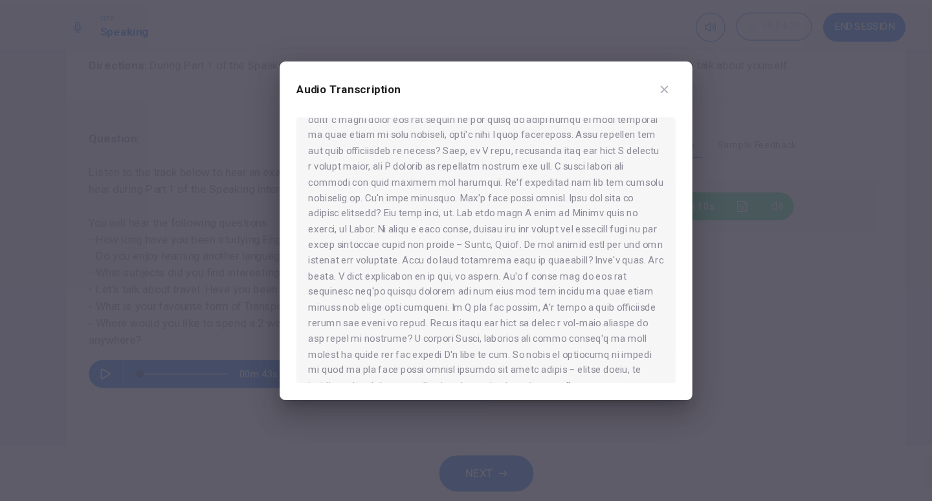
scroll to position [95, 0]
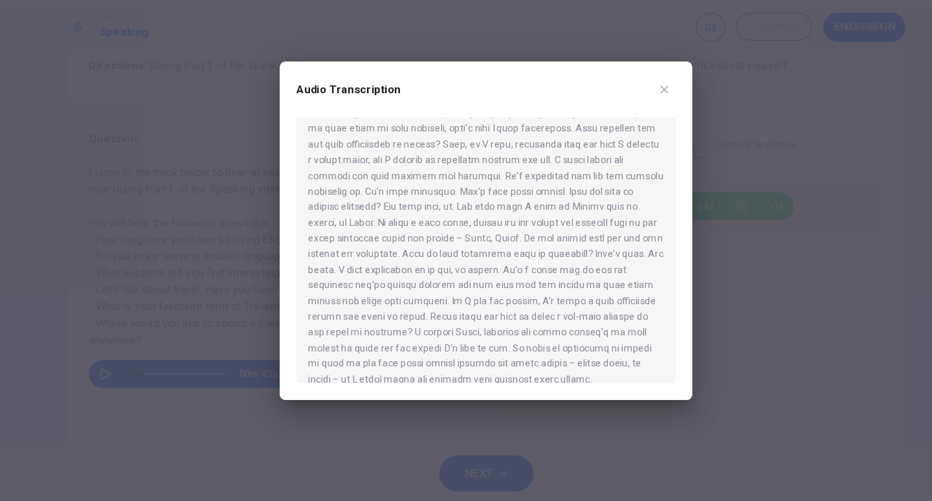
click at [629, 115] on icon "button" at bounding box center [631, 120] width 10 height 10
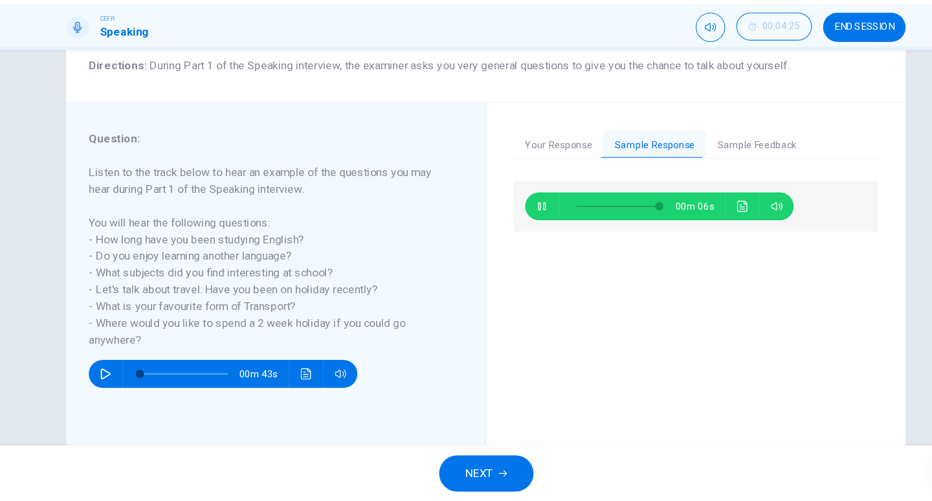
type input "**"
click at [485, 485] on button "NEXT" at bounding box center [465, 475] width 87 height 34
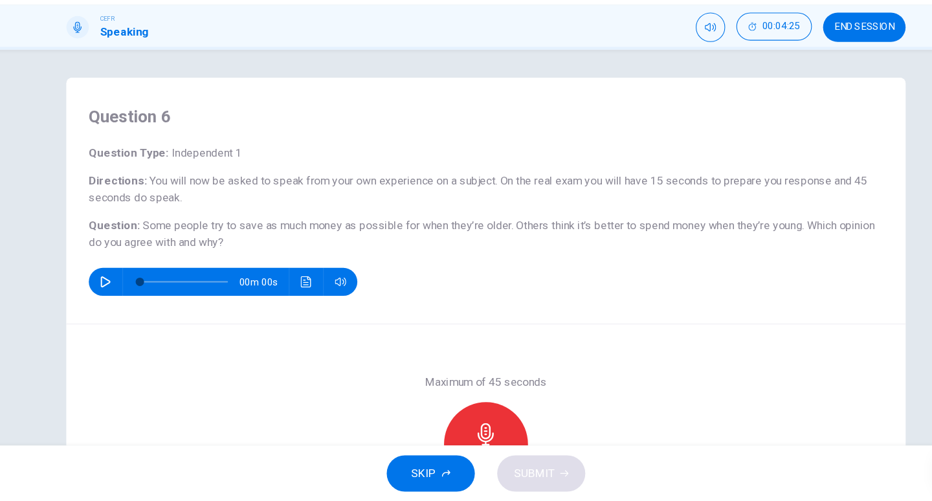
click at [805, 67] on button "END SESSION" at bounding box center [816, 62] width 76 height 27
